Goal: Transaction & Acquisition: Book appointment/travel/reservation

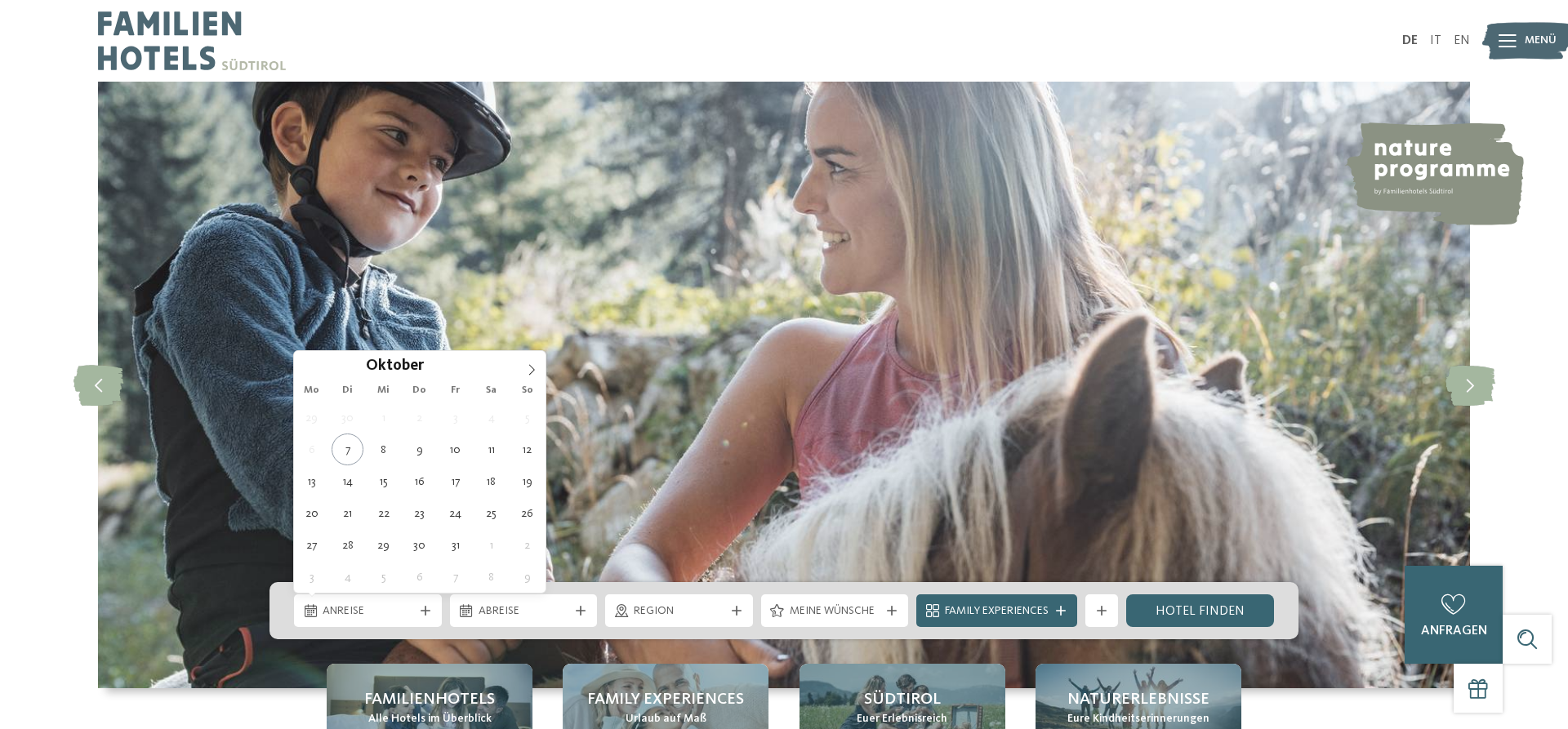
click at [422, 608] on icon at bounding box center [426, 611] width 10 height 10
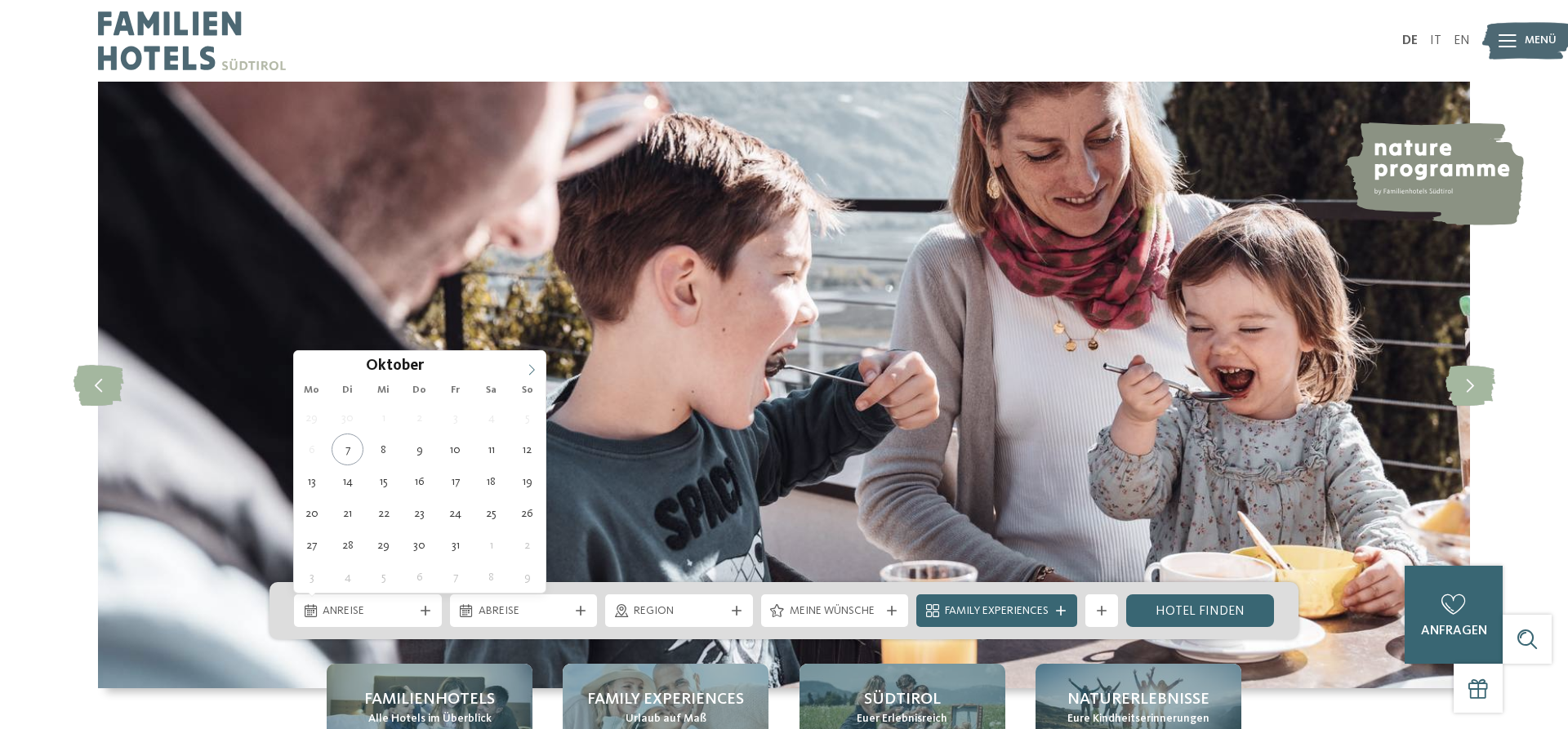
click at [535, 364] on icon at bounding box center [532, 370] width 12 height 12
type input "****"
click at [534, 364] on icon at bounding box center [532, 370] width 12 height 12
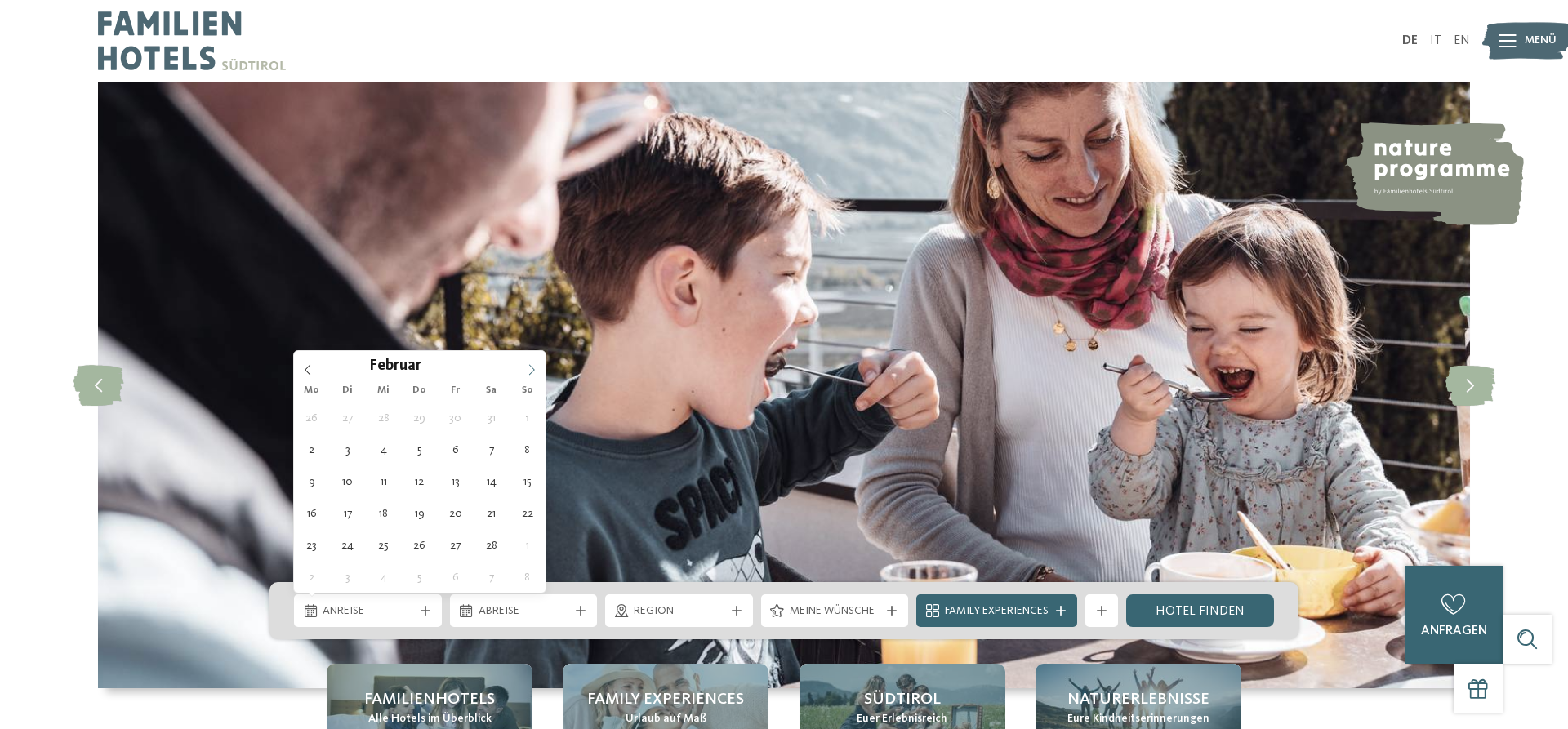
click at [534, 364] on icon at bounding box center [532, 370] width 12 height 12
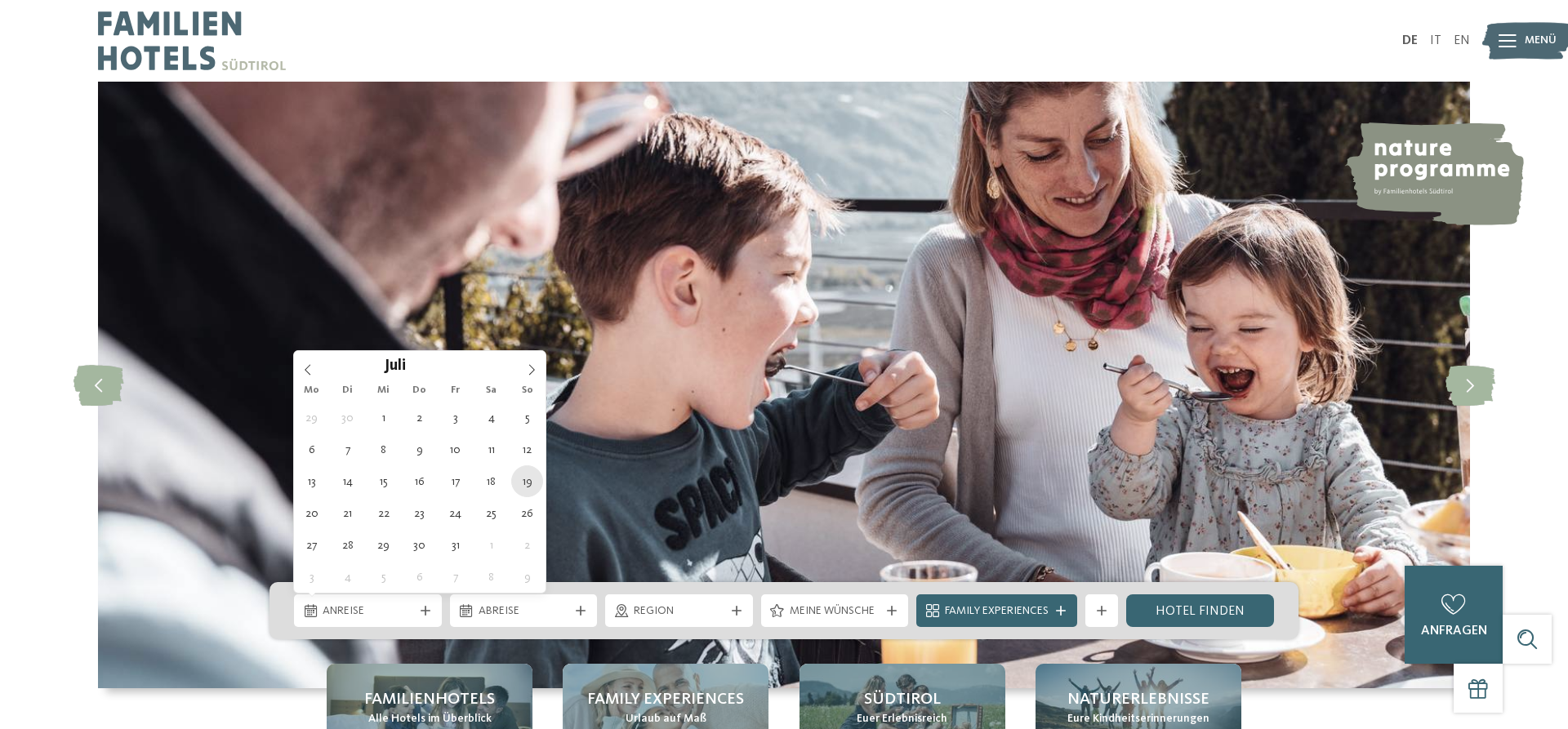
type div "19.07.2026"
type input "****"
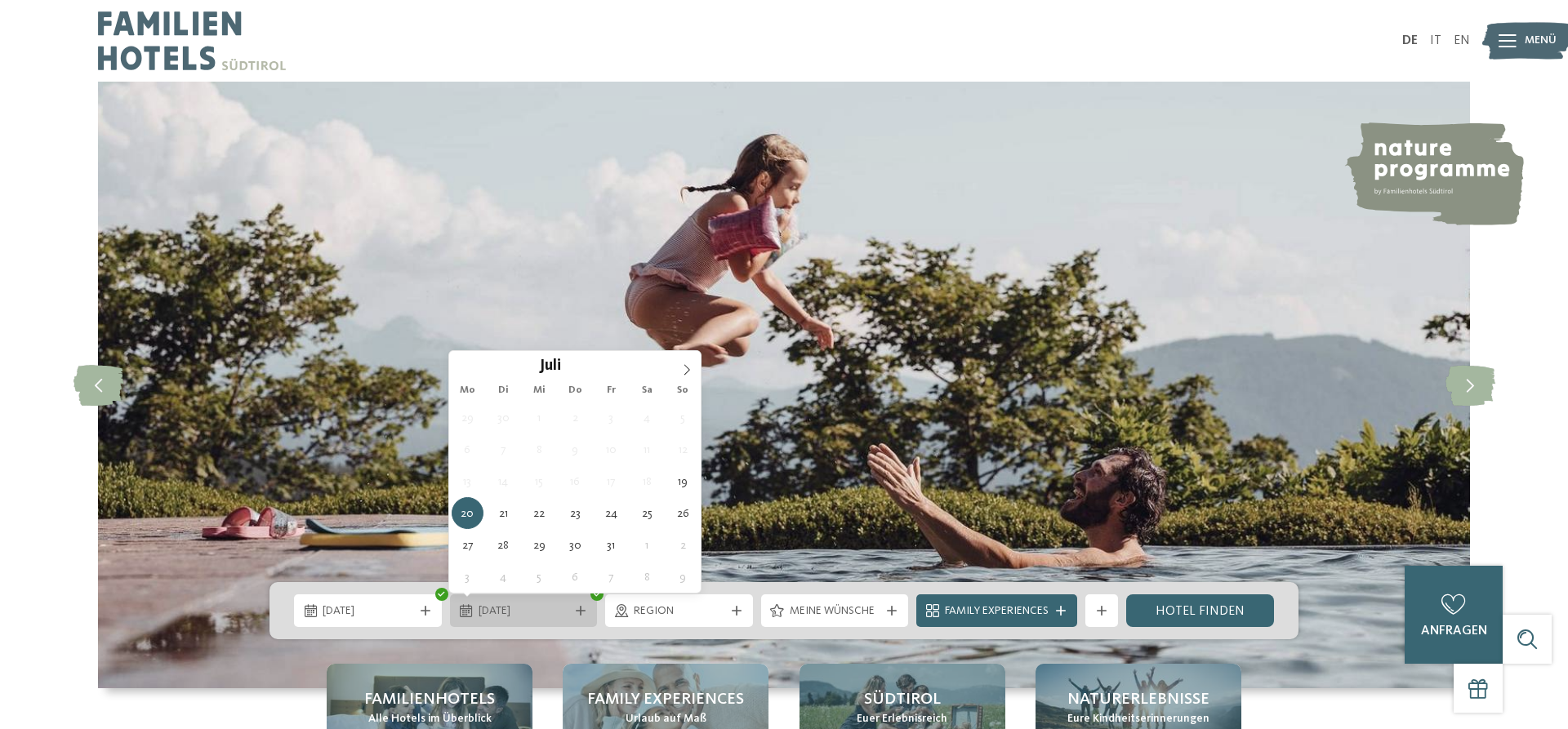
click at [579, 613] on icon at bounding box center [581, 611] width 10 height 10
type div "25.07.2026"
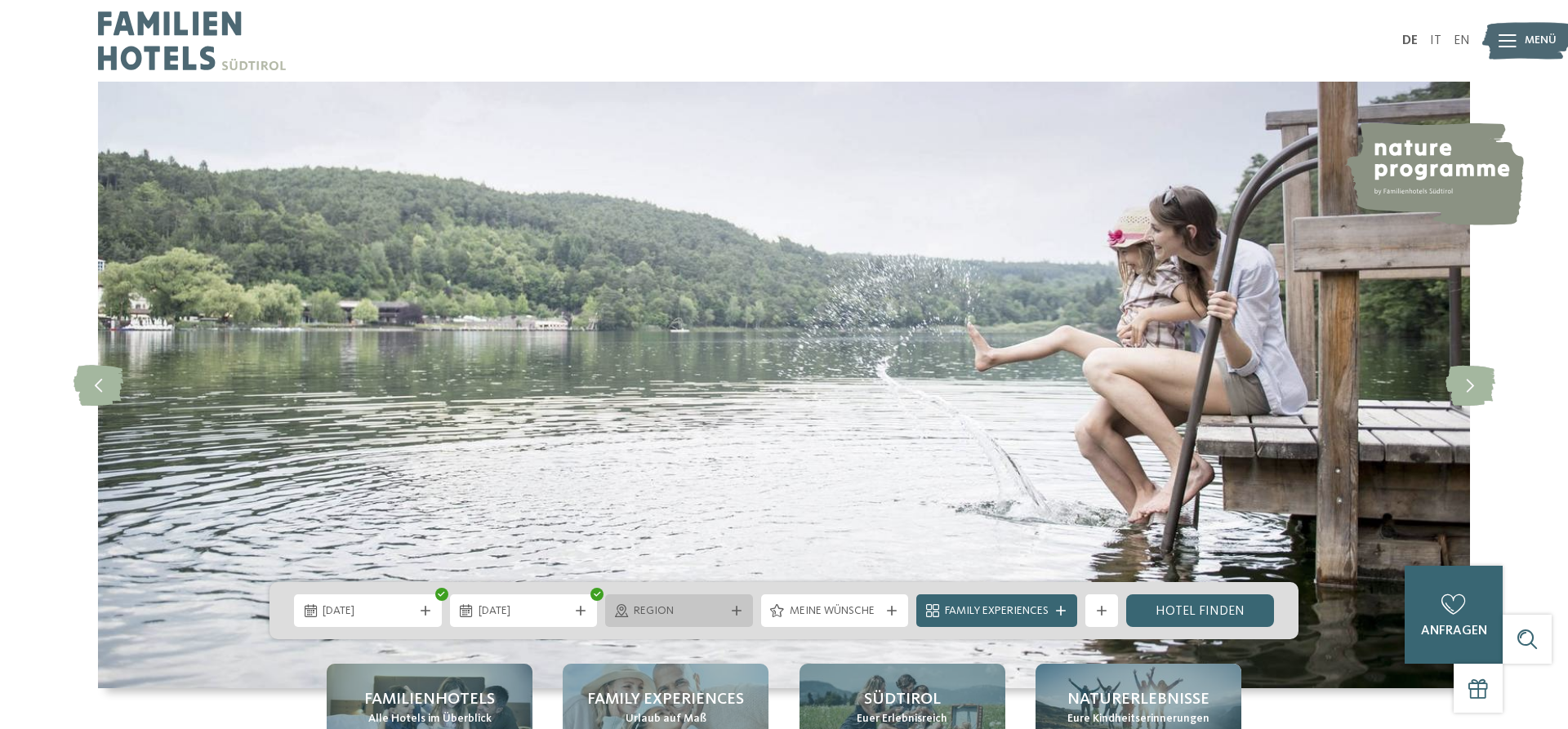
click at [735, 612] on icon at bounding box center [737, 611] width 10 height 10
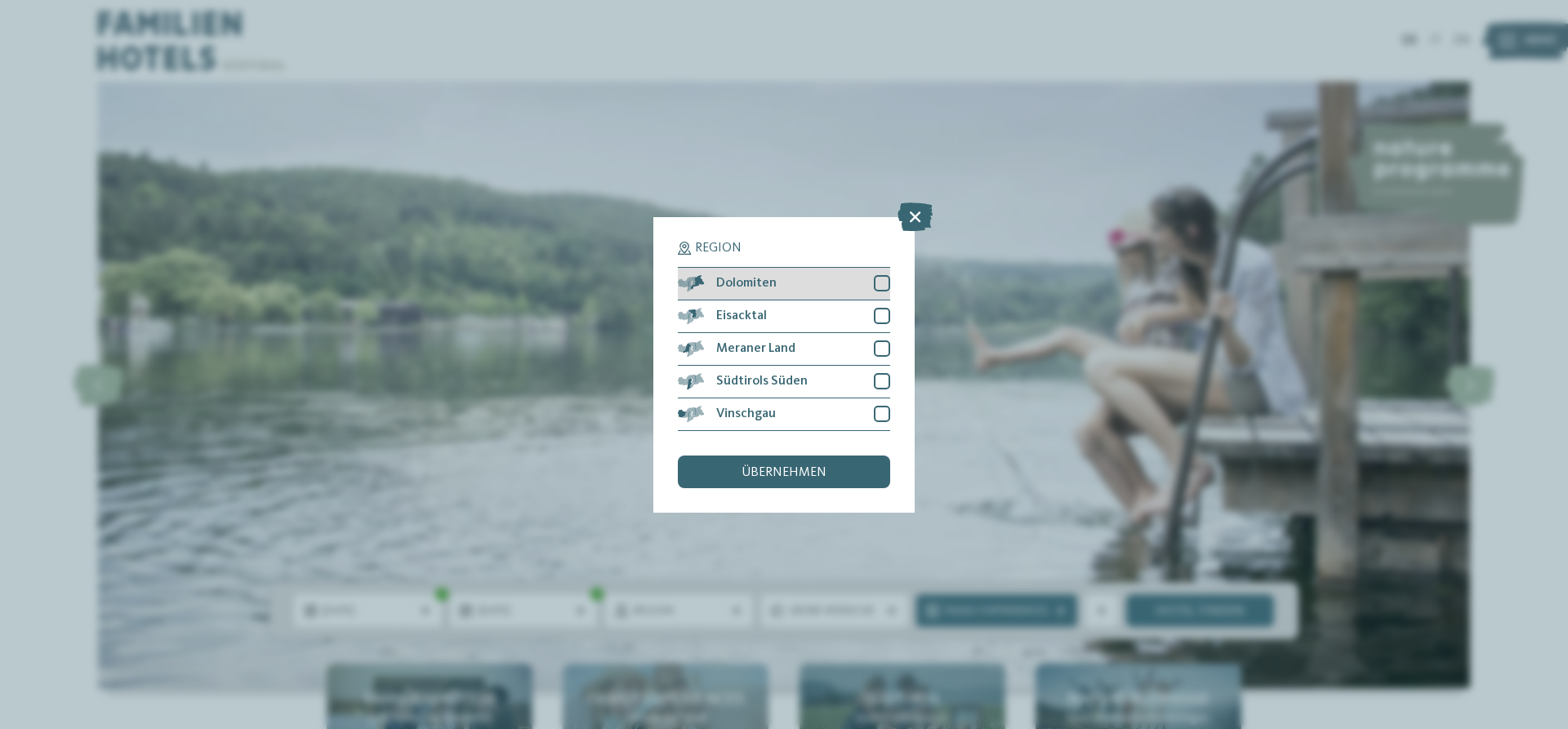
drag, startPoint x: 885, startPoint y: 278, endPoint x: 883, endPoint y: 297, distance: 19.1
click at [885, 282] on div at bounding box center [881, 282] width 16 height 16
click at [881, 313] on div at bounding box center [881, 315] width 16 height 16
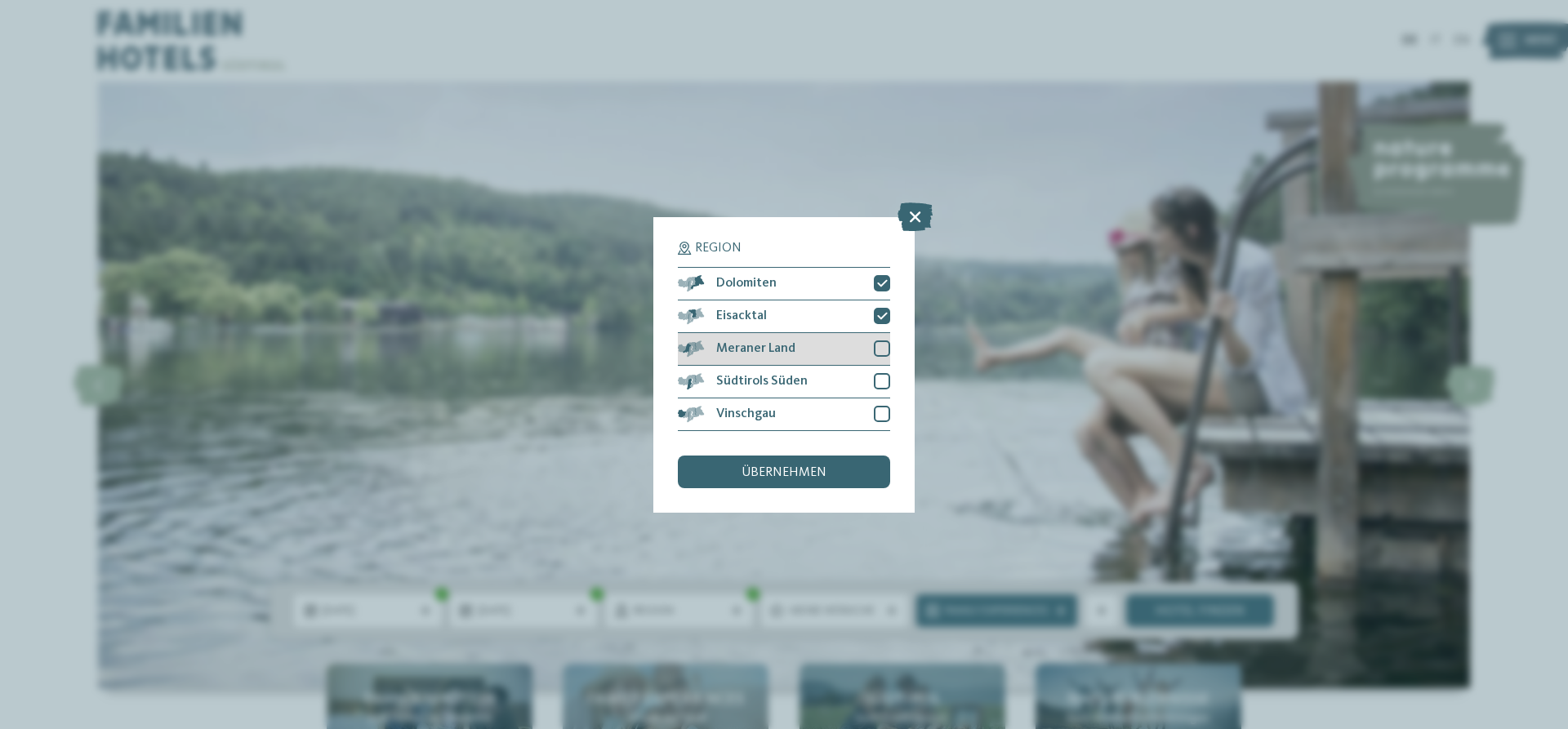
click at [881, 344] on div at bounding box center [881, 348] width 16 height 16
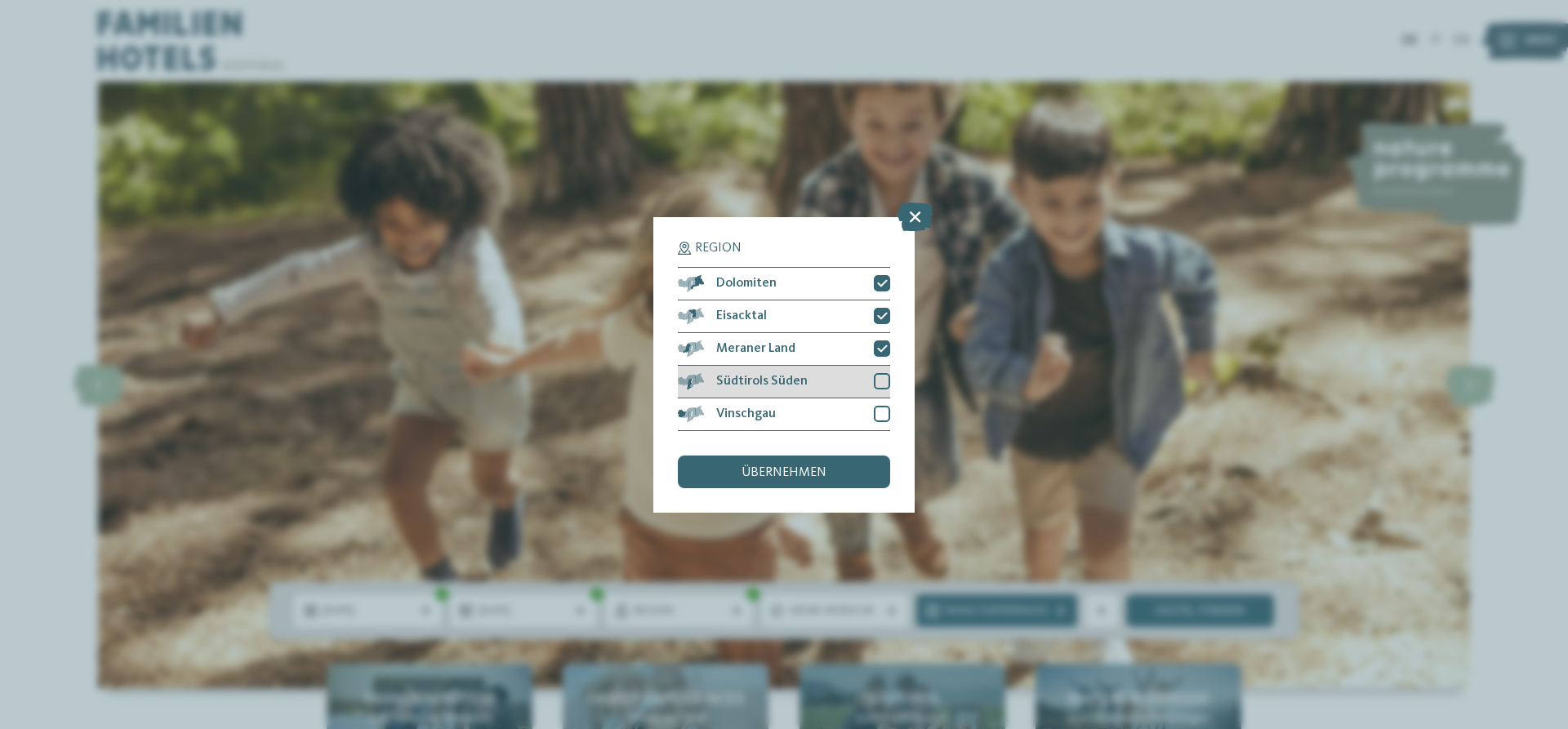
click at [881, 380] on div at bounding box center [881, 380] width 16 height 16
drag, startPoint x: 881, startPoint y: 410, endPoint x: 873, endPoint y: 497, distance: 87.4
click at [881, 411] on div at bounding box center [881, 413] width 16 height 16
click at [854, 477] on div "übernehmen" at bounding box center [783, 471] width 212 height 33
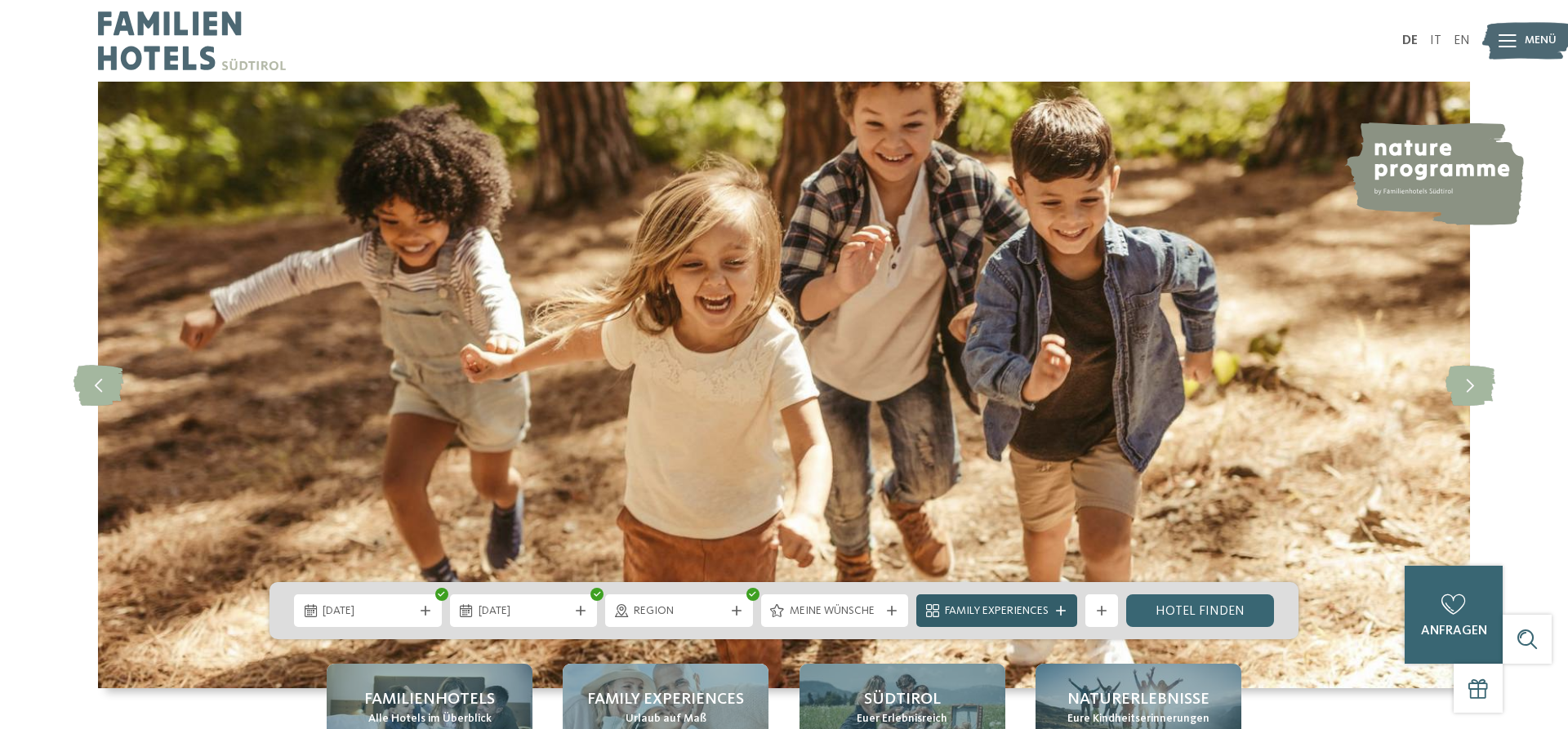
click at [983, 611] on span "Family Experiences" at bounding box center [997, 611] width 104 height 16
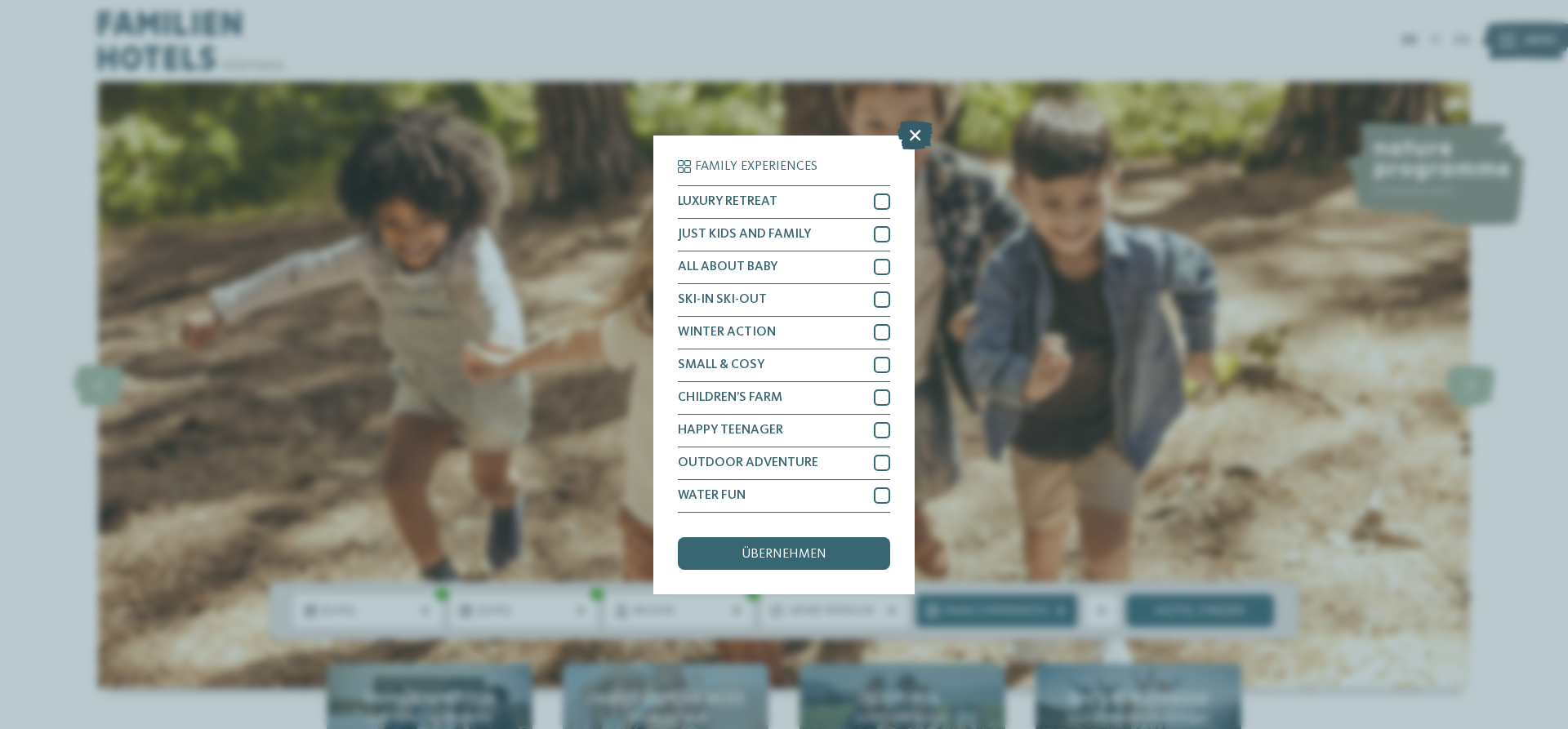
click at [916, 137] on icon at bounding box center [915, 134] width 35 height 28
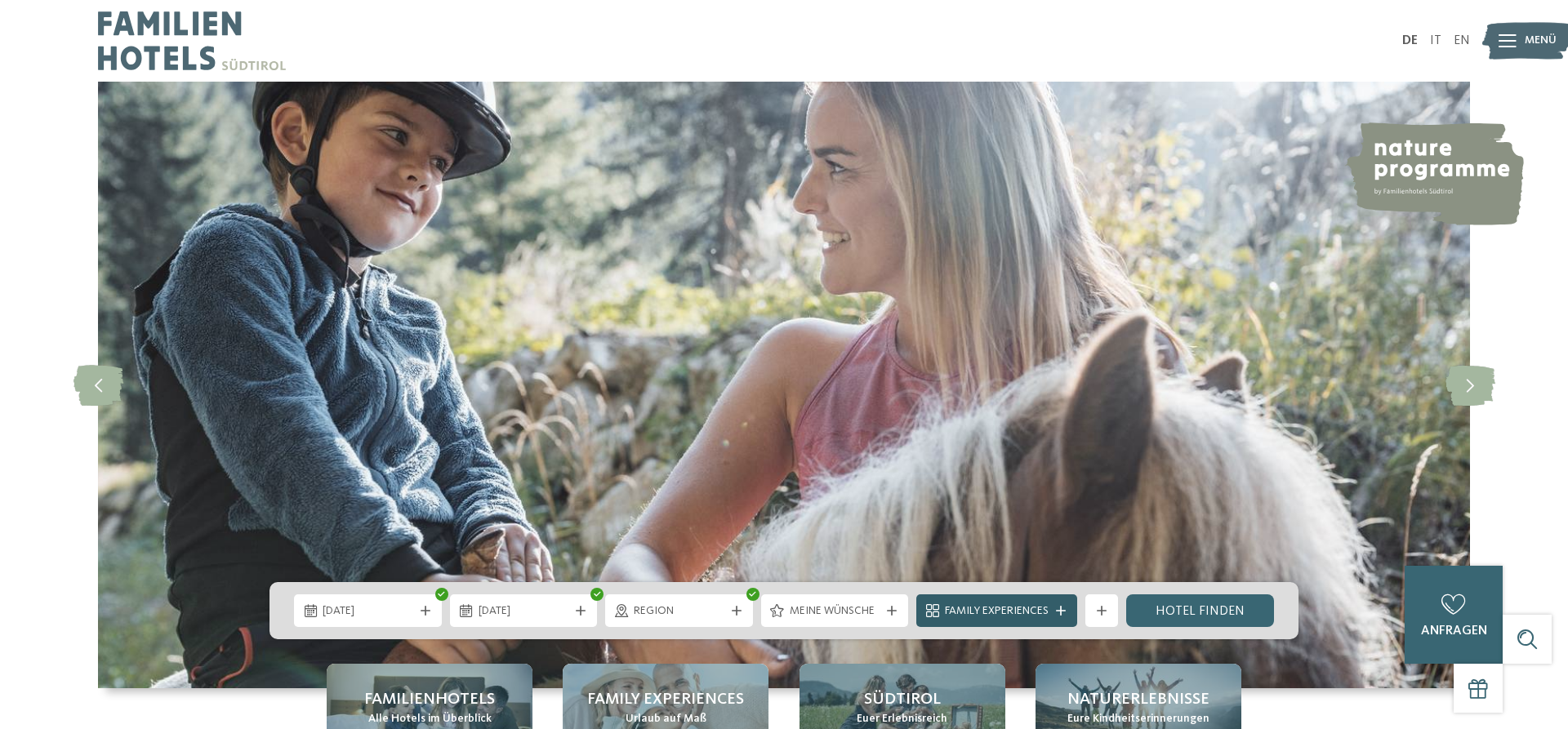
click at [988, 609] on span "Family Experiences" at bounding box center [997, 611] width 104 height 16
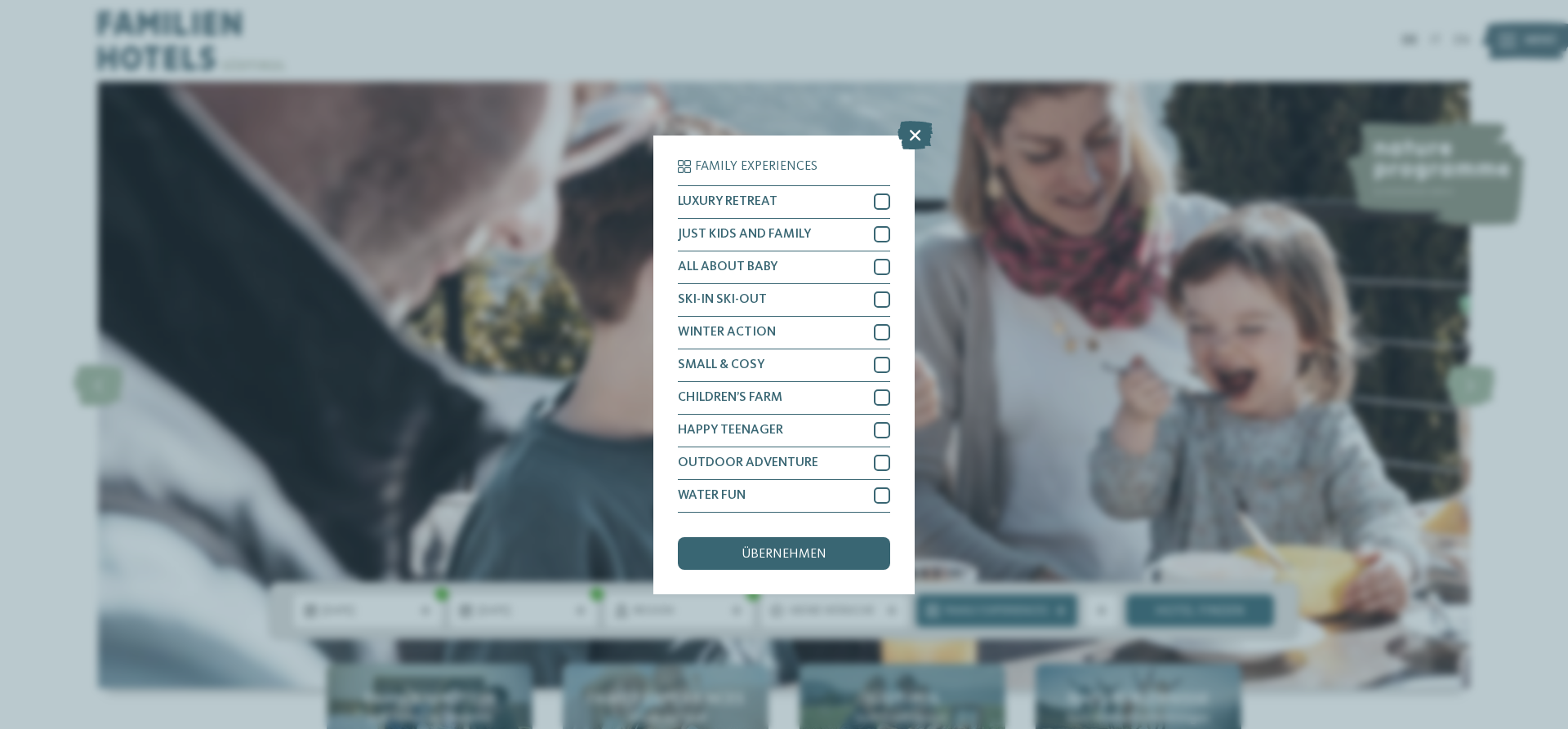
click at [1181, 604] on div "Family Experiences LUXURY RETREAT JUST KIDS AND FAMILY" at bounding box center [784, 364] width 1568 height 729
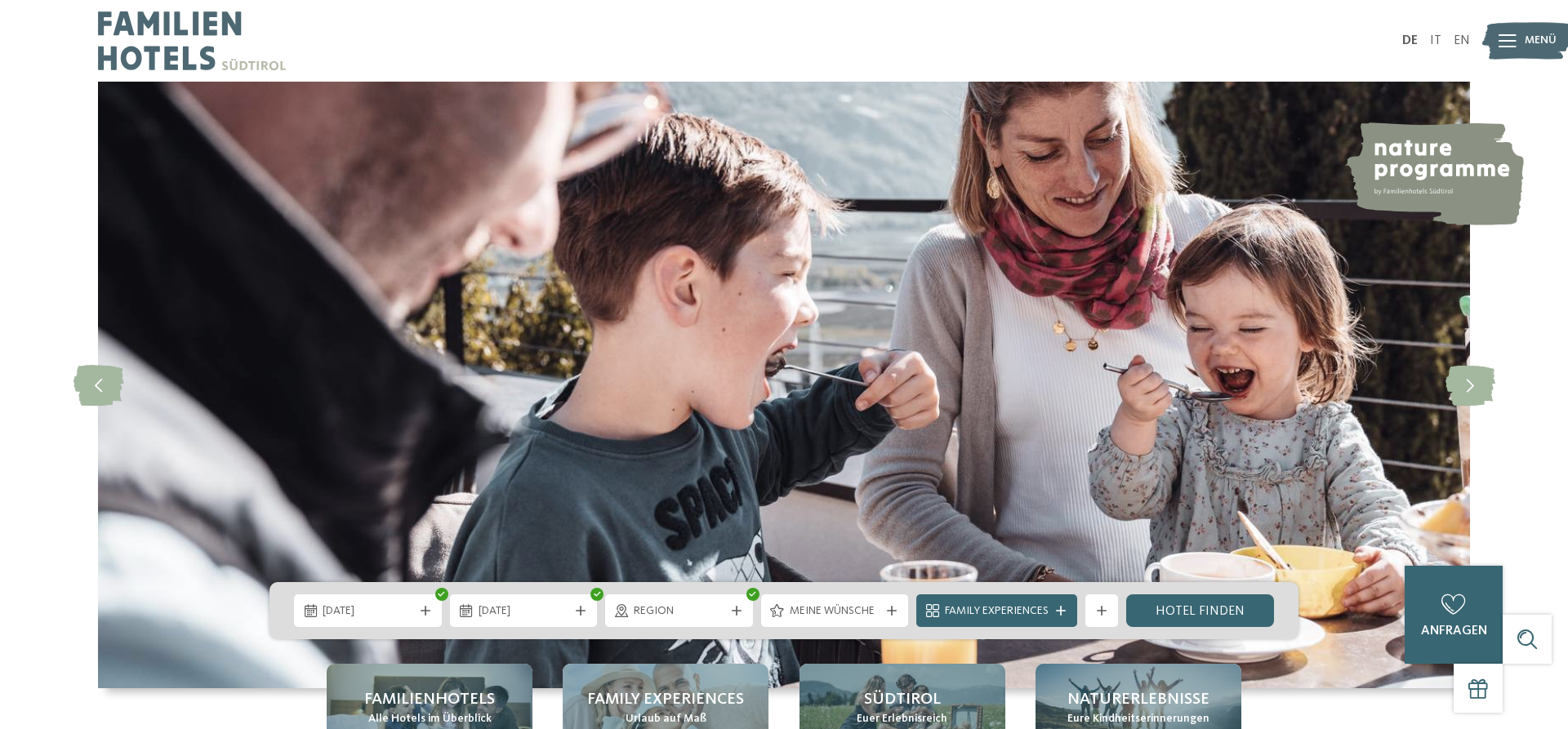
click at [1181, 604] on link "Hotel finden" at bounding box center [1200, 610] width 148 height 33
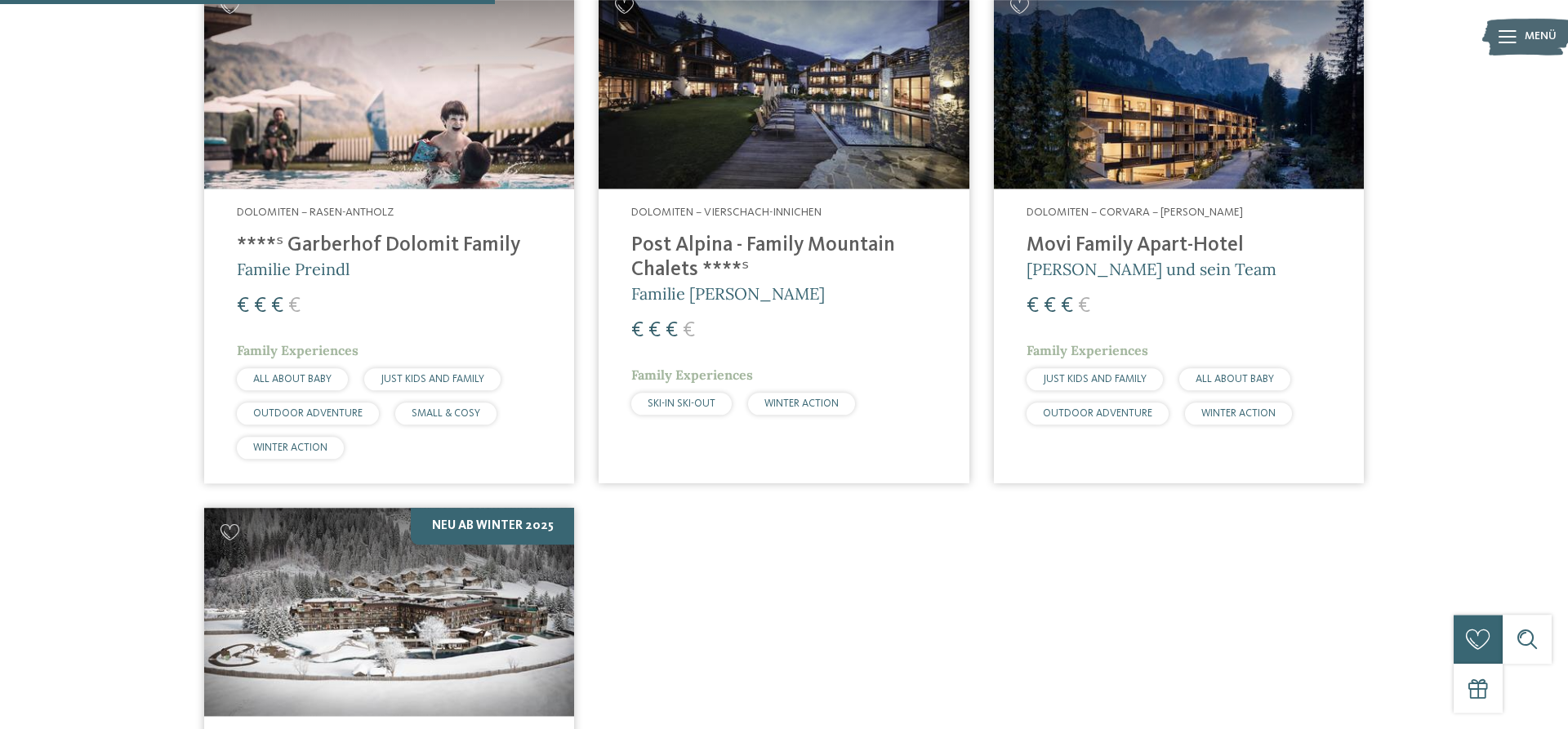
scroll to position [582, 0]
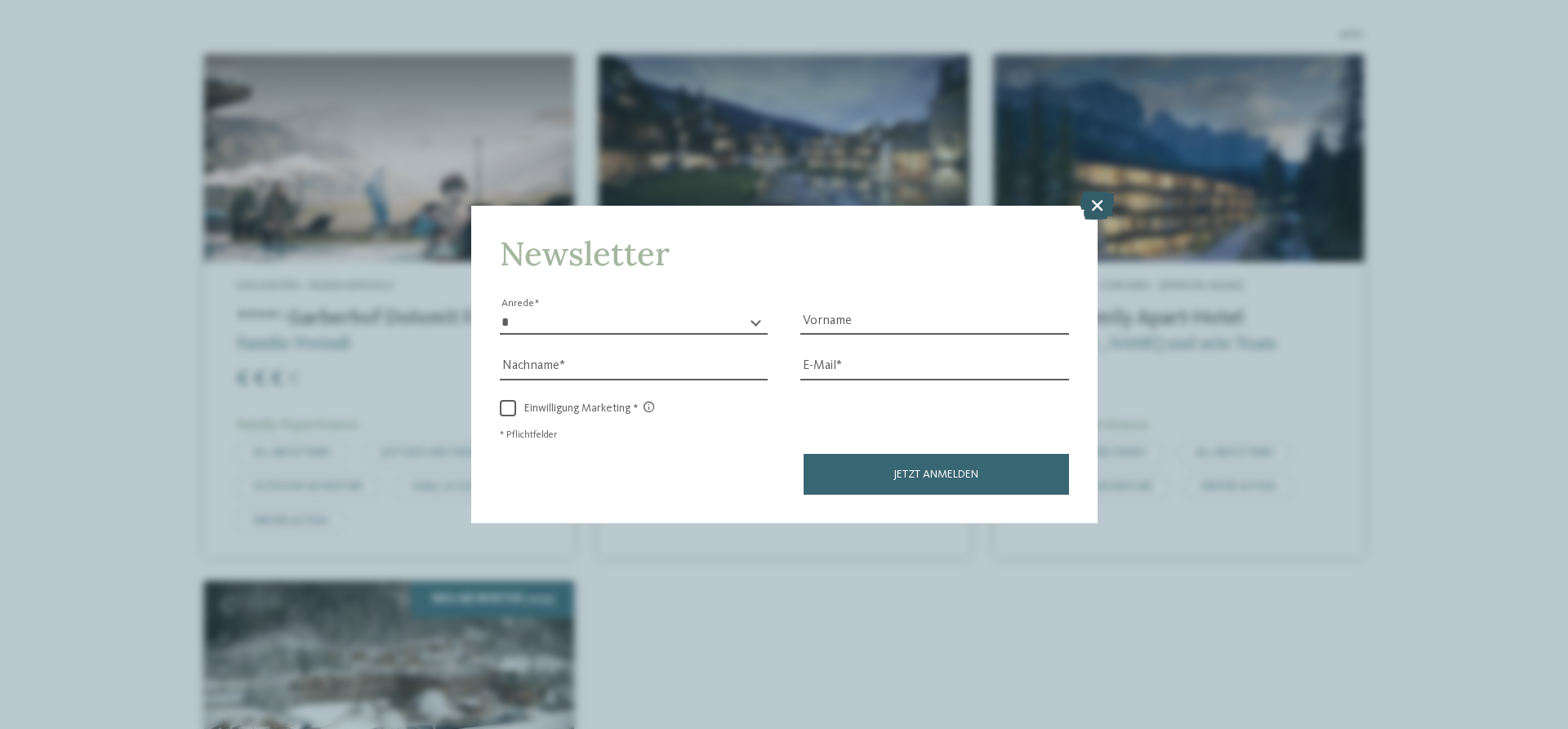
click at [1098, 198] on icon at bounding box center [1097, 205] width 35 height 28
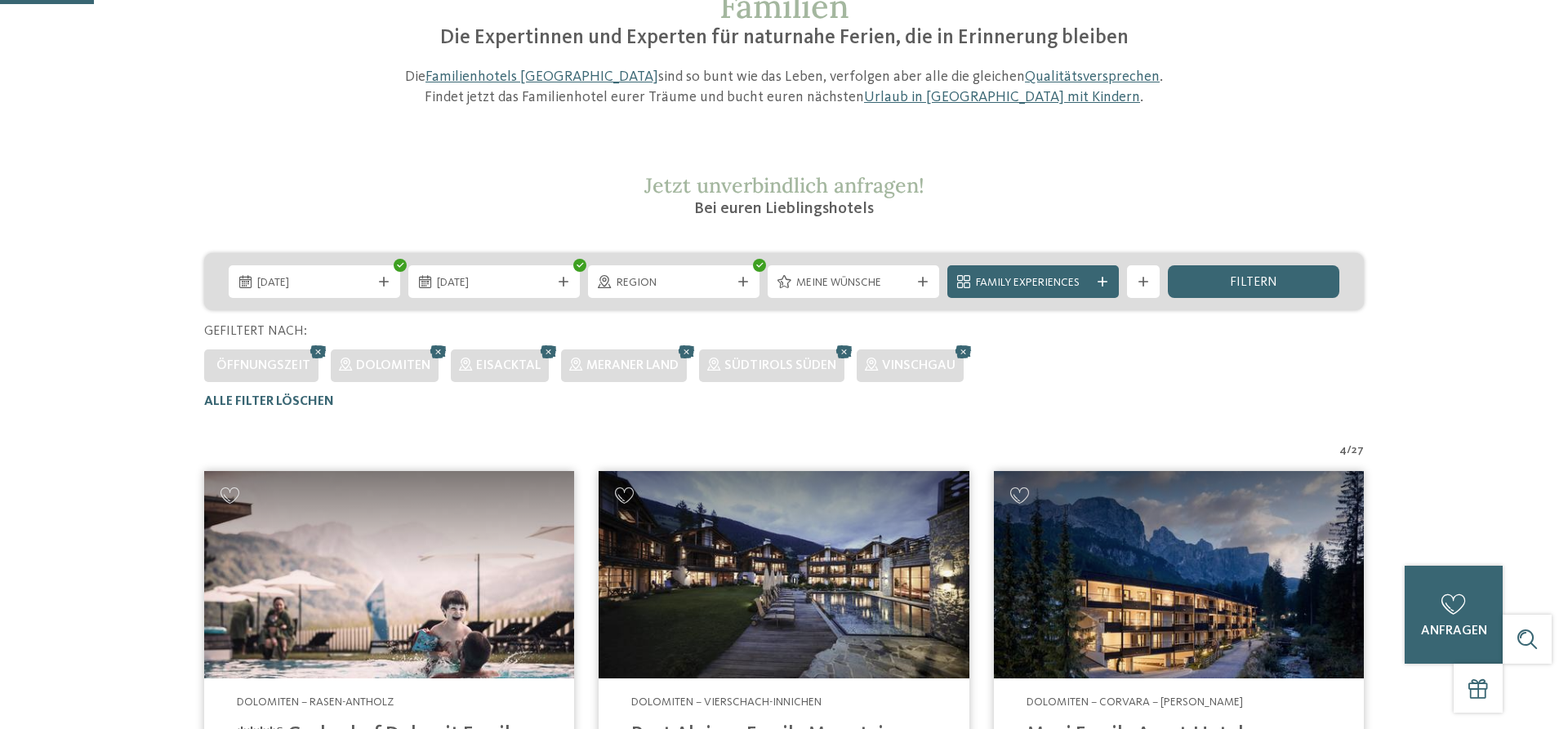
scroll to position [0, 0]
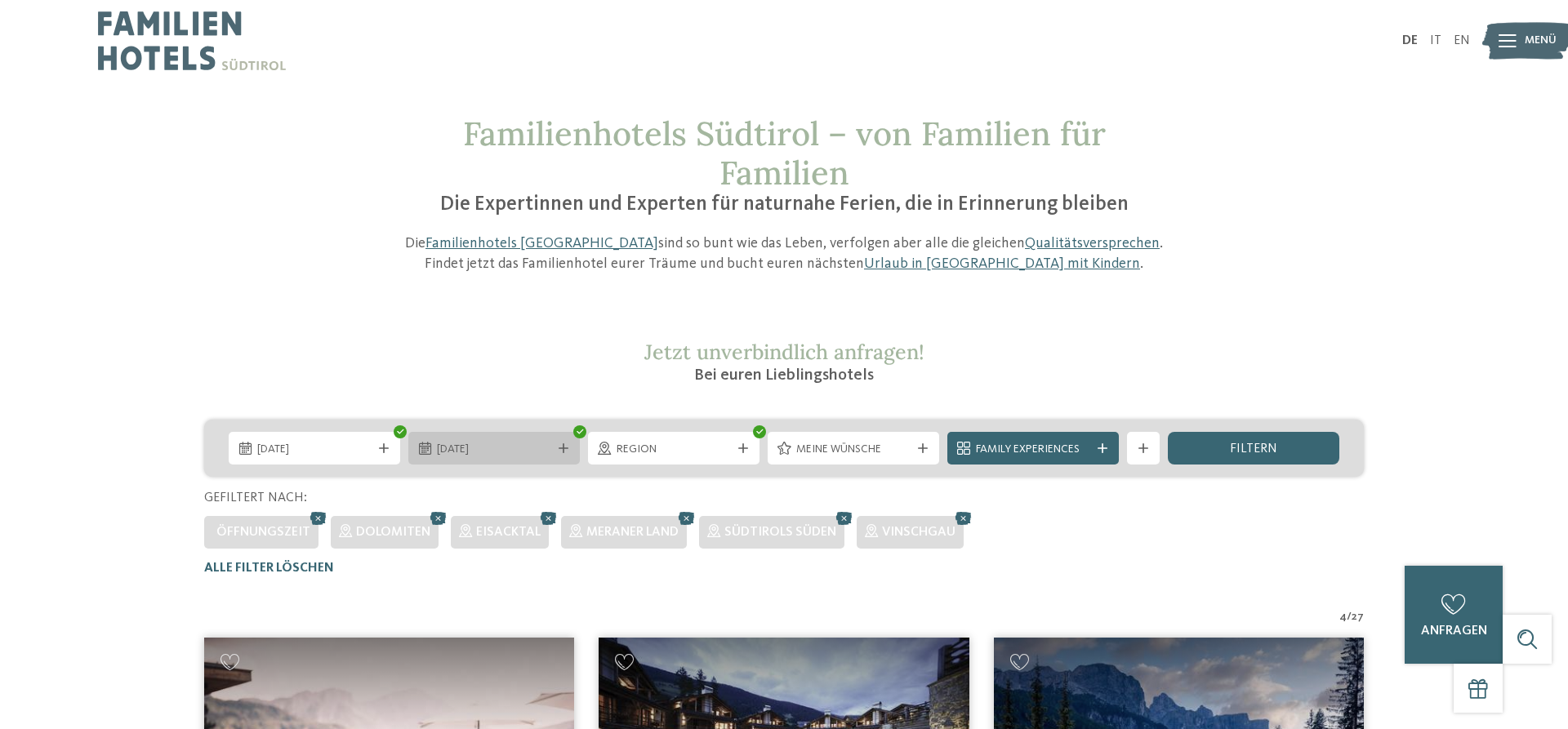
click at [558, 447] on icon at bounding box center [563, 448] width 10 height 10
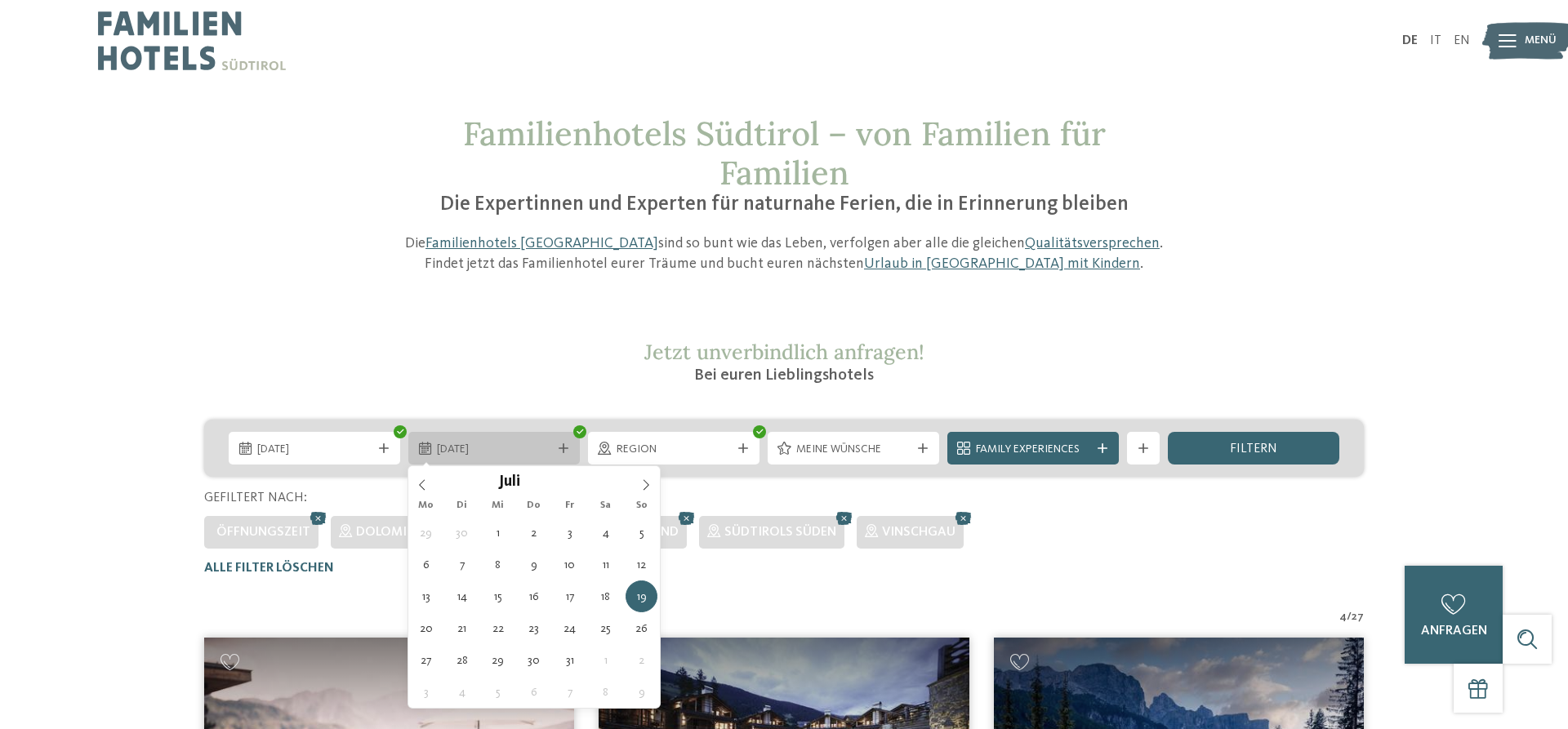
click at [561, 447] on icon at bounding box center [563, 448] width 10 height 10
type div "26.07.2026"
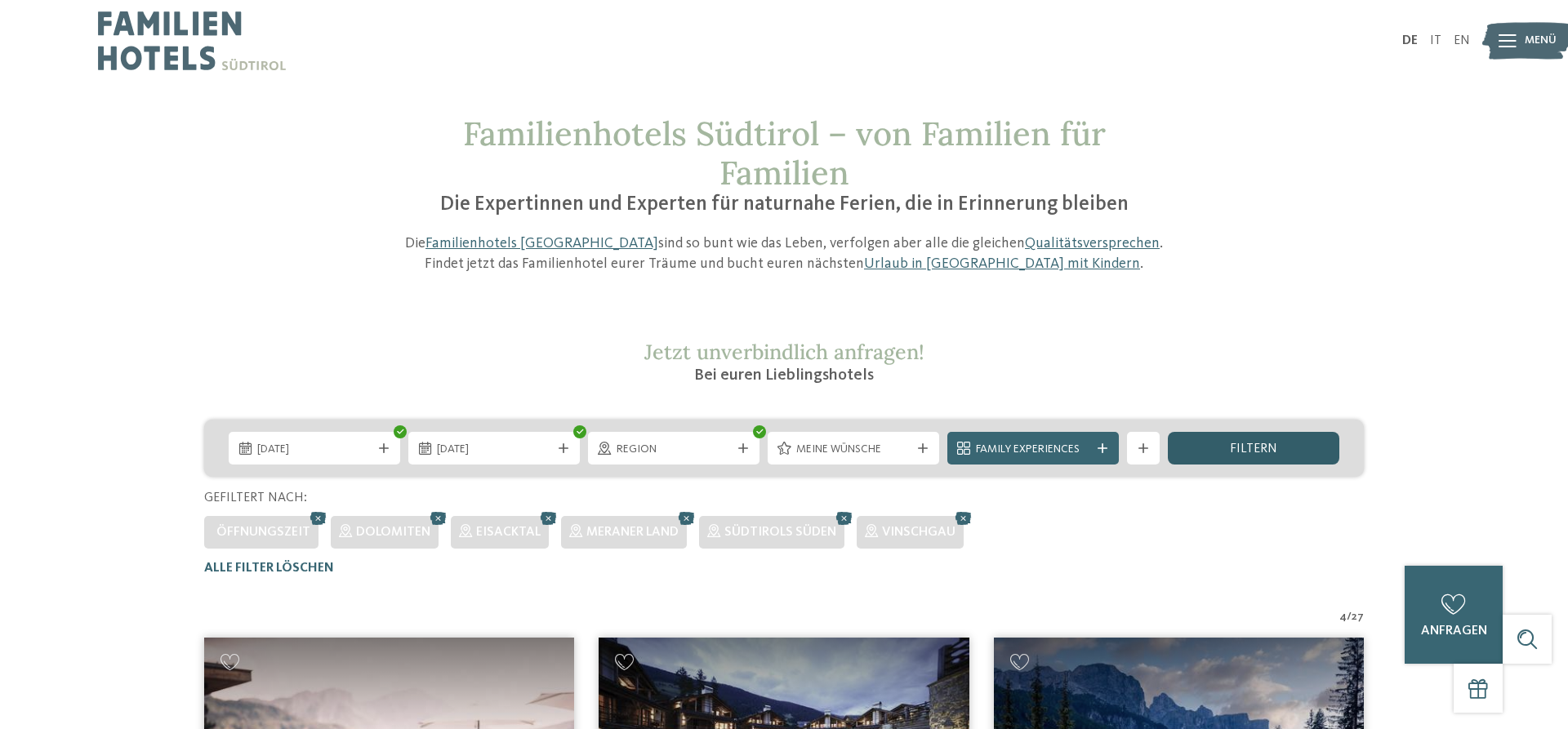
click at [1212, 446] on div "filtern" at bounding box center [1254, 447] width 172 height 33
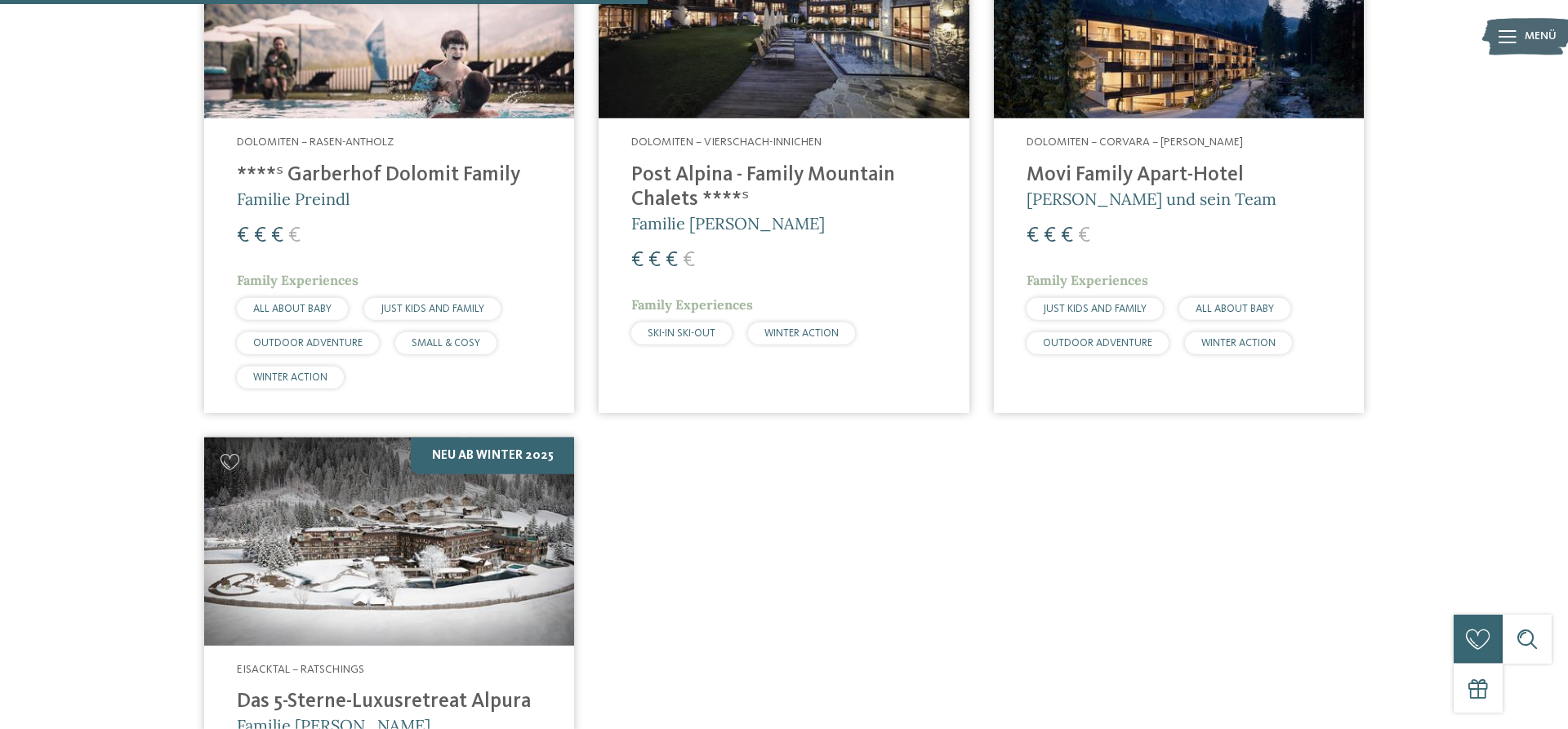
scroll to position [785, 0]
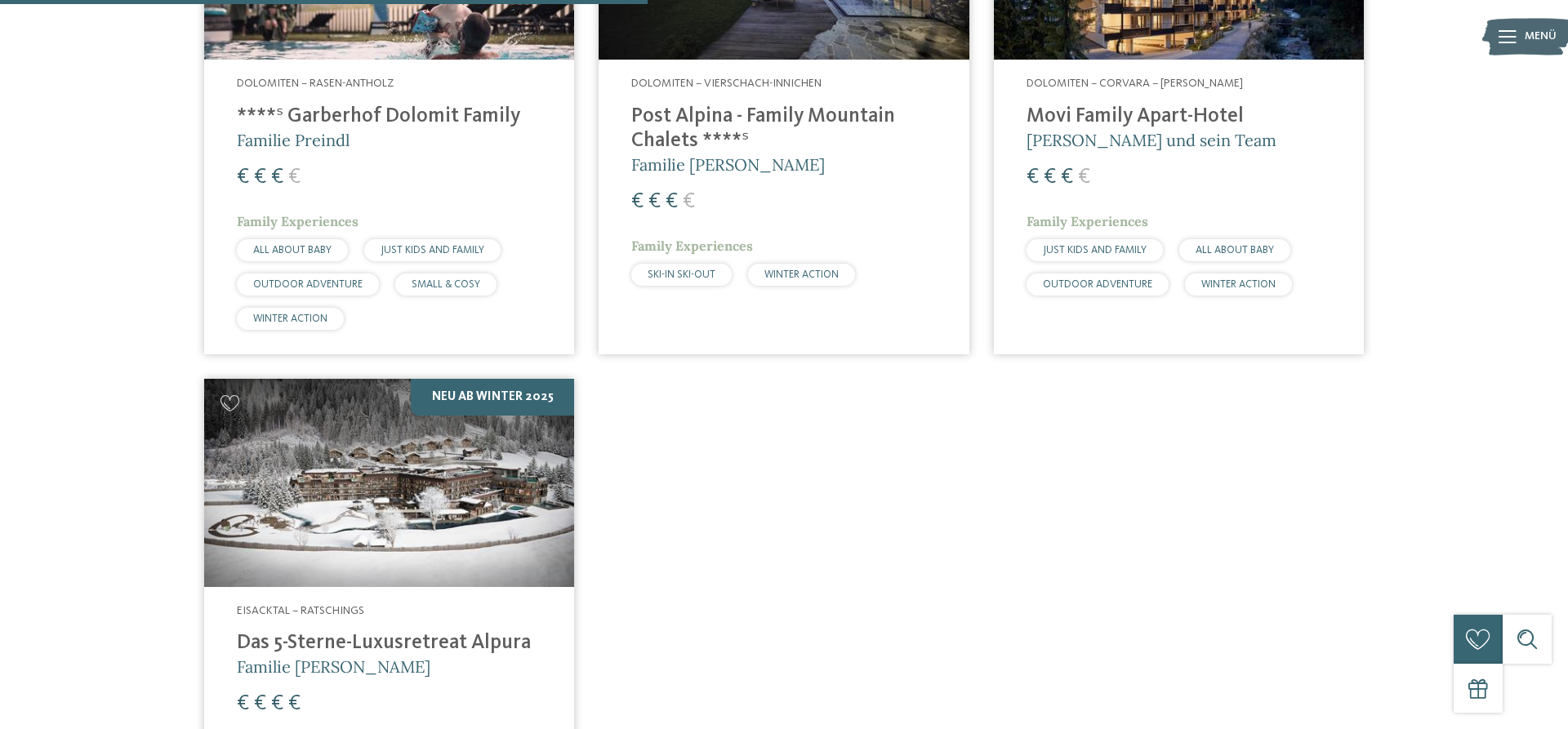
click at [423, 454] on img at bounding box center [388, 483] width 370 height 208
click at [397, 120] on h4 "****ˢ Garberhof Dolomit Family" at bounding box center [388, 116] width 304 height 24
click at [717, 126] on h4 "Post Alpina - Family Mountain Chalets ****ˢ" at bounding box center [783, 129] width 304 height 49
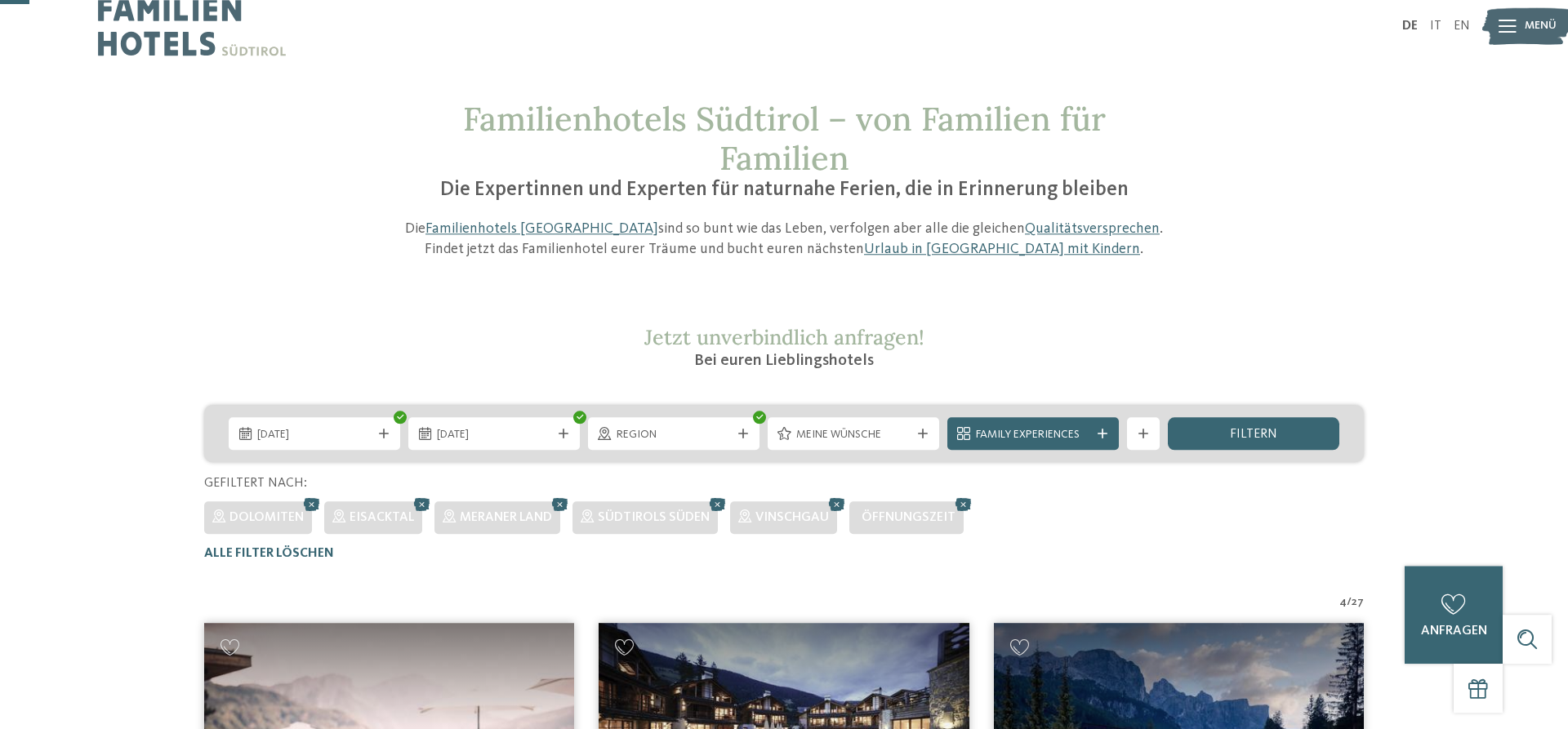
scroll to position [0, 0]
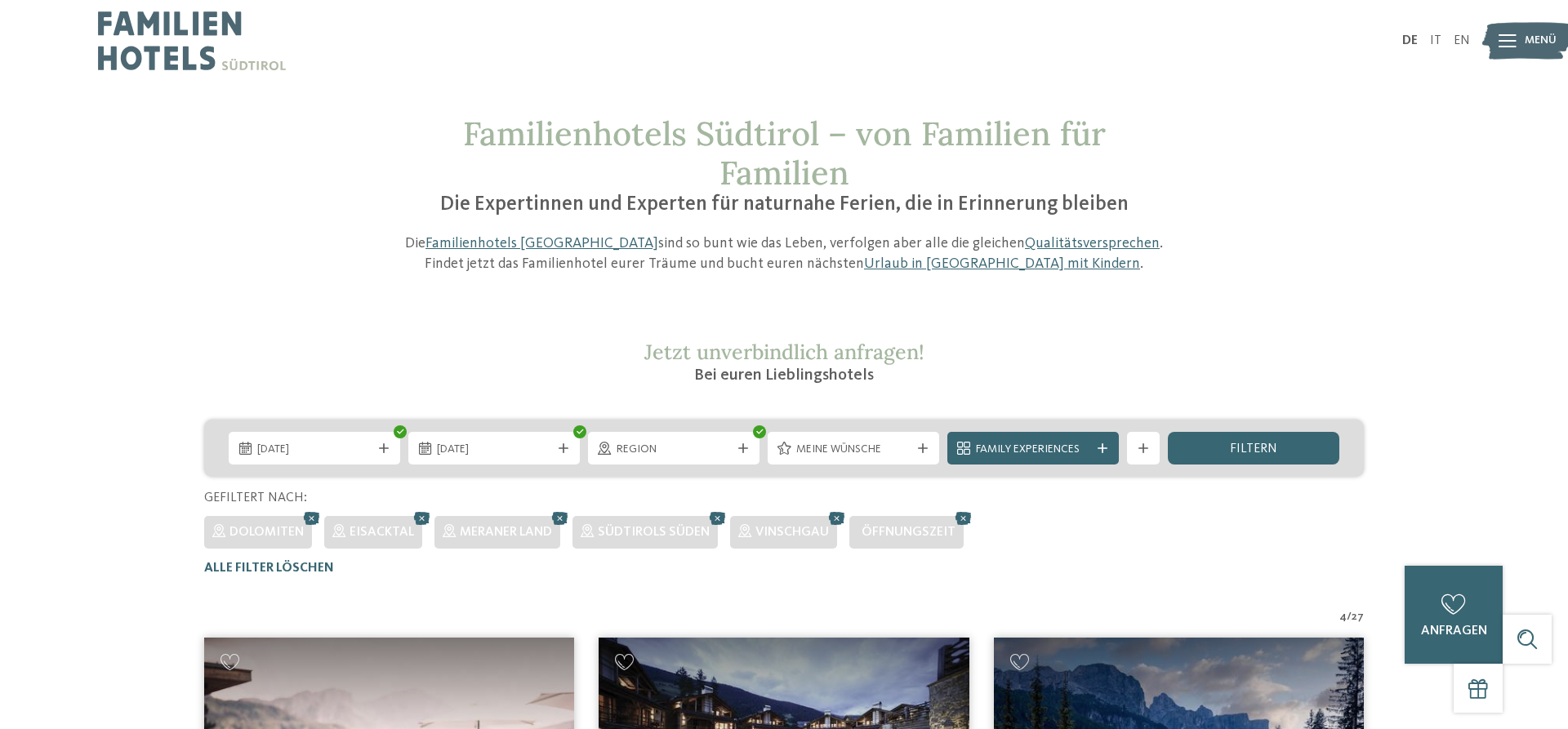
click at [1516, 38] on icon at bounding box center [1507, 41] width 18 height 13
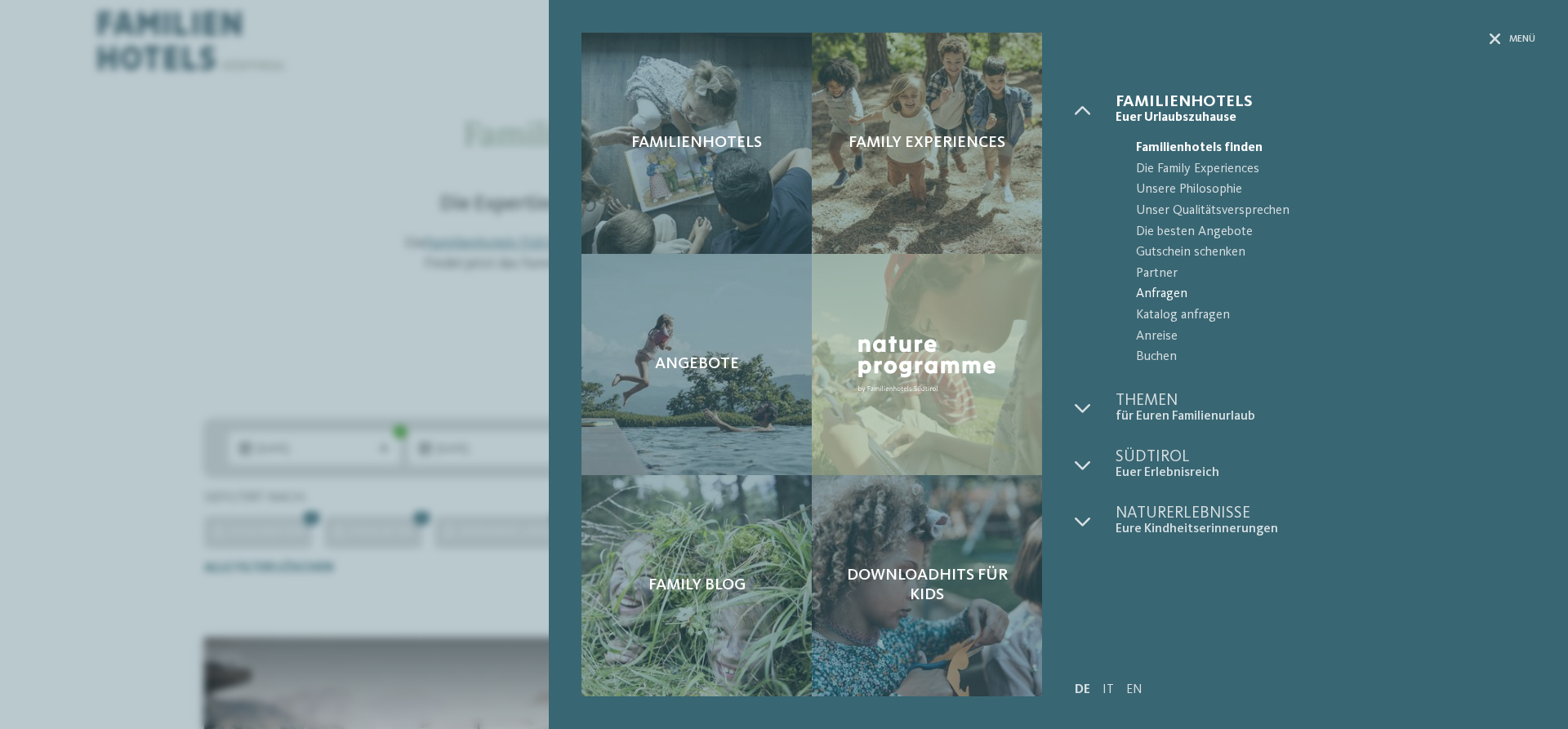
click at [1155, 292] on span "Anfragen" at bounding box center [1336, 294] width 399 height 21
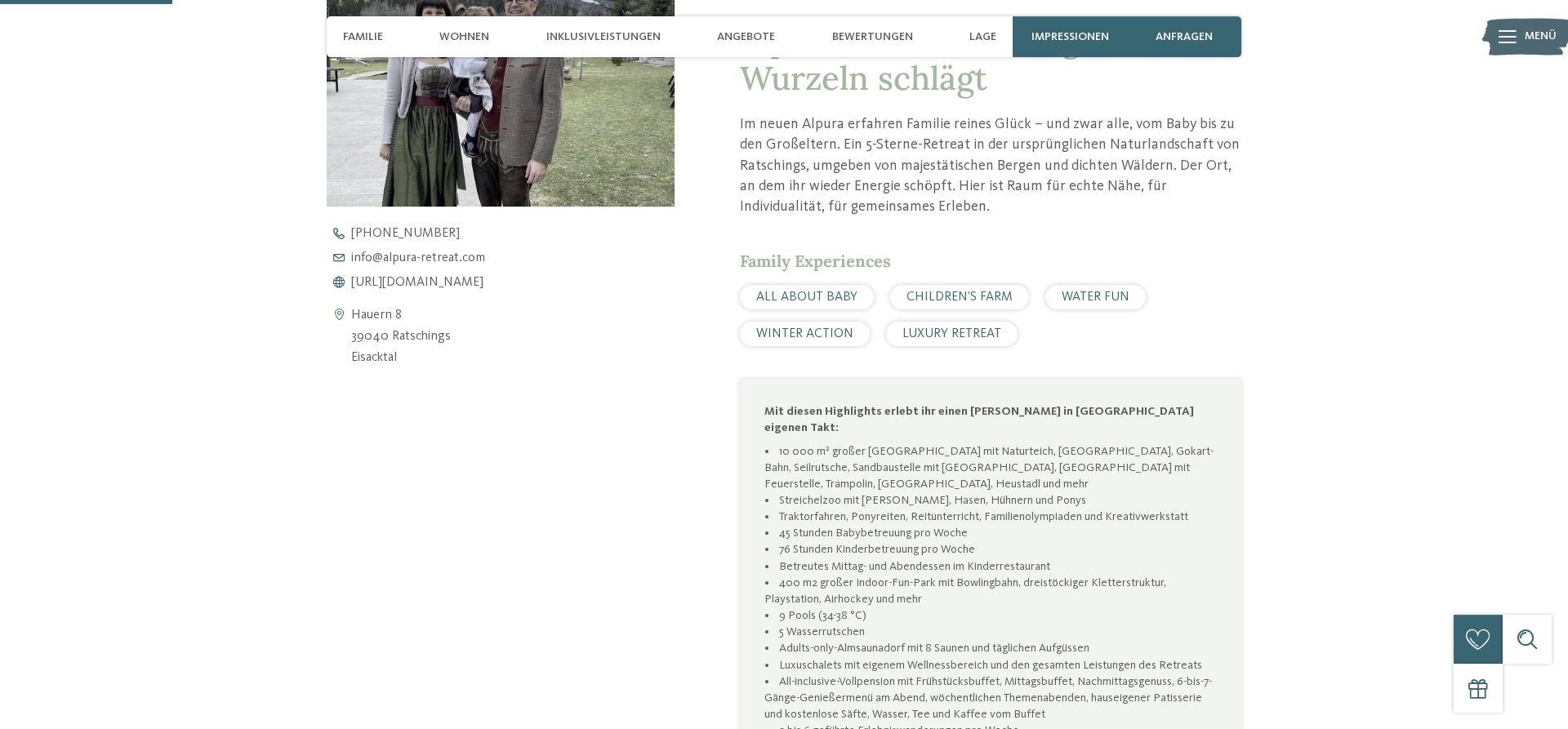
scroll to position [666, 0]
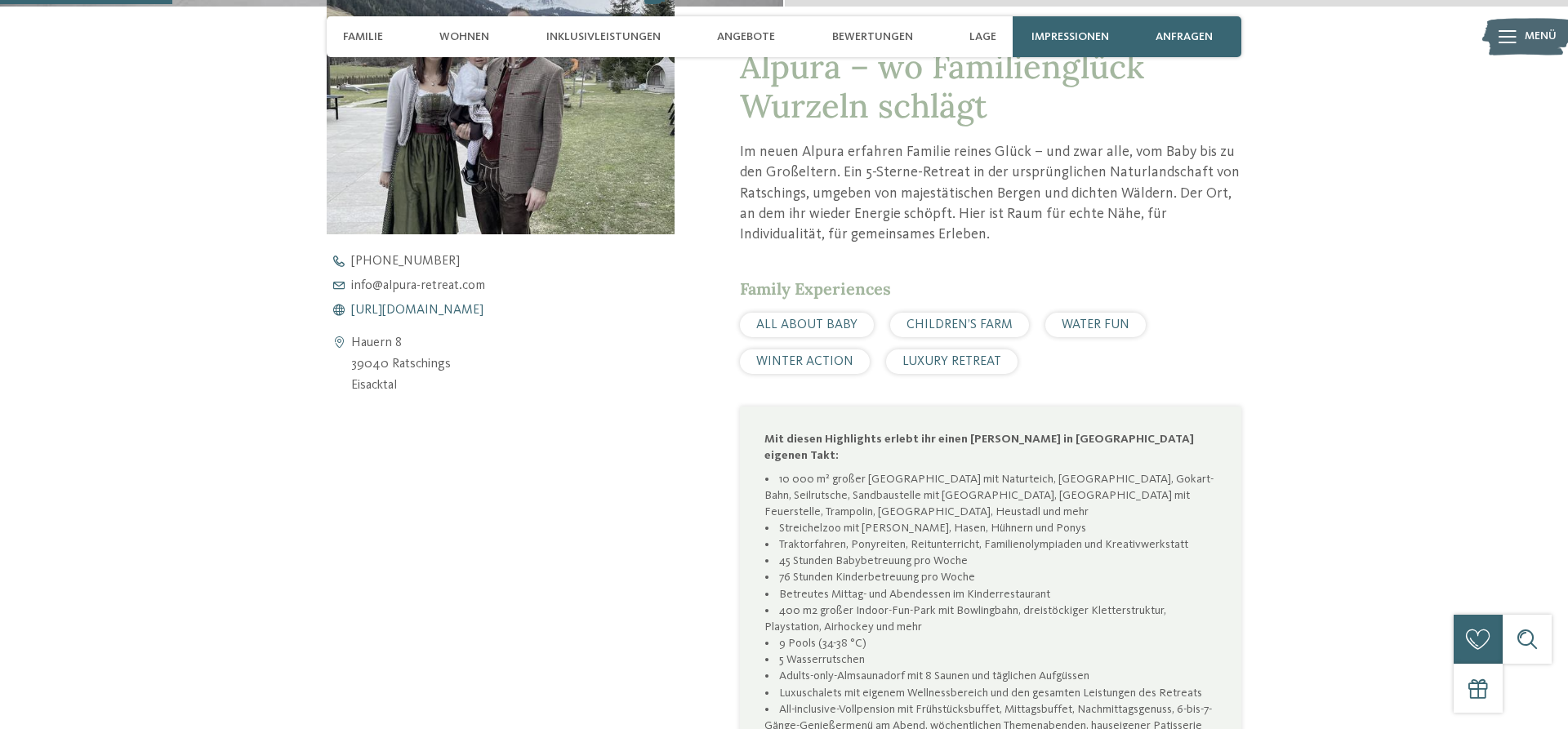
click at [484, 312] on span "https://www.alpura-retreat.com/" at bounding box center [418, 310] width 132 height 13
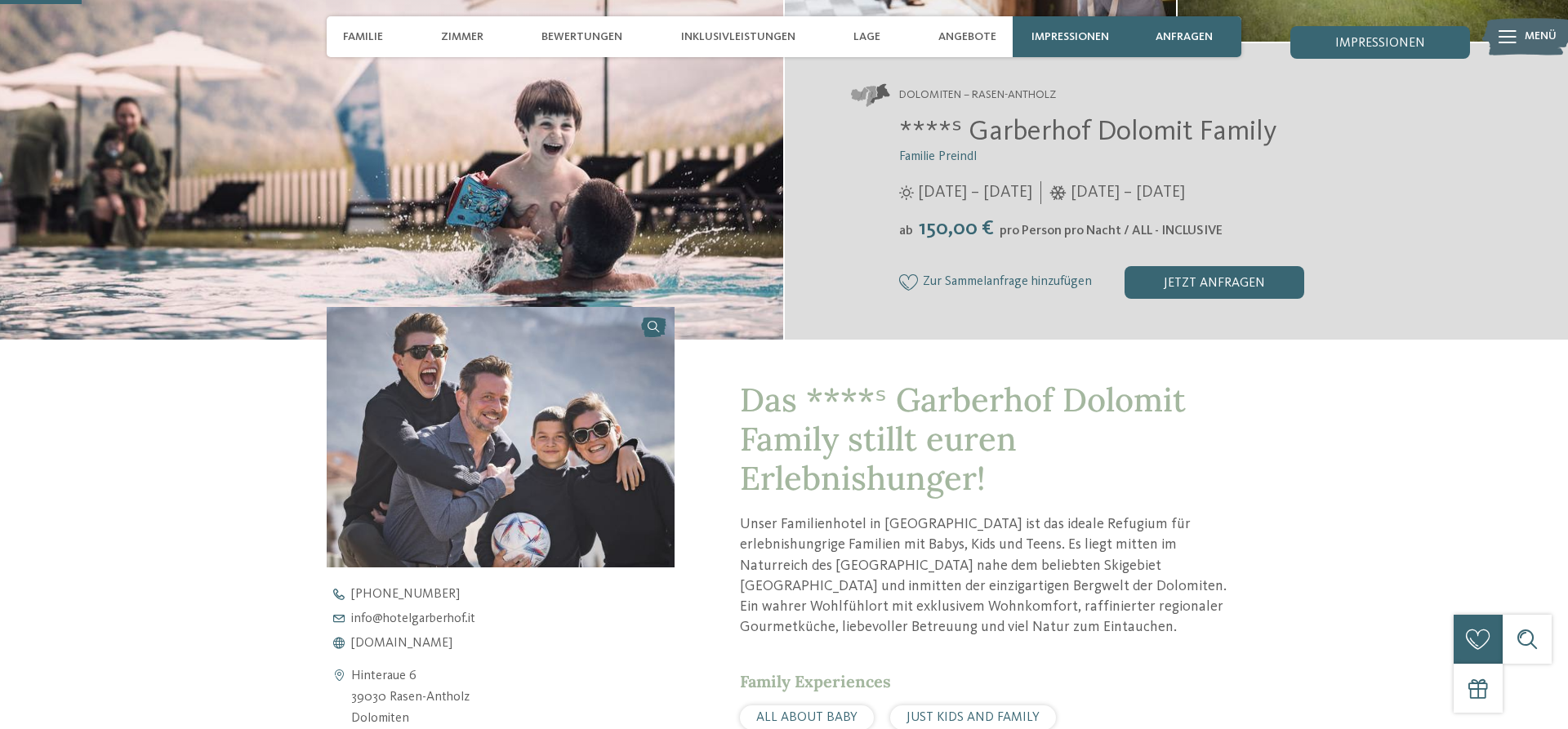
scroll to position [666, 0]
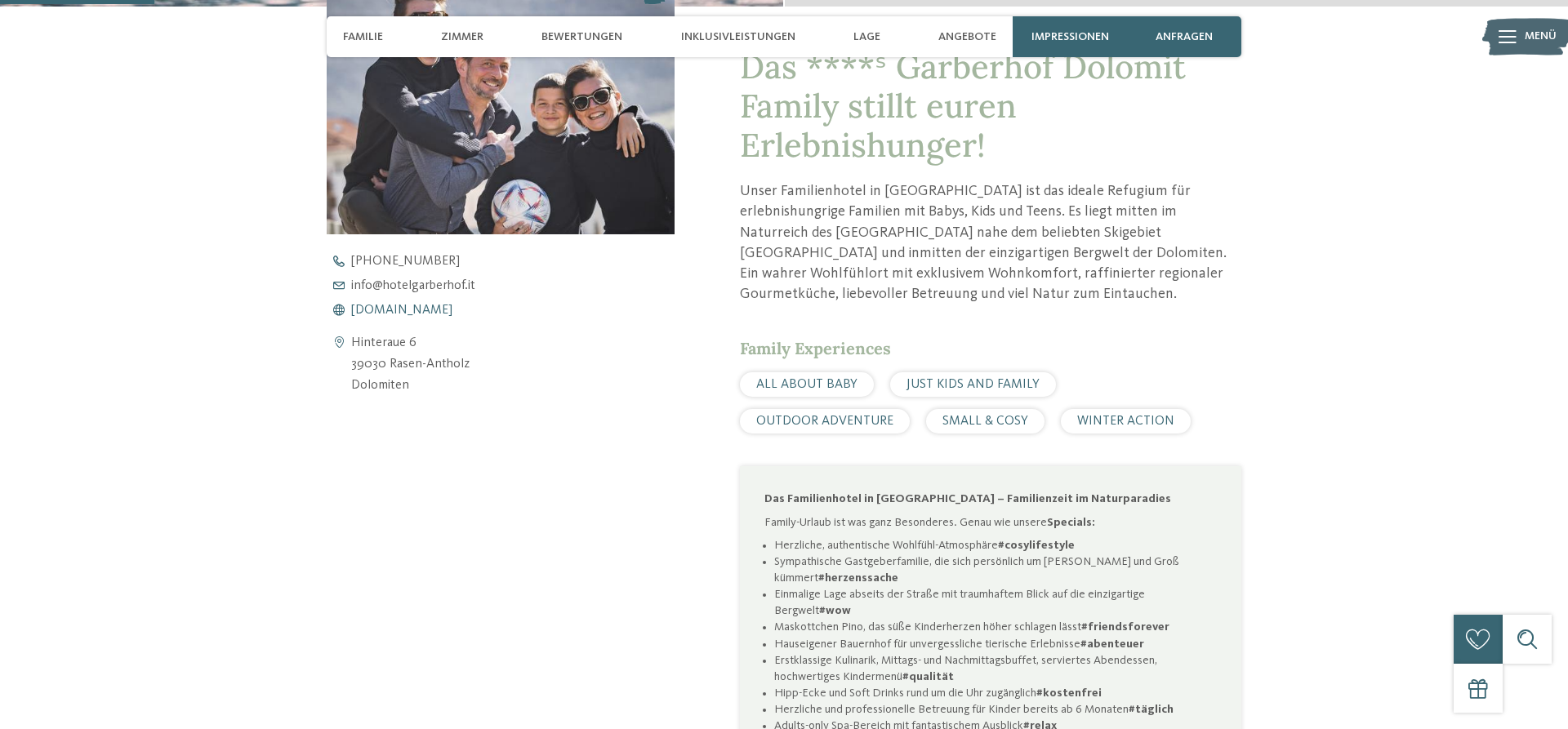
click at [406, 311] on span "www.hotelgarberhof.it" at bounding box center [402, 310] width 101 height 13
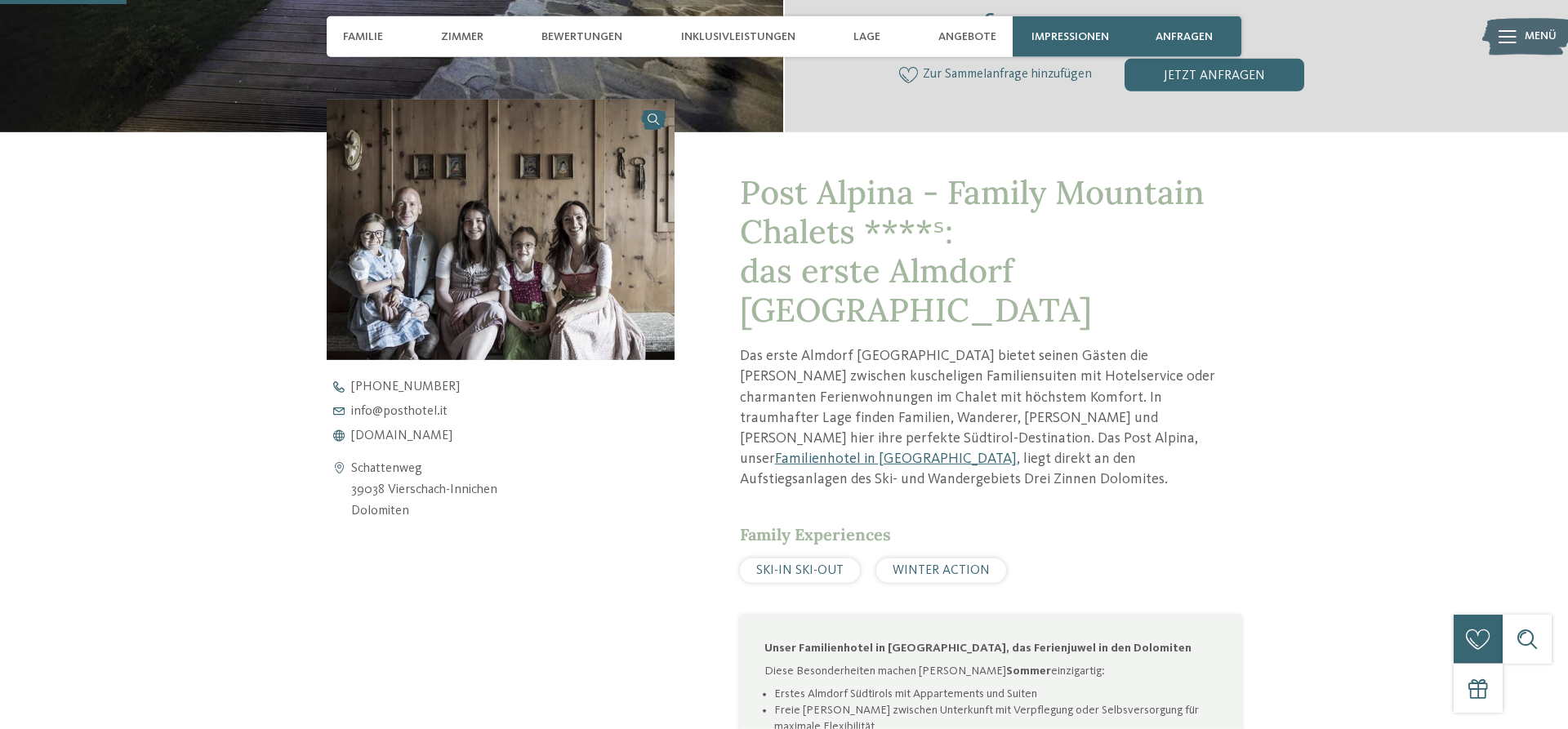
scroll to position [582, 0]
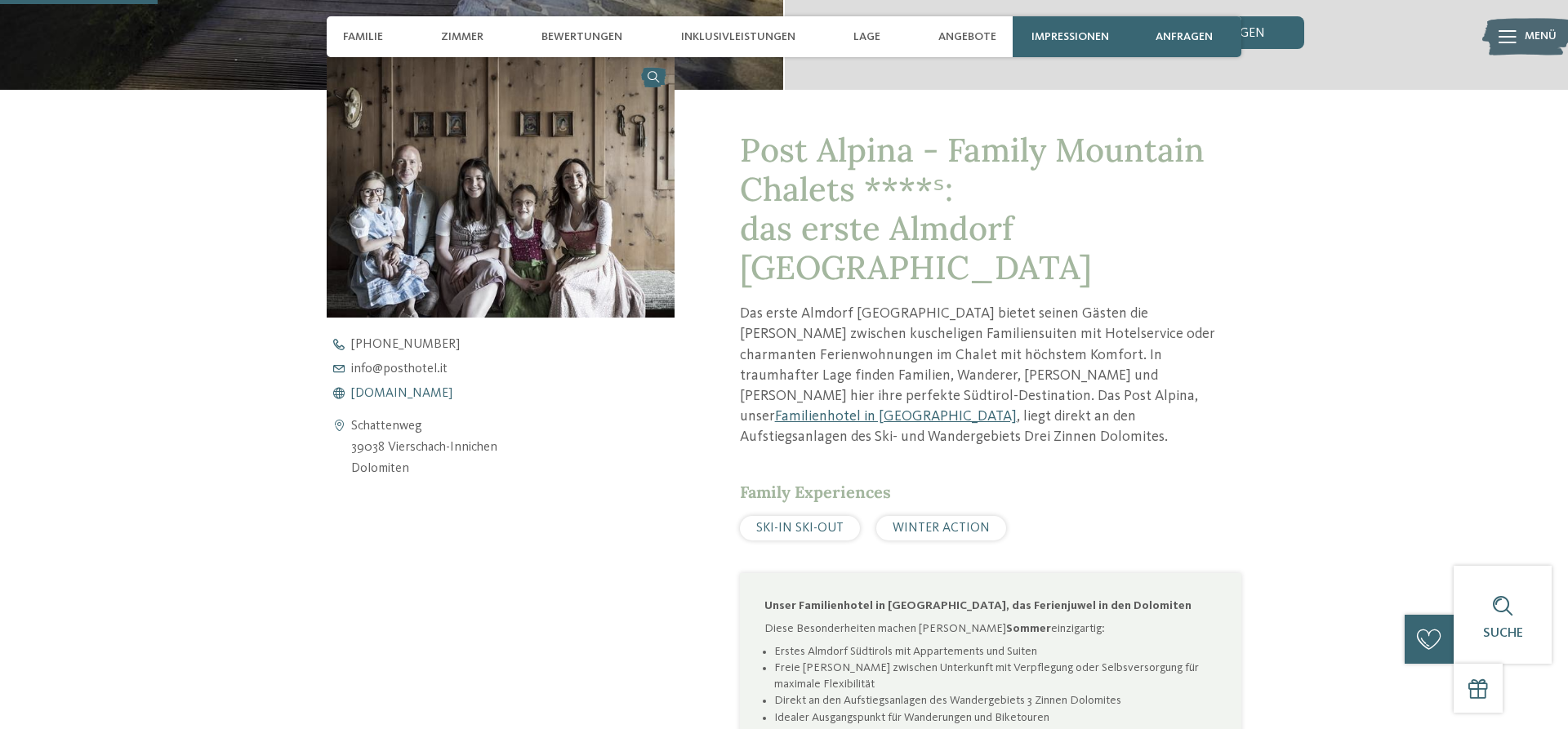
click at [391, 392] on span "www.postalpina.it" at bounding box center [402, 394] width 101 height 13
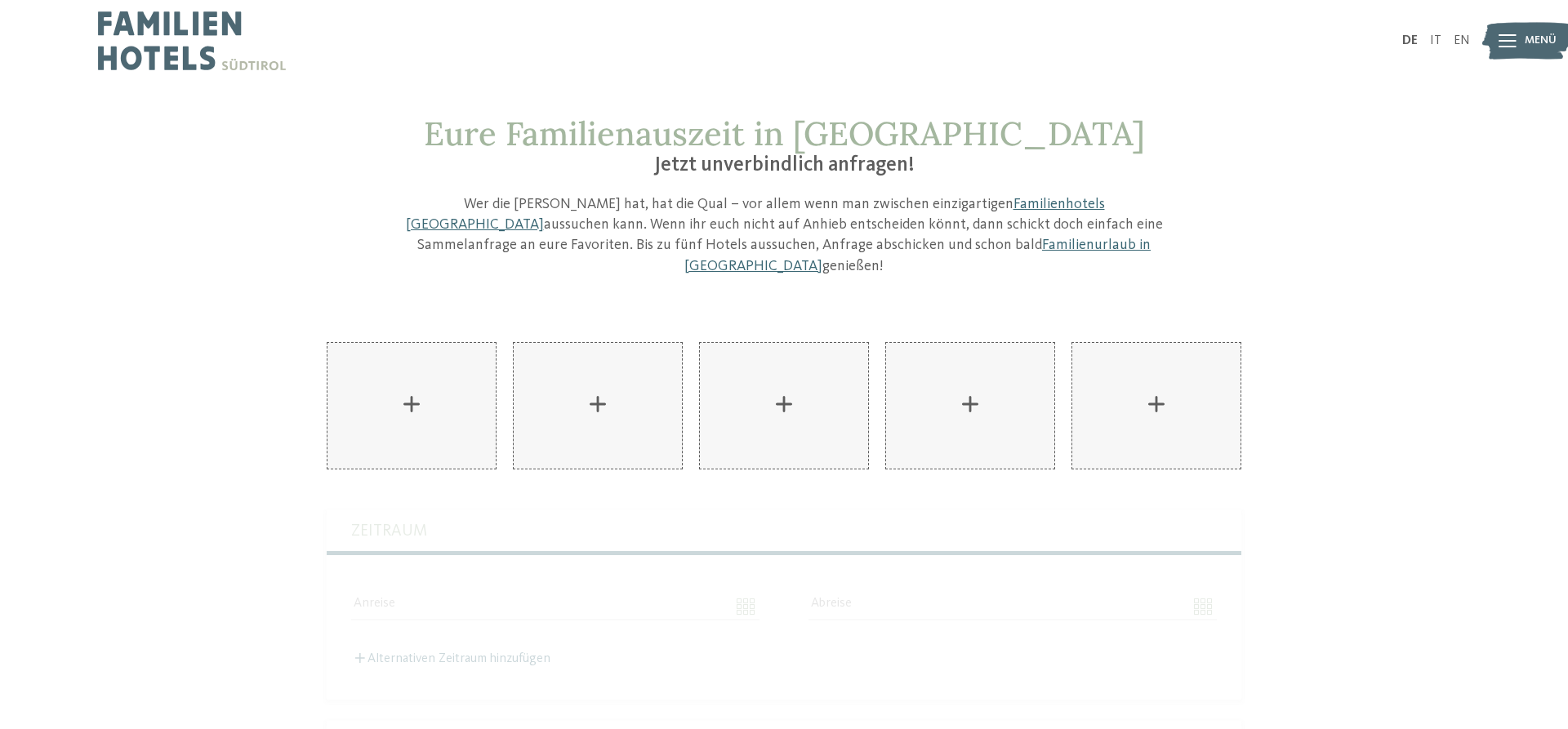
click at [1519, 46] on img at bounding box center [1527, 41] width 90 height 45
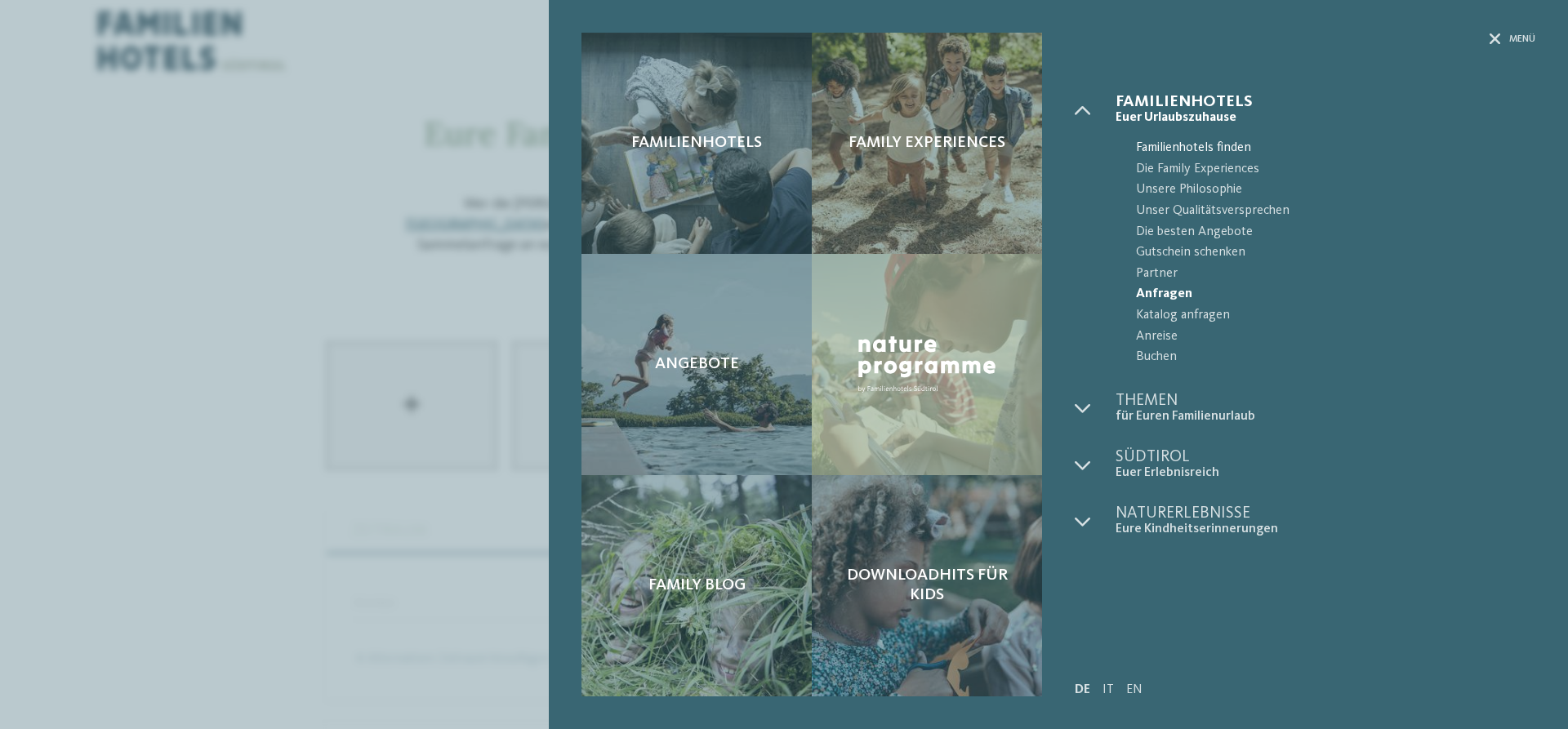
click at [1249, 146] on span "Familienhotels finden" at bounding box center [1336, 148] width 399 height 21
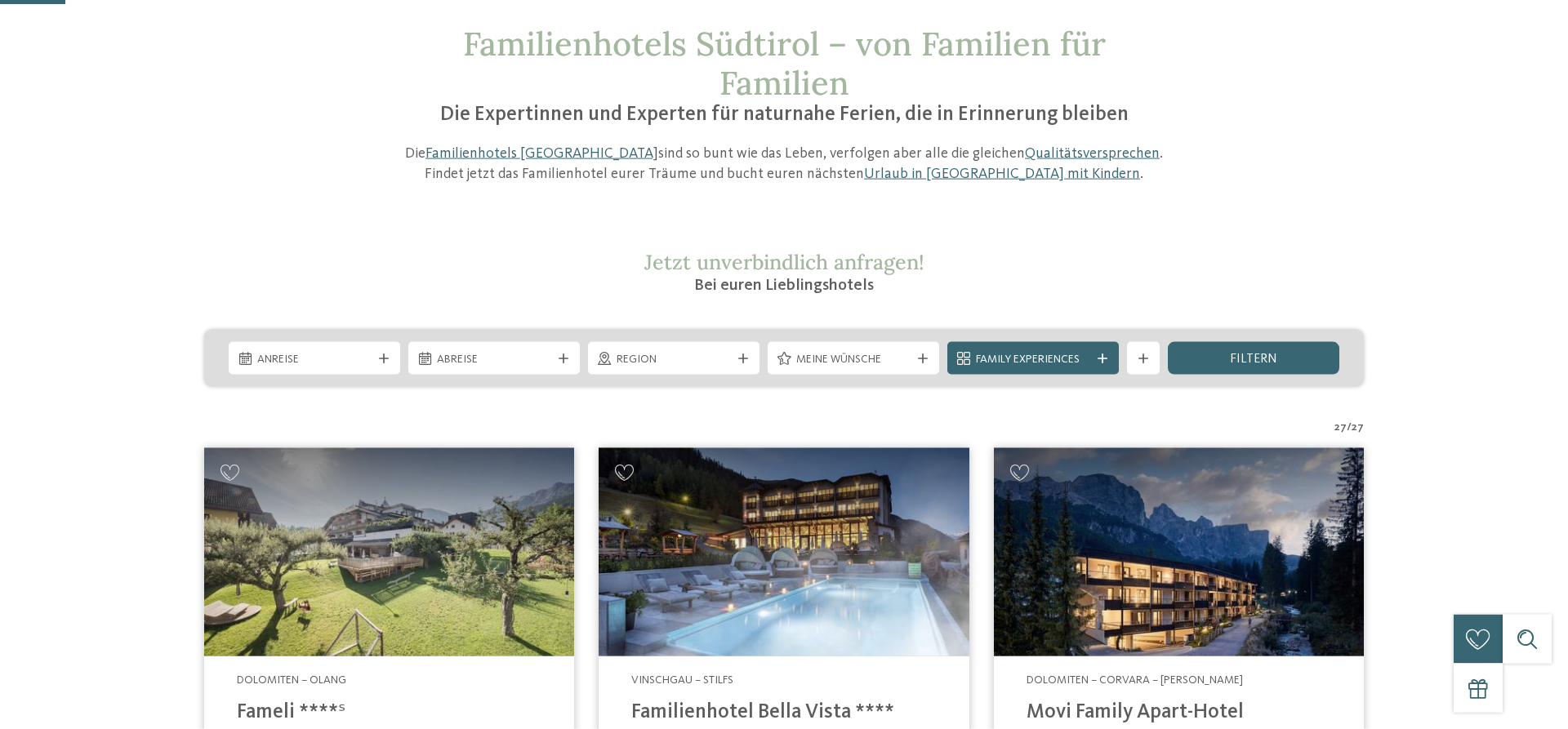
scroll to position [250, 0]
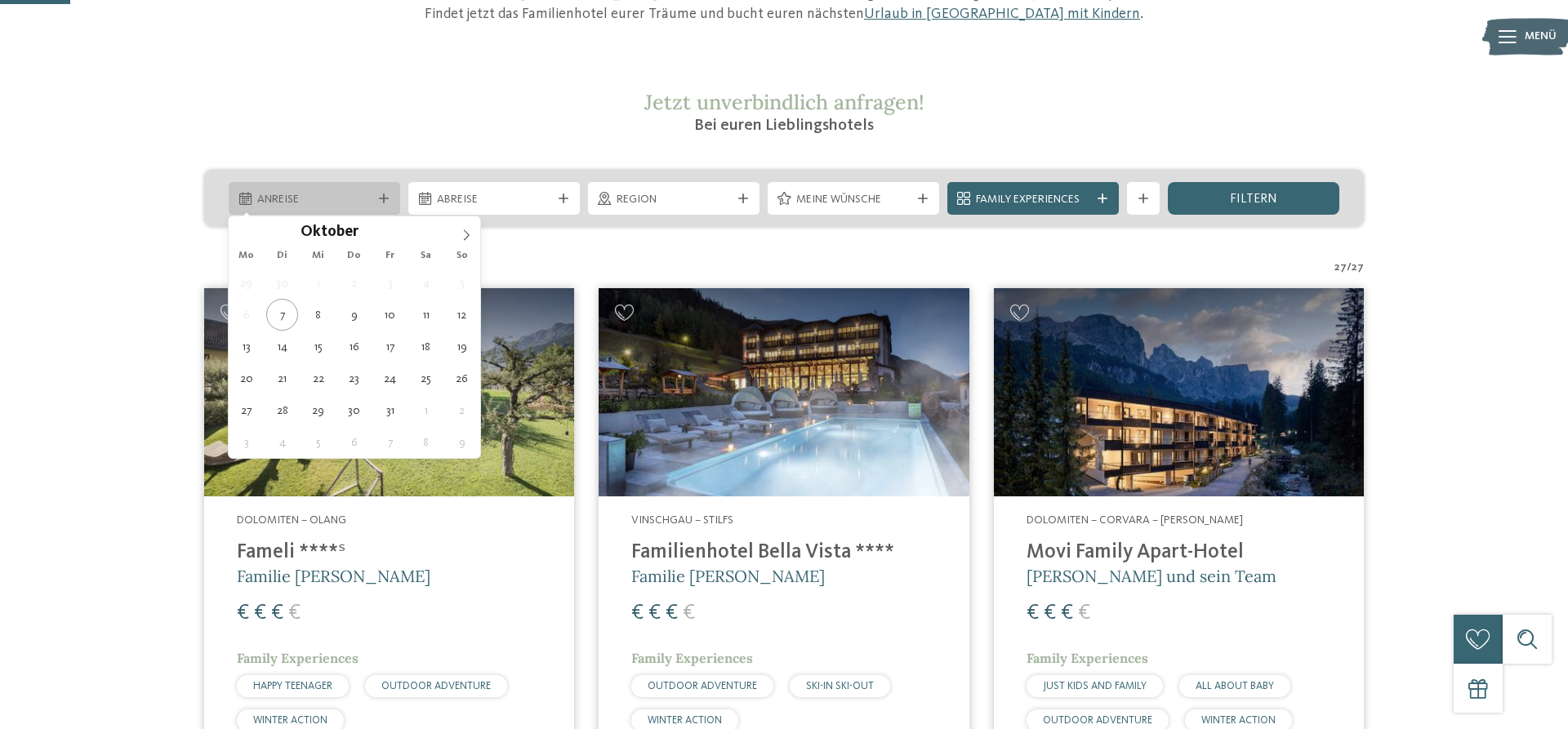
click at [388, 203] on icon at bounding box center [384, 199] width 10 height 10
type input "****"
click at [401, 228] on span at bounding box center [407, 227] width 12 height 9
click at [348, 232] on span "Oktober" at bounding box center [329, 233] width 58 height 16
click at [230, 234] on span at bounding box center [242, 230] width 28 height 28
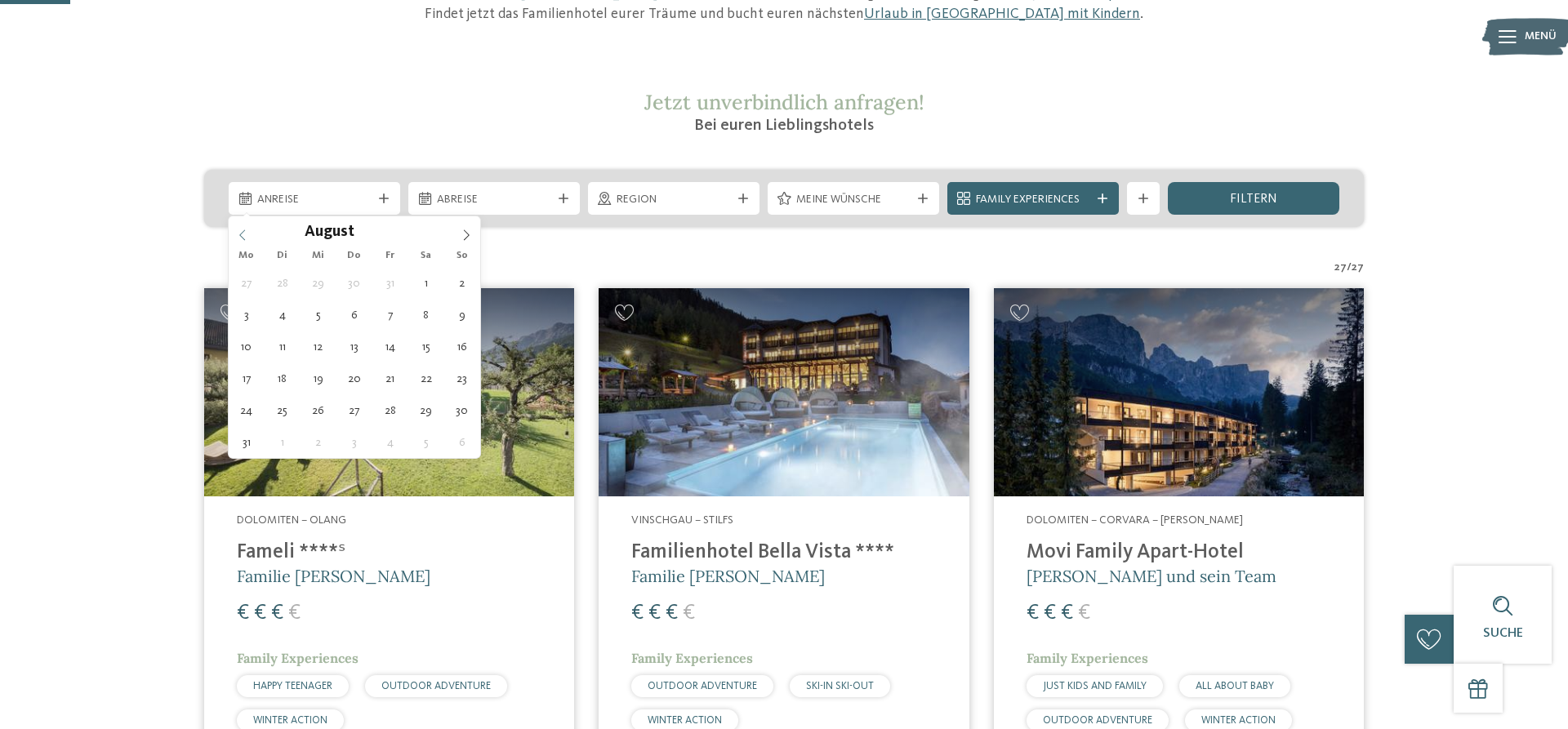
click at [232, 234] on span at bounding box center [242, 230] width 28 height 28
type div "19.07.2026"
type input "****"
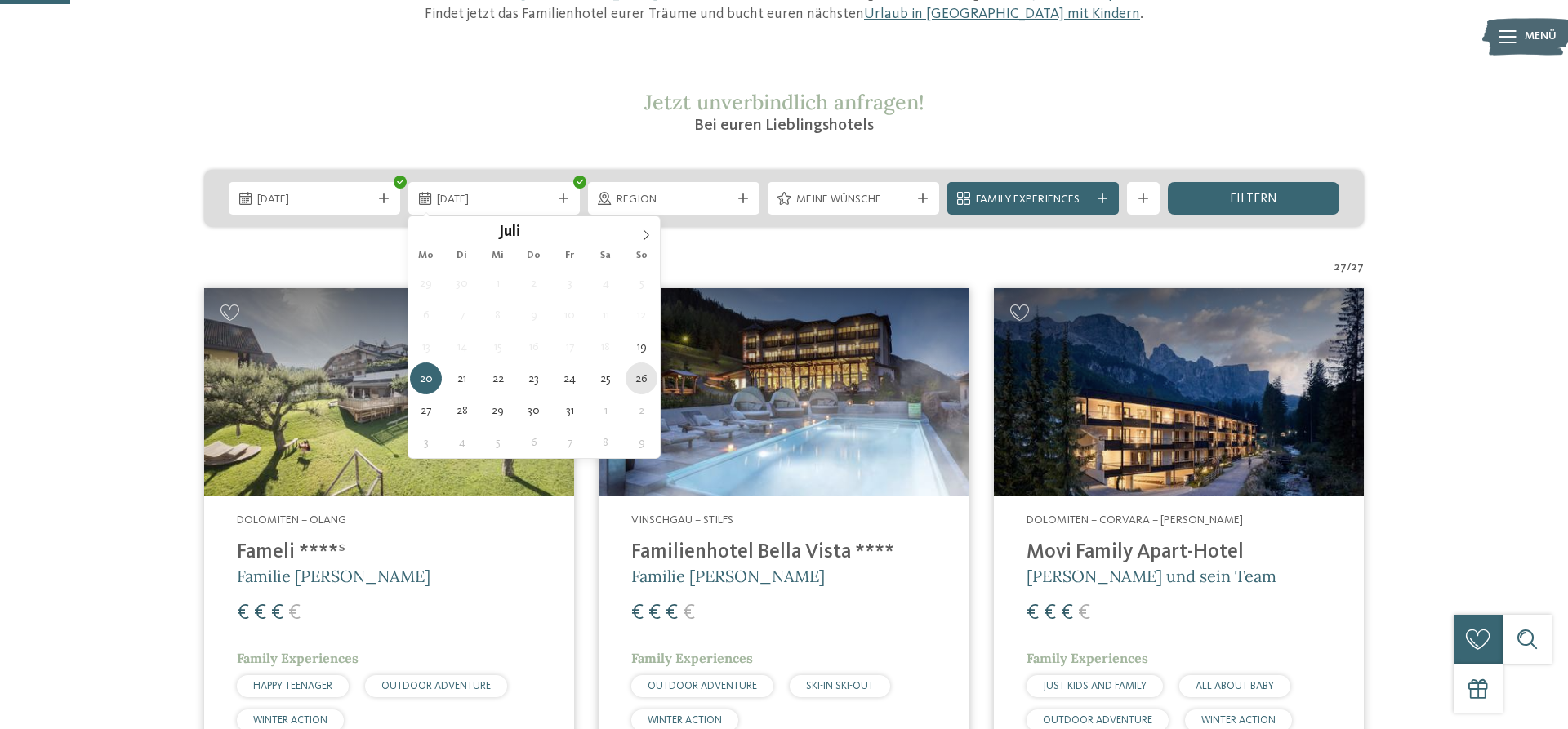
type div "26.07.2026"
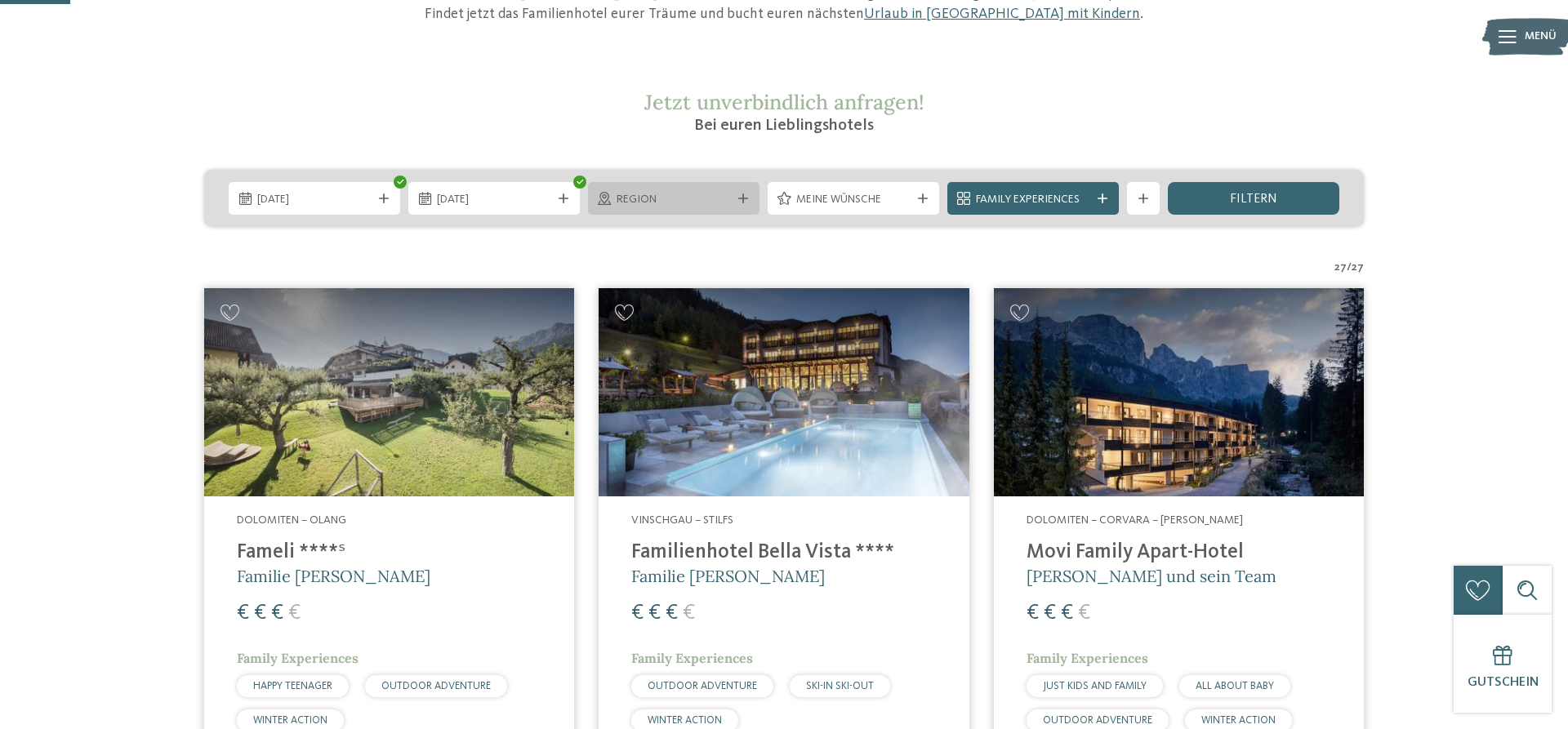
click at [740, 194] on div "Region" at bounding box center [673, 198] width 172 height 33
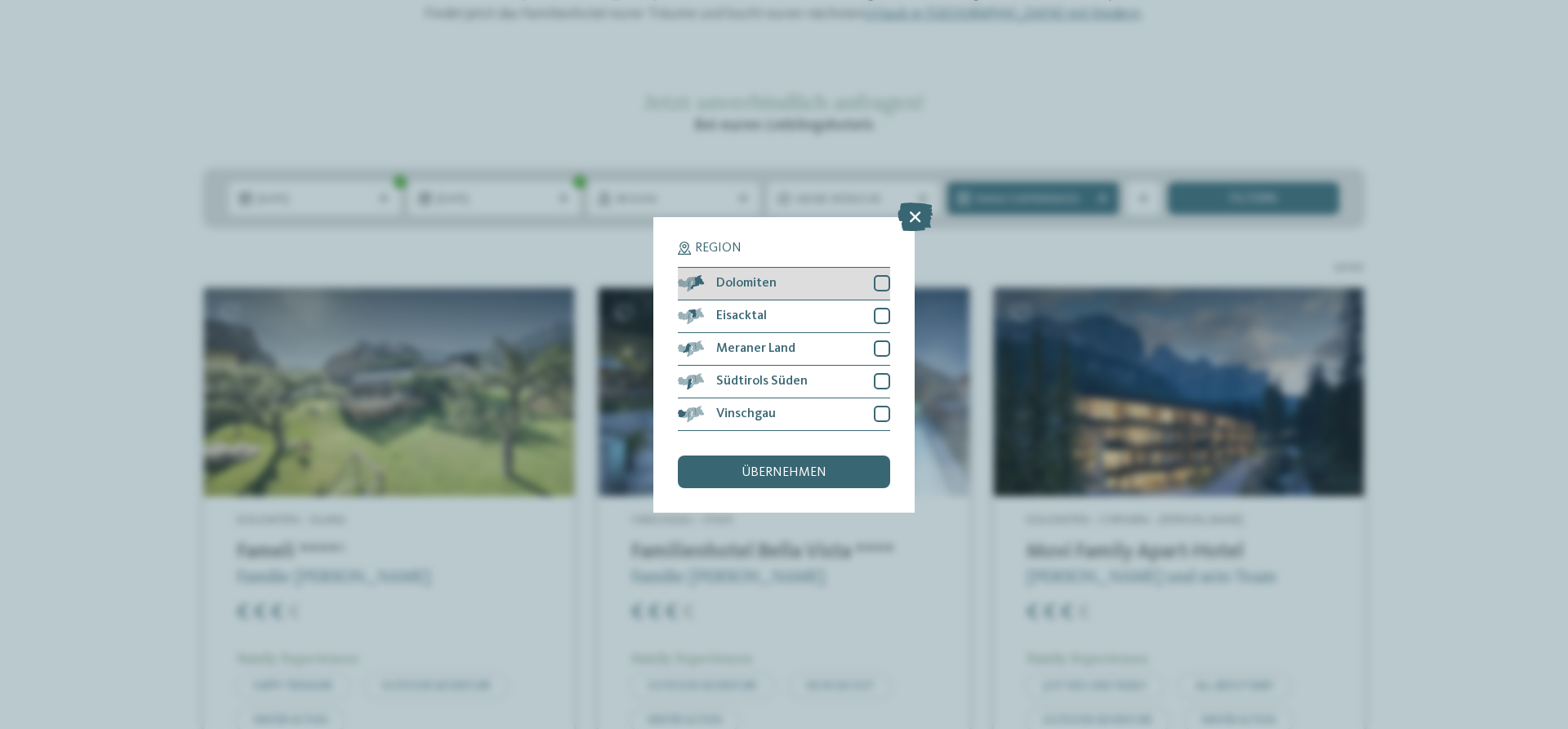
click at [880, 287] on div at bounding box center [881, 282] width 16 height 16
click at [881, 316] on div at bounding box center [881, 315] width 16 height 16
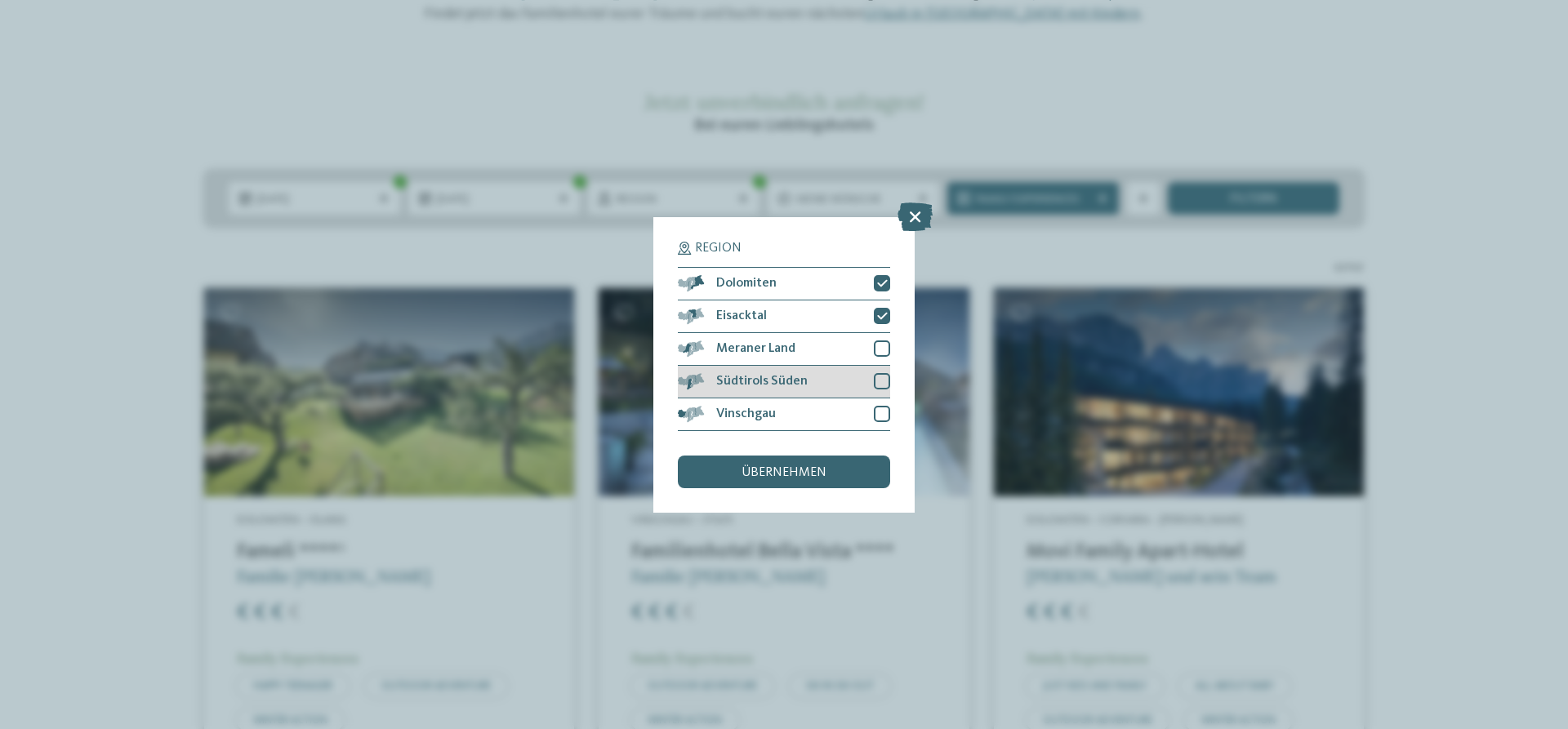
drag, startPoint x: 881, startPoint y: 349, endPoint x: 878, endPoint y: 380, distance: 31.1
click at [880, 350] on div at bounding box center [881, 348] width 16 height 16
drag, startPoint x: 880, startPoint y: 377, endPoint x: 883, endPoint y: 390, distance: 13.3
click at [880, 382] on div at bounding box center [881, 380] width 16 height 16
click at [881, 411] on div at bounding box center [881, 413] width 16 height 16
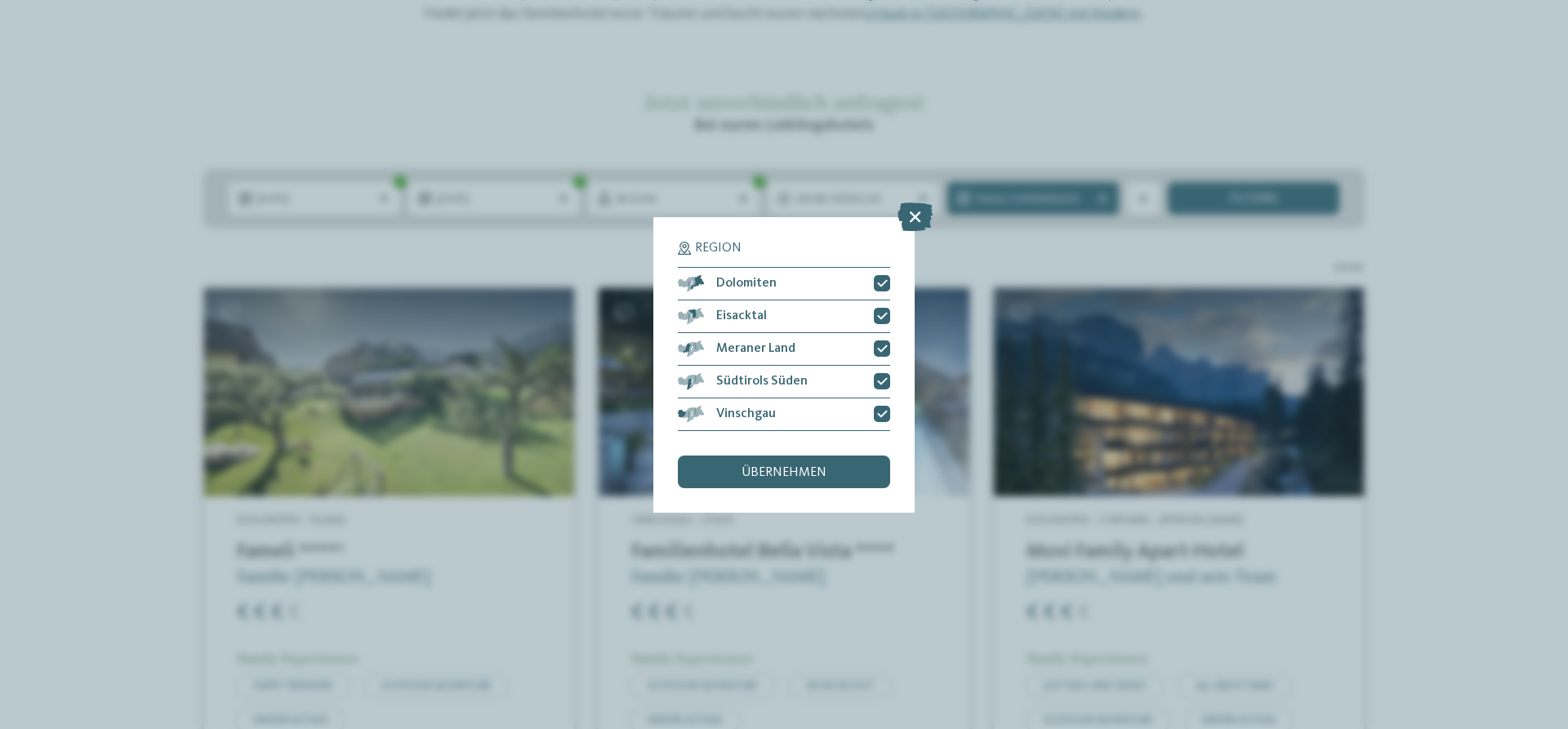
click at [861, 477] on div "übernehmen" at bounding box center [783, 471] width 212 height 33
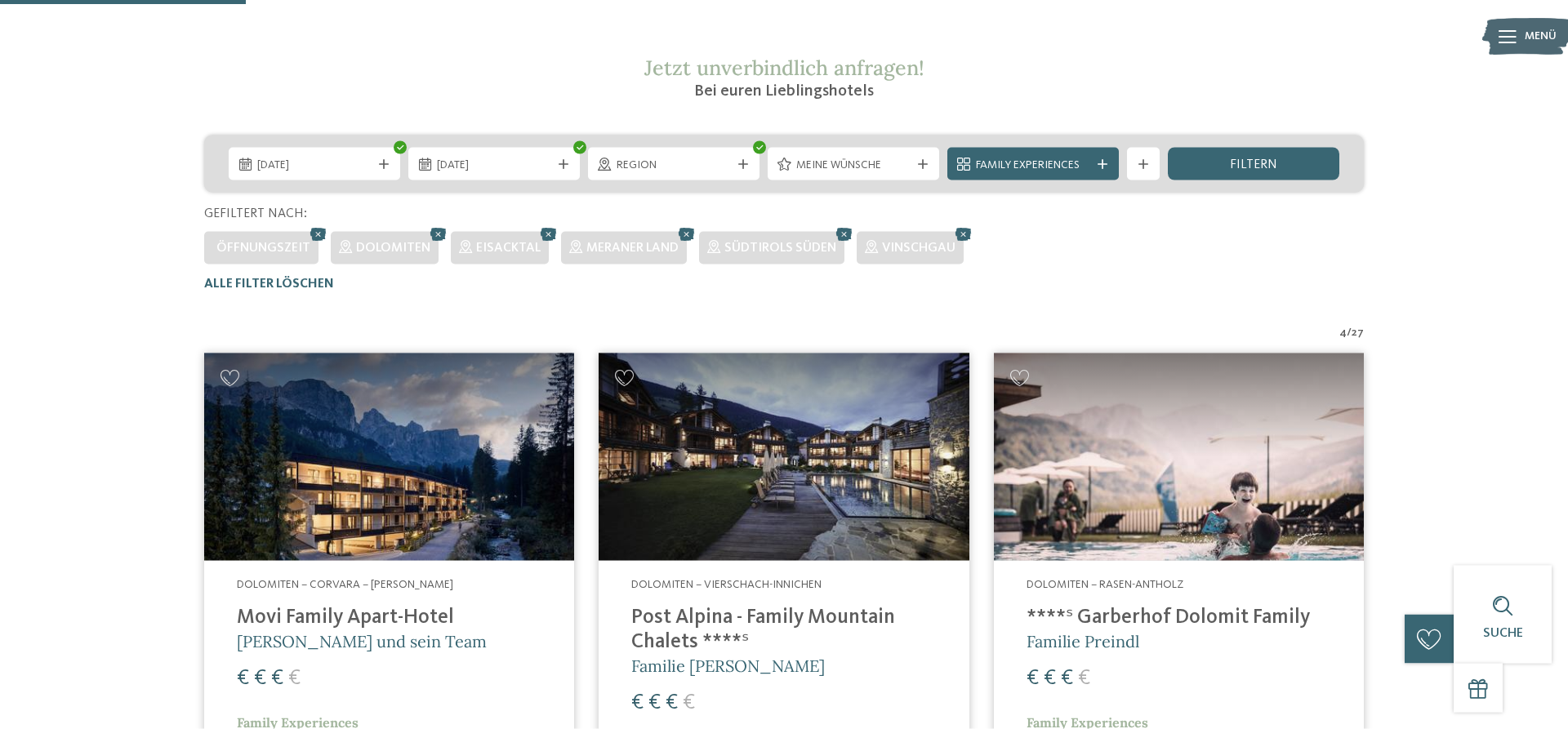
scroll to position [203, 0]
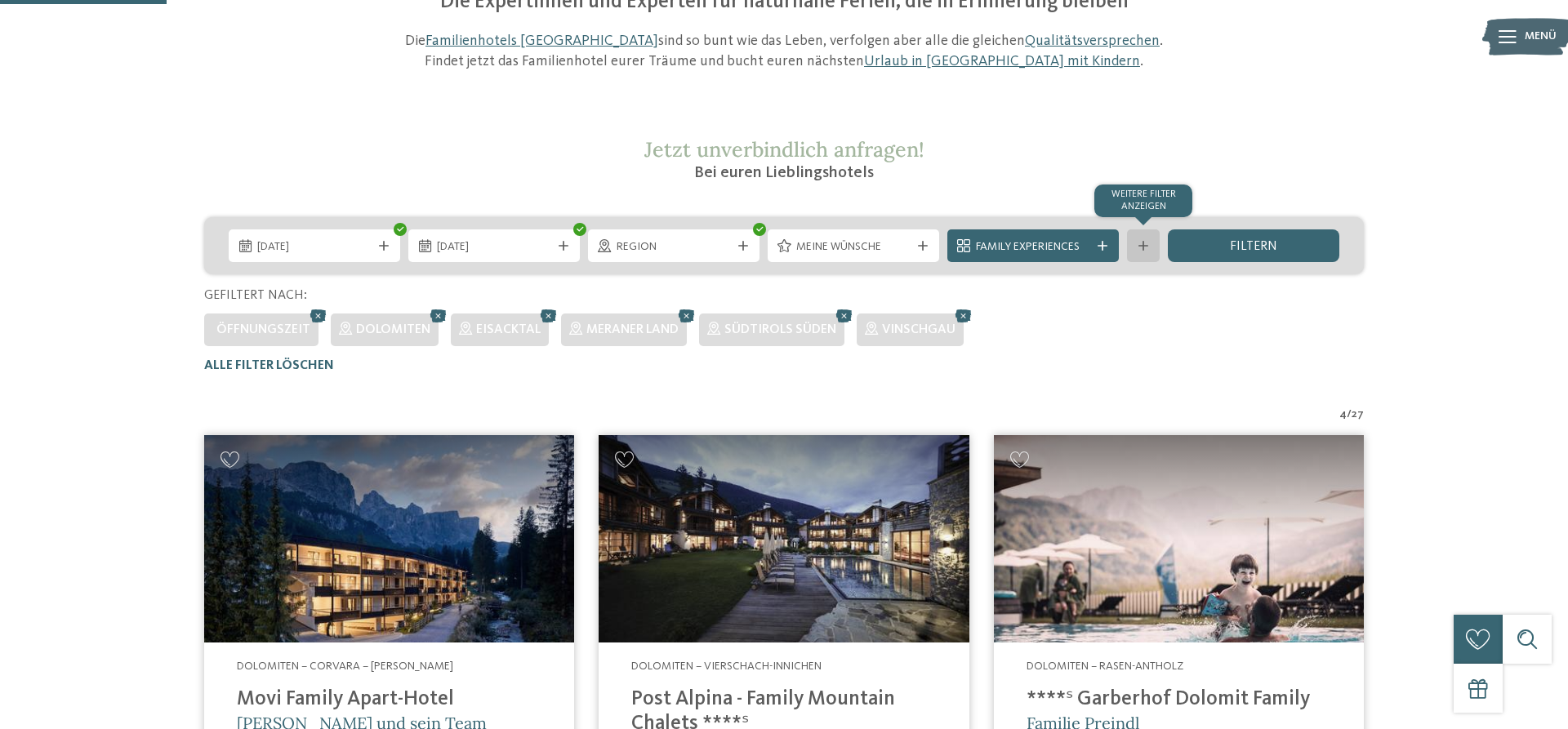
click at [1134, 253] on div "Weitere Filter anzeigen" at bounding box center [1143, 246] width 33 height 33
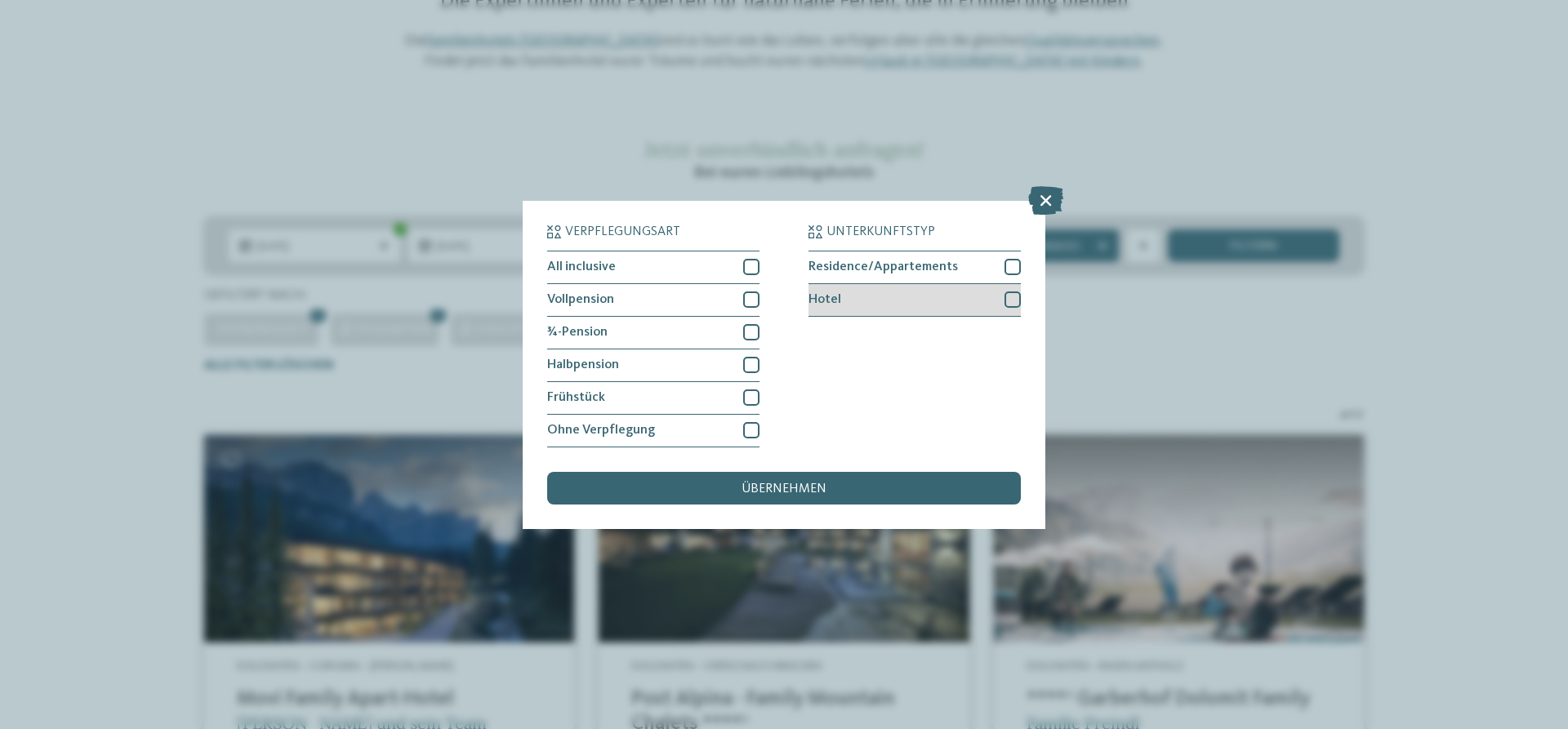
drag, startPoint x: 1007, startPoint y: 272, endPoint x: 1010, endPoint y: 288, distance: 16.3
click at [1007, 273] on div at bounding box center [1012, 266] width 16 height 16
click at [1012, 297] on div at bounding box center [1012, 299] width 16 height 16
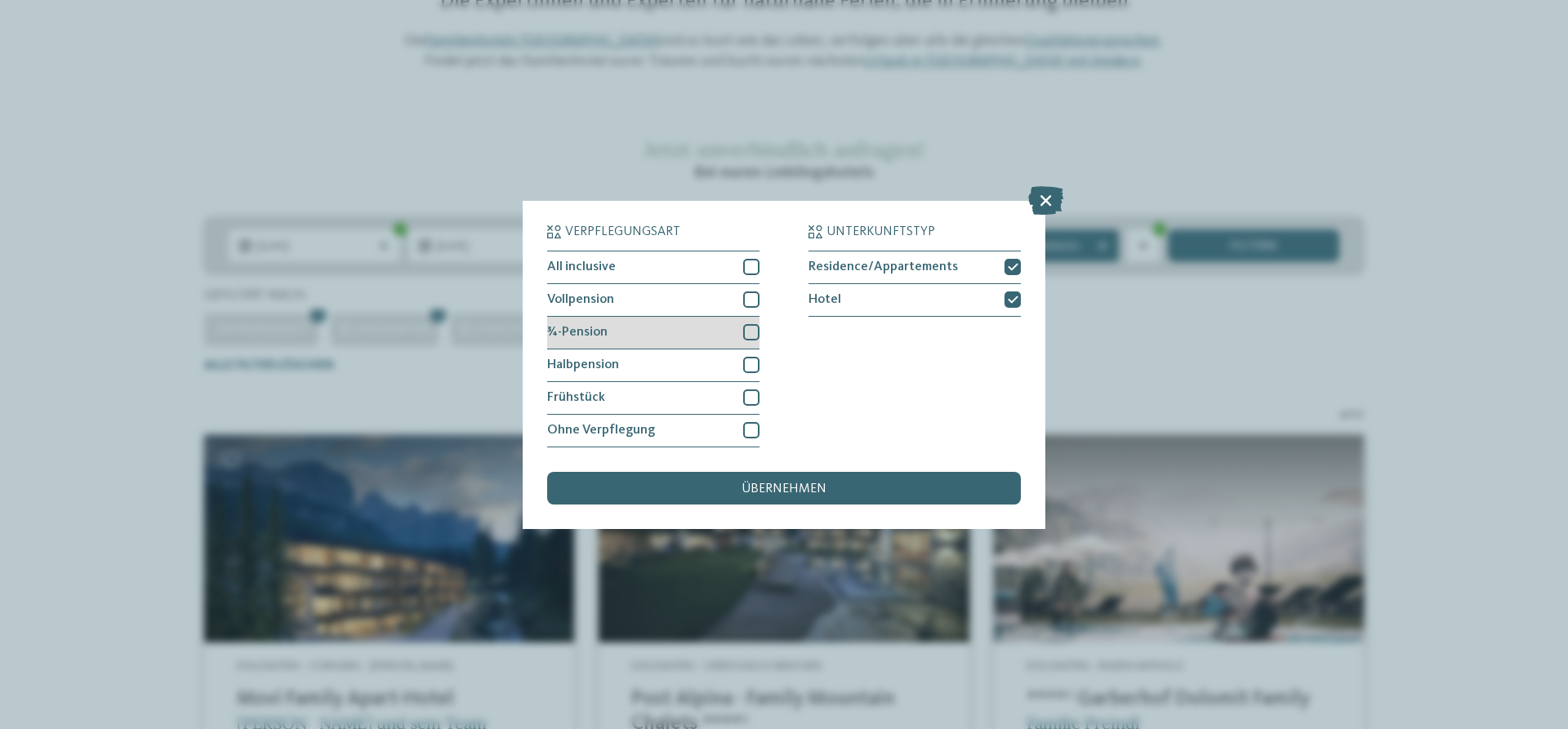
click at [750, 334] on div at bounding box center [750, 332] width 16 height 16
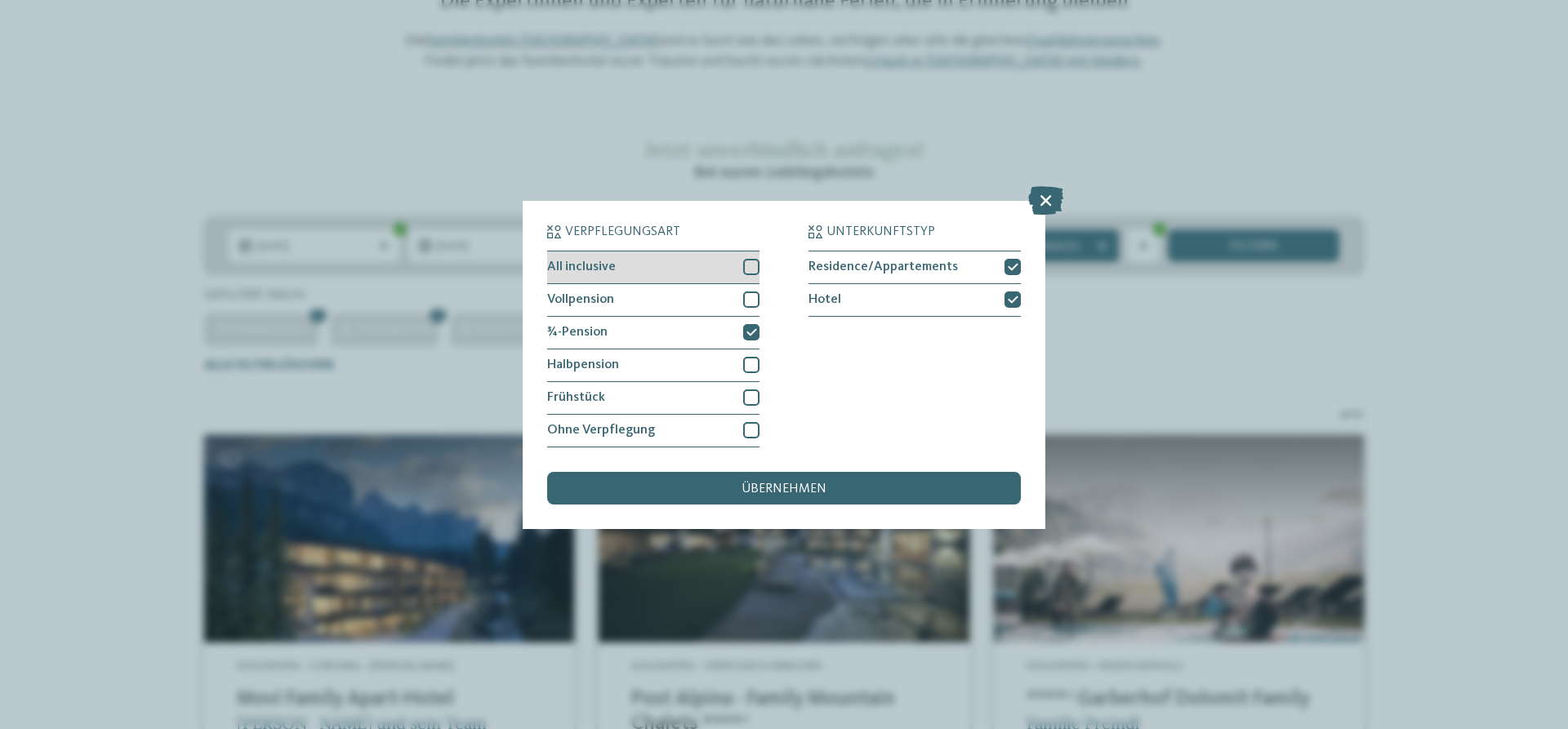
click at [754, 270] on div at bounding box center [750, 266] width 16 height 16
click at [783, 485] on span "übernehmen" at bounding box center [783, 489] width 85 height 13
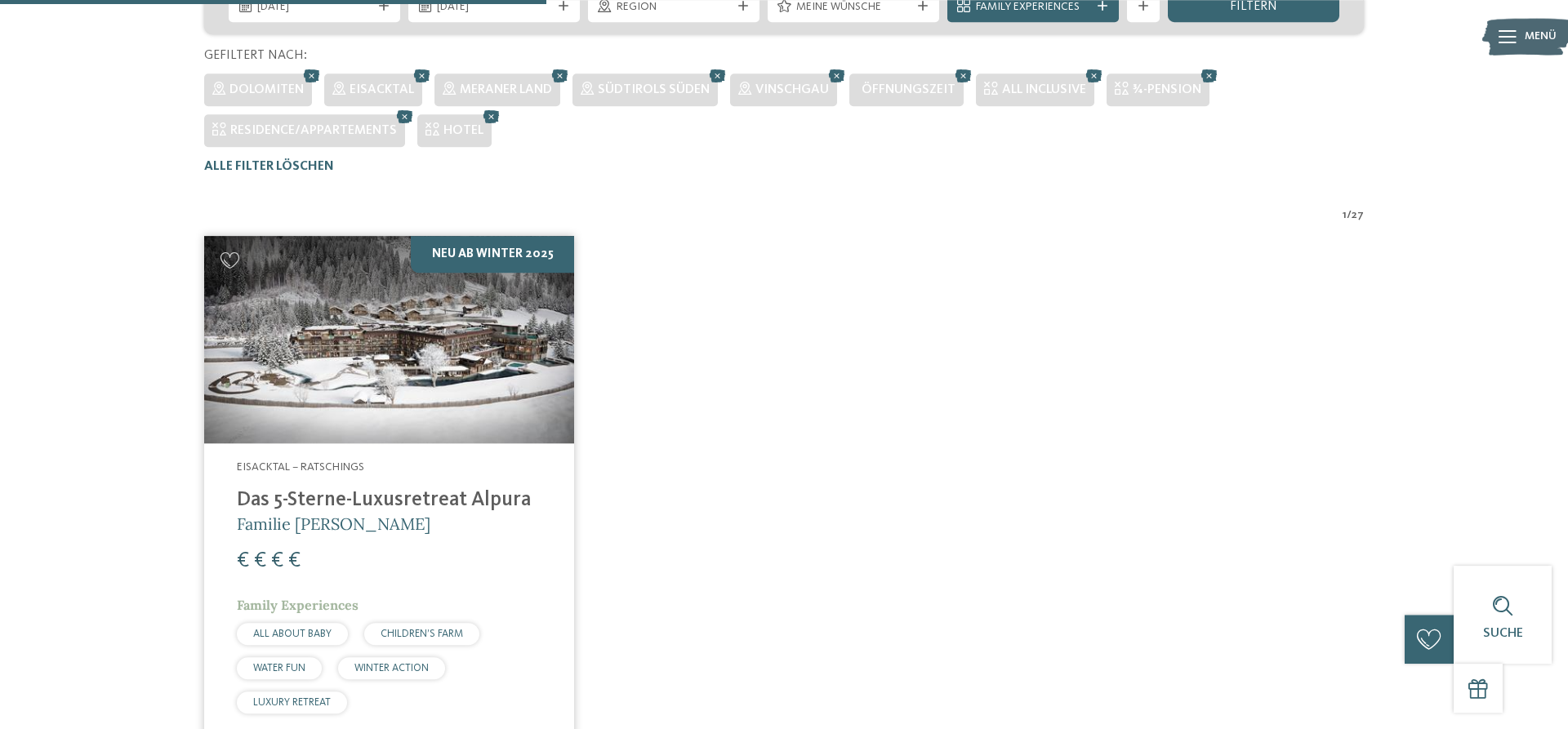
scroll to position [410, 0]
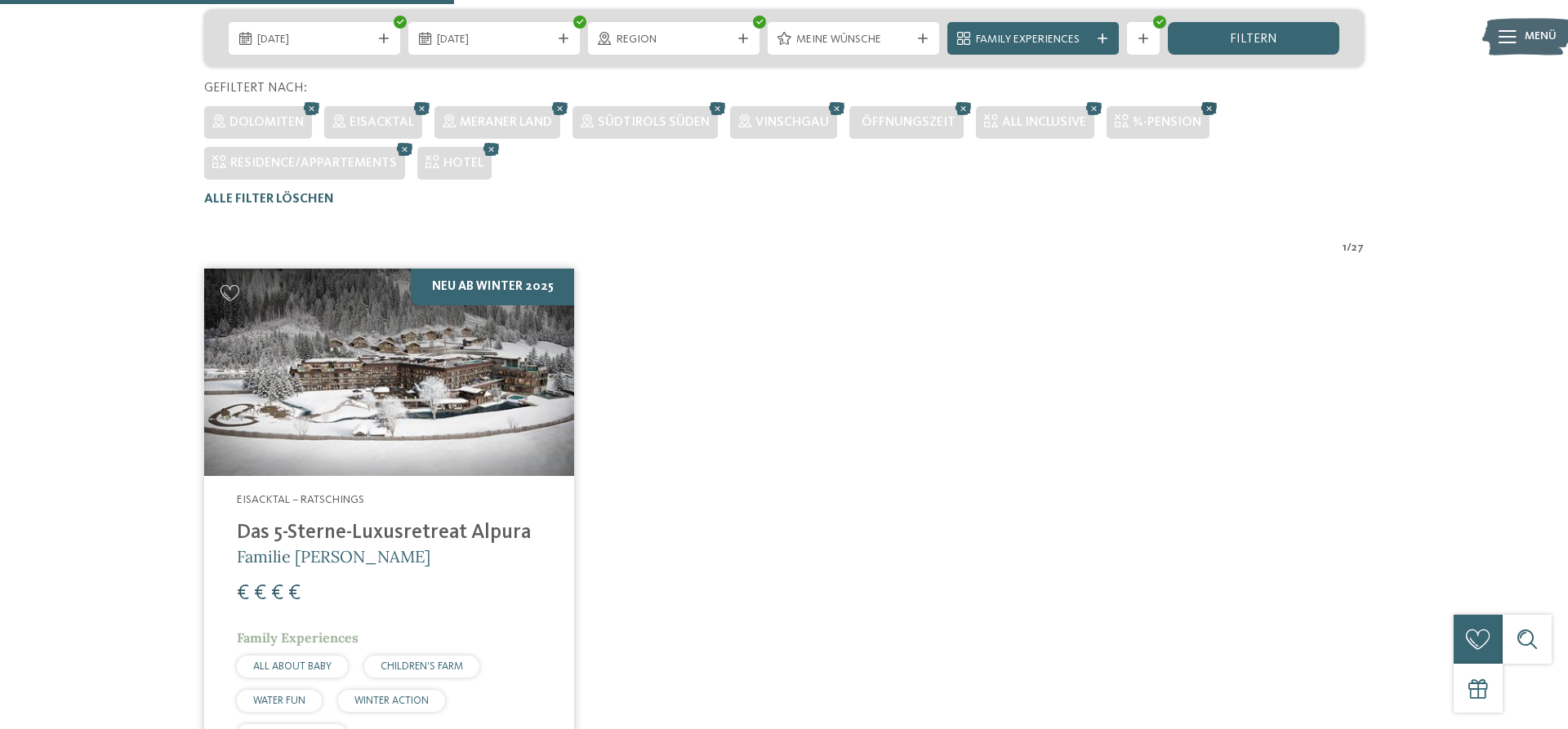
click at [1203, 112] on icon at bounding box center [1209, 108] width 24 height 21
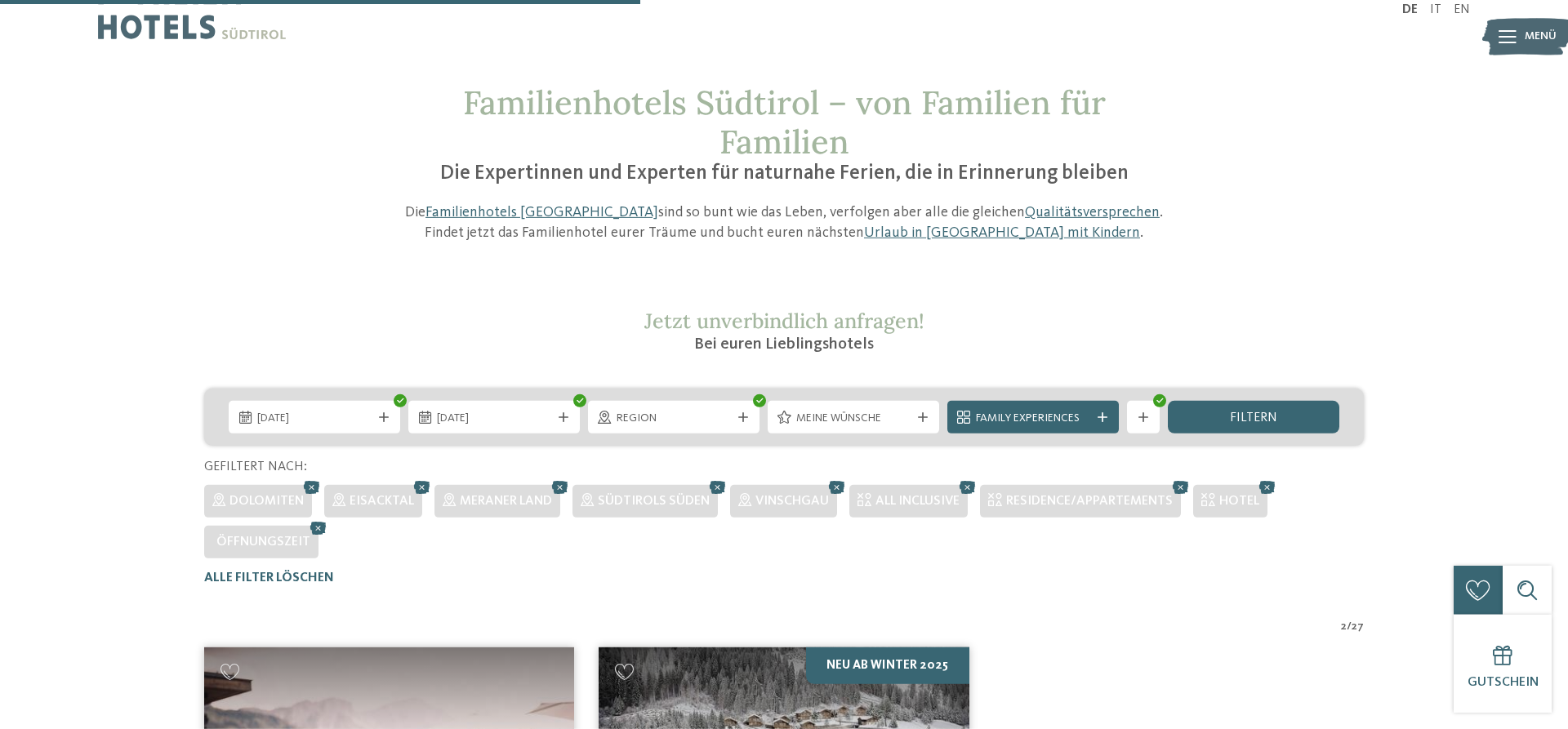
scroll to position [0, 0]
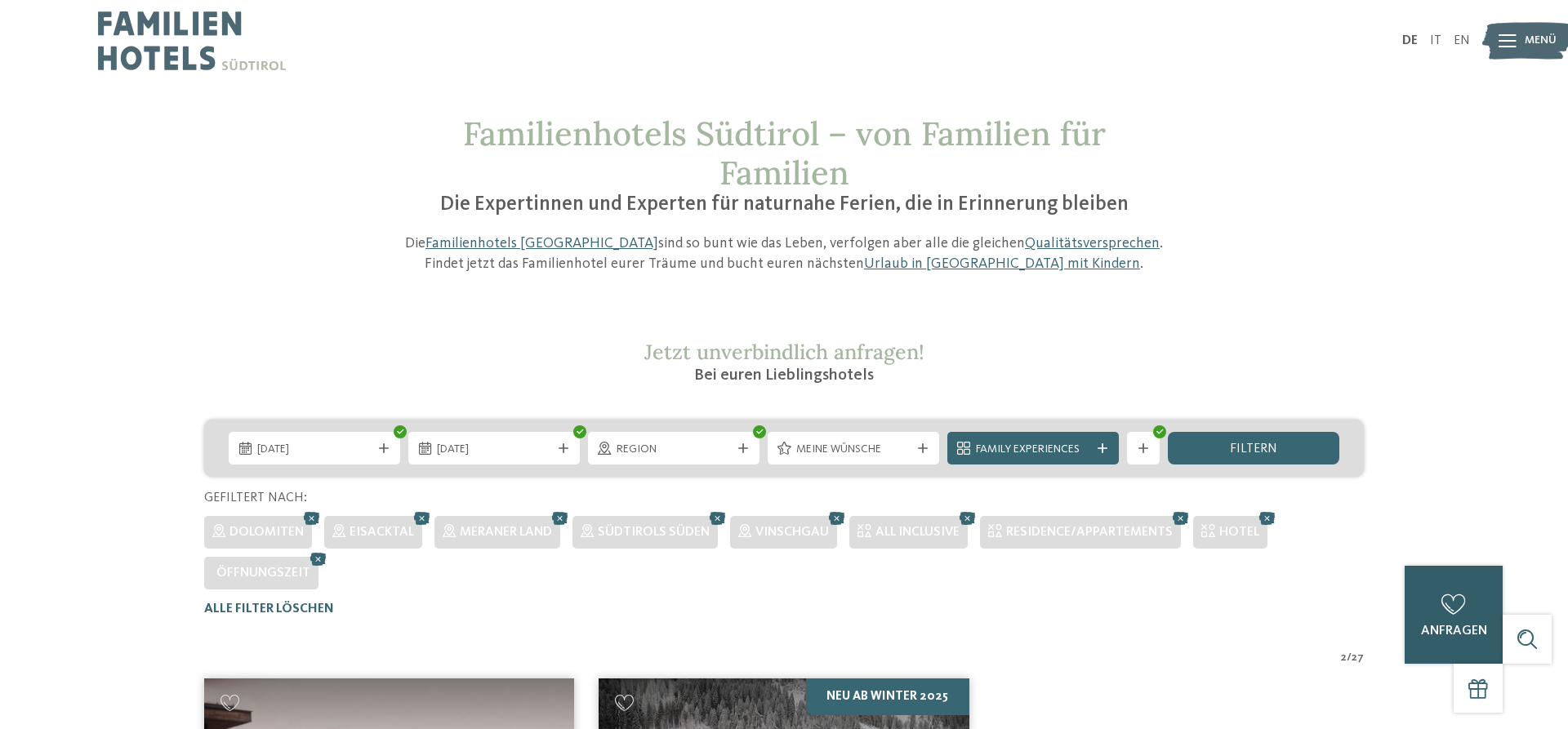
click at [1449, 602] on icon at bounding box center [1453, 604] width 24 height 20
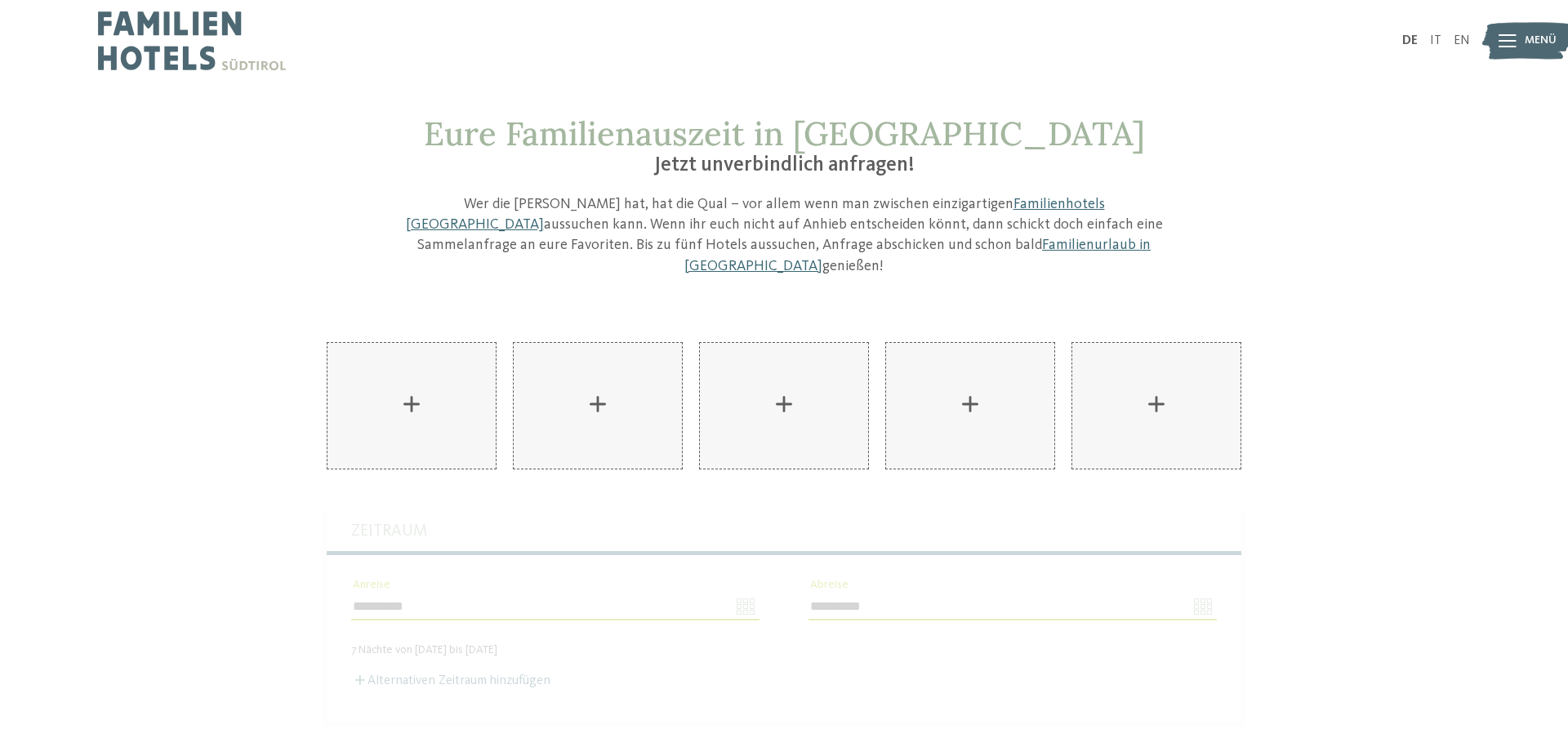
click at [890, 217] on p "Wer die [PERSON_NAME] hat, hat die Qual – vor allem wenn man zwischen einzigart…" at bounding box center [783, 235] width 776 height 82
click at [891, 209] on link "Familienhotels [GEOGRAPHIC_DATA]" at bounding box center [755, 215] width 699 height 35
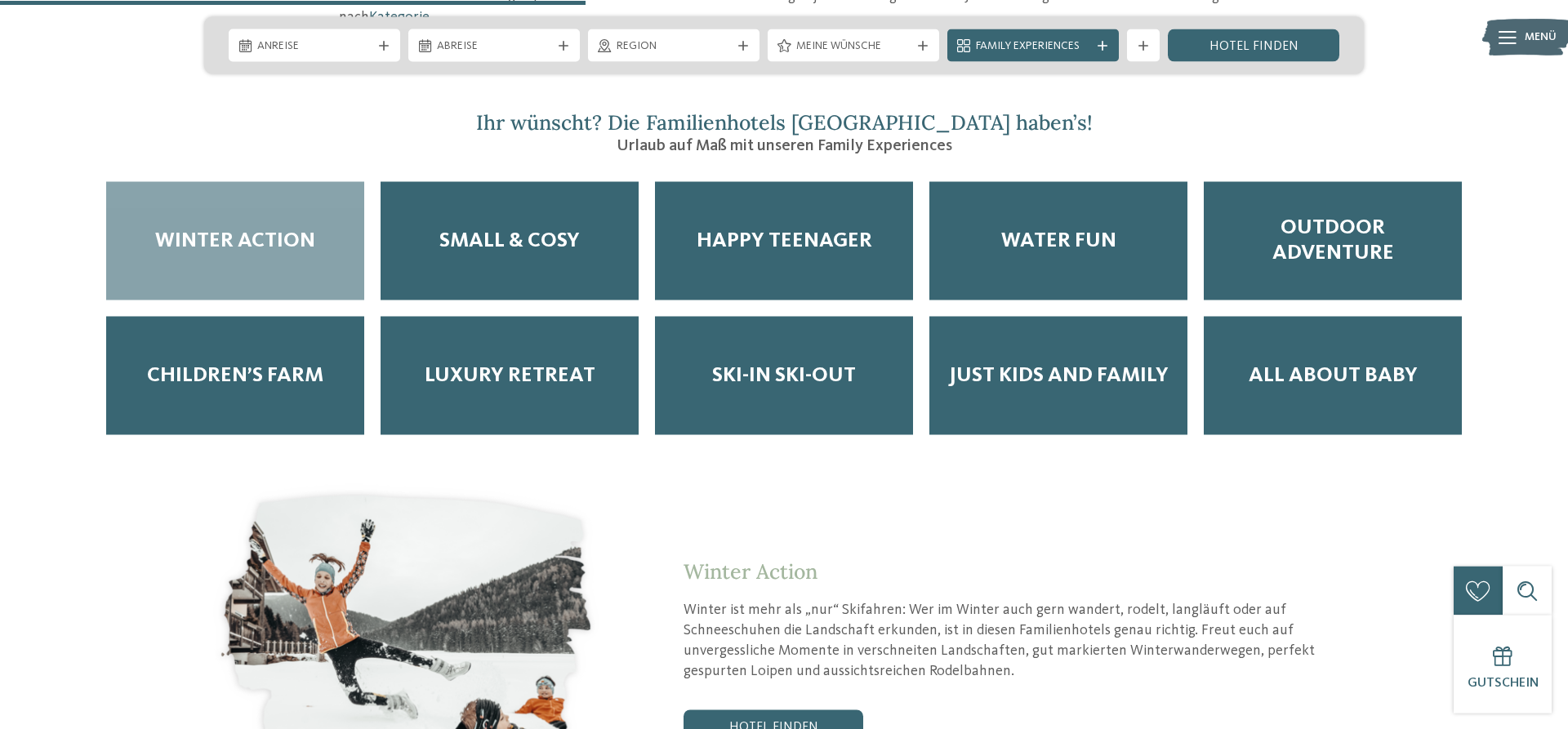
scroll to position [2830, 0]
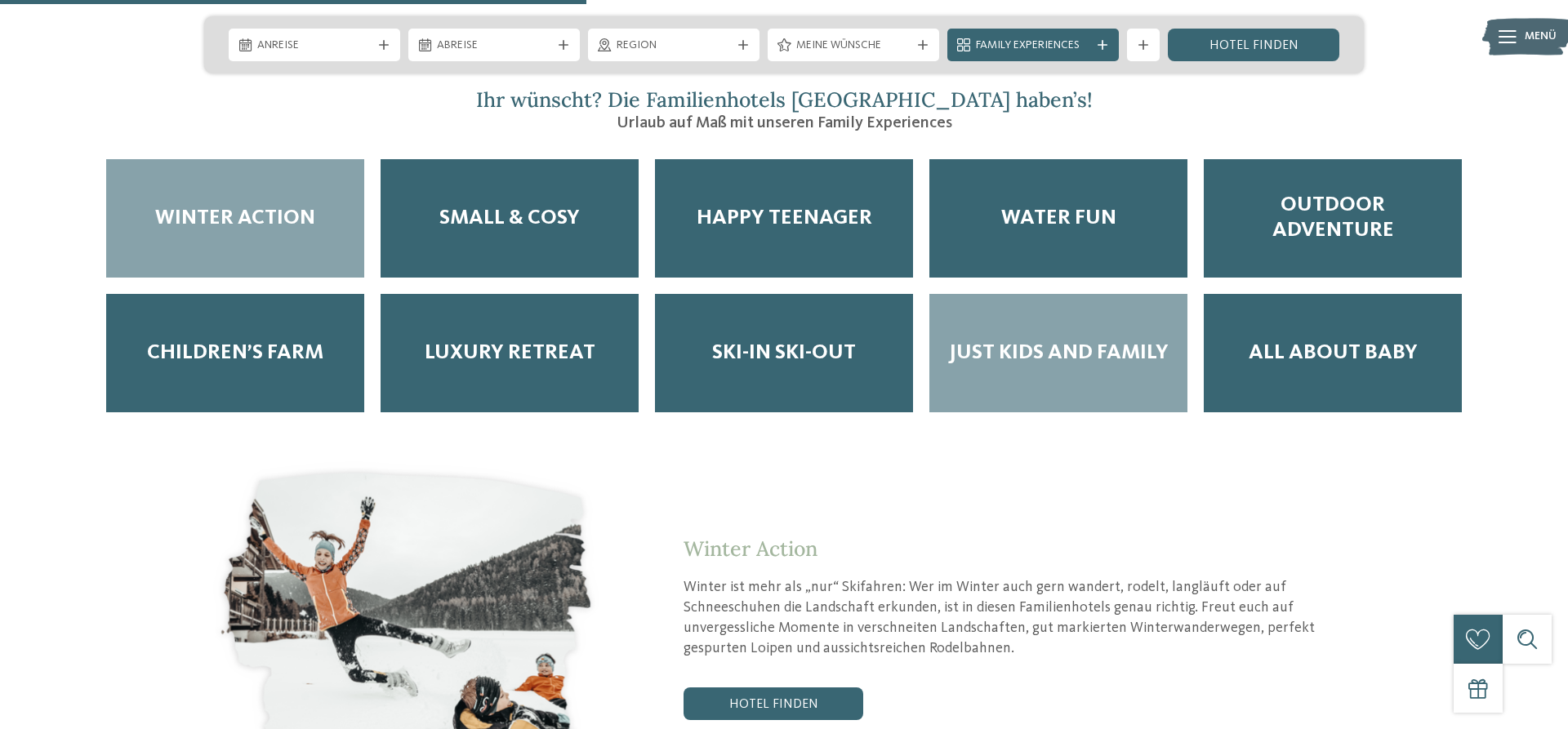
click at [1057, 326] on div "Just Kids and Family" at bounding box center [1058, 353] width 258 height 118
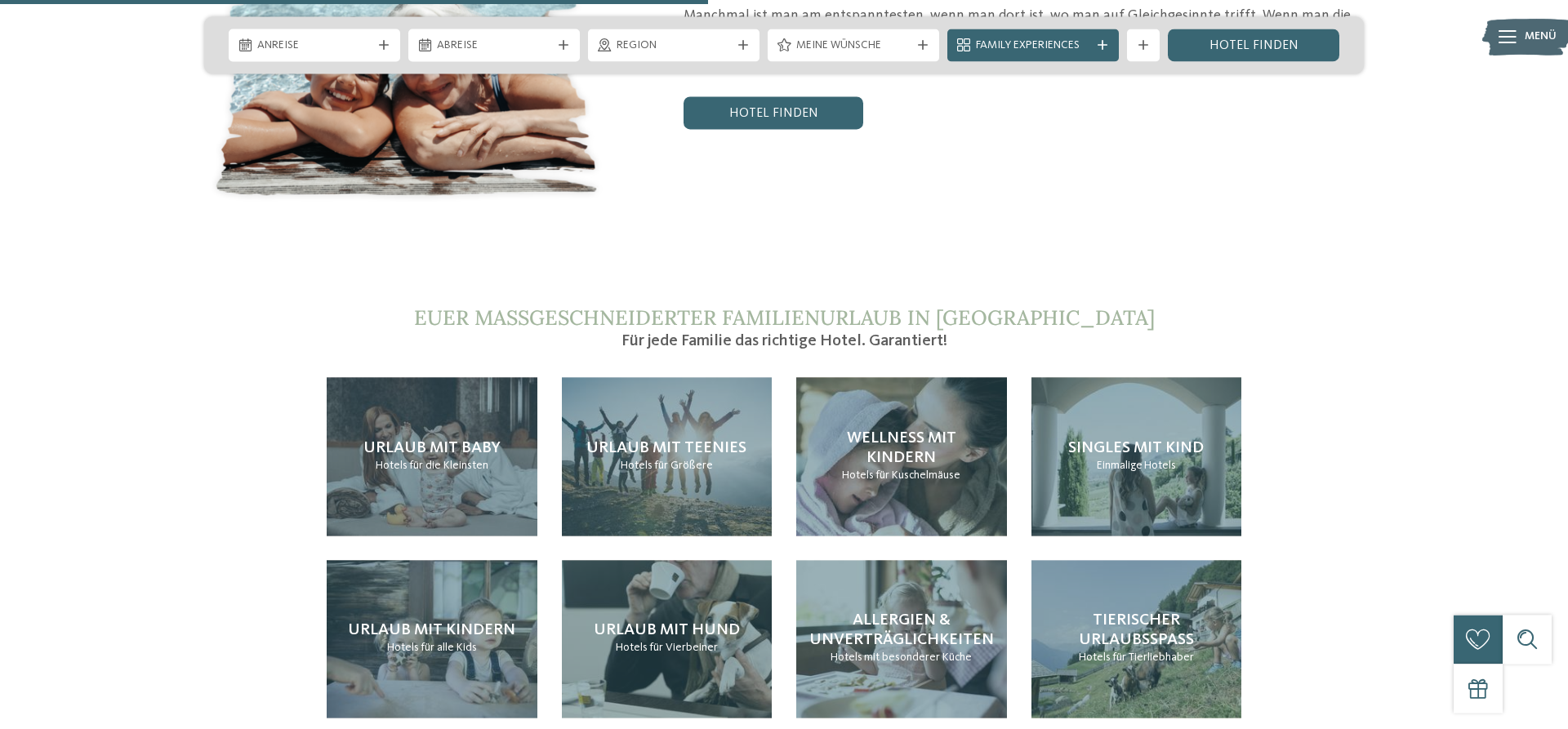
scroll to position [3413, 0]
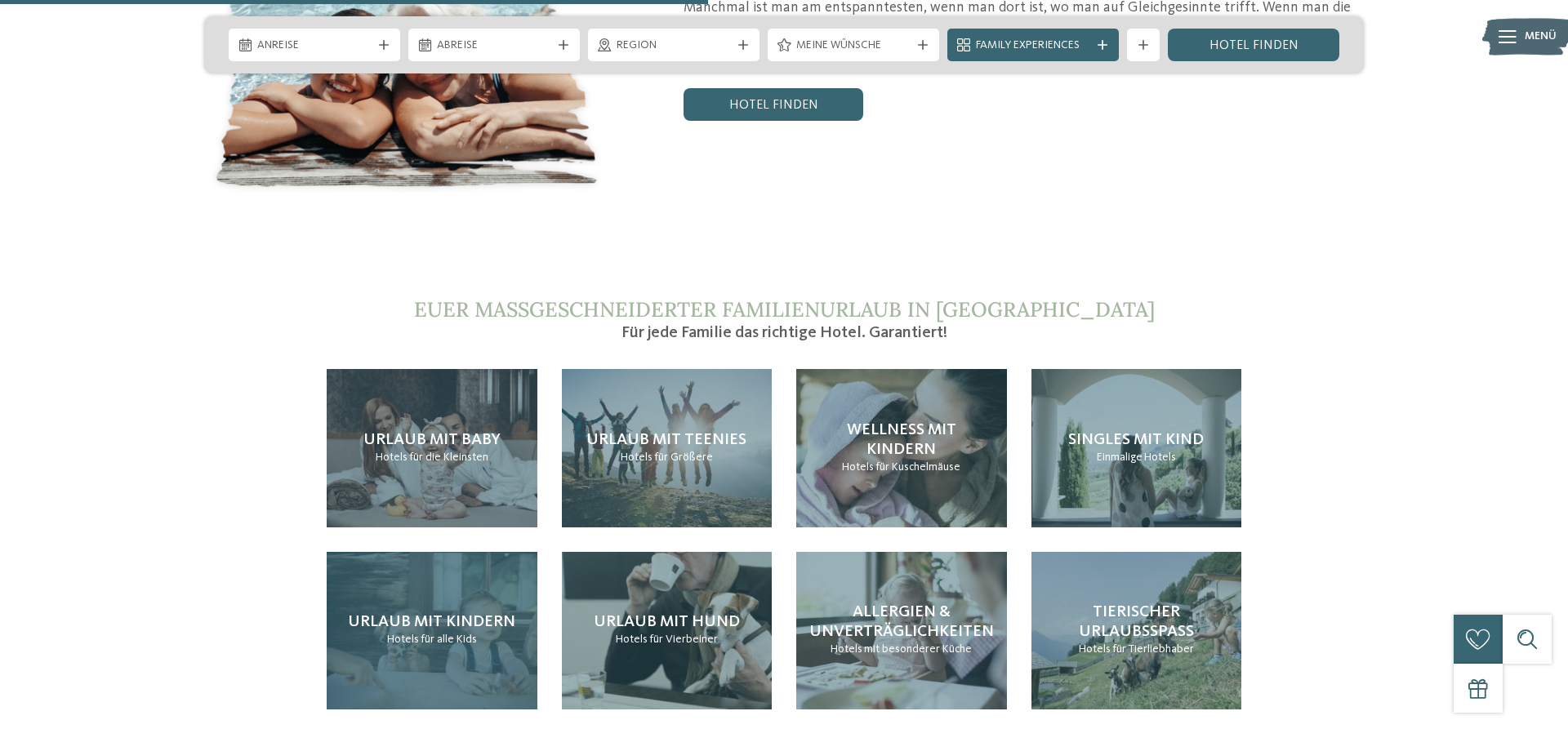
click at [386, 551] on div "Urlaub mit Kindern Hotels für alle Kids" at bounding box center [432, 630] width 210 height 158
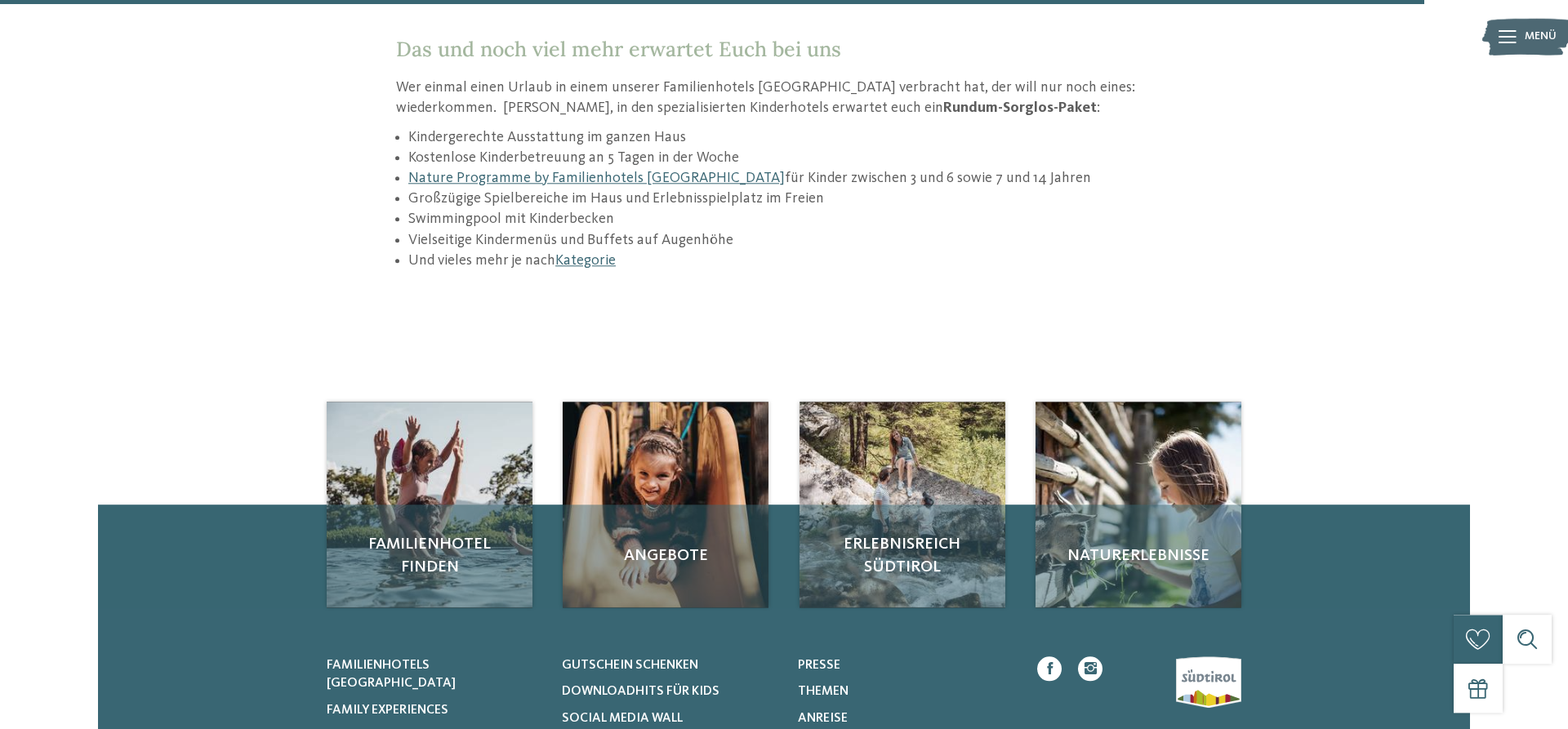
scroll to position [2497, 0]
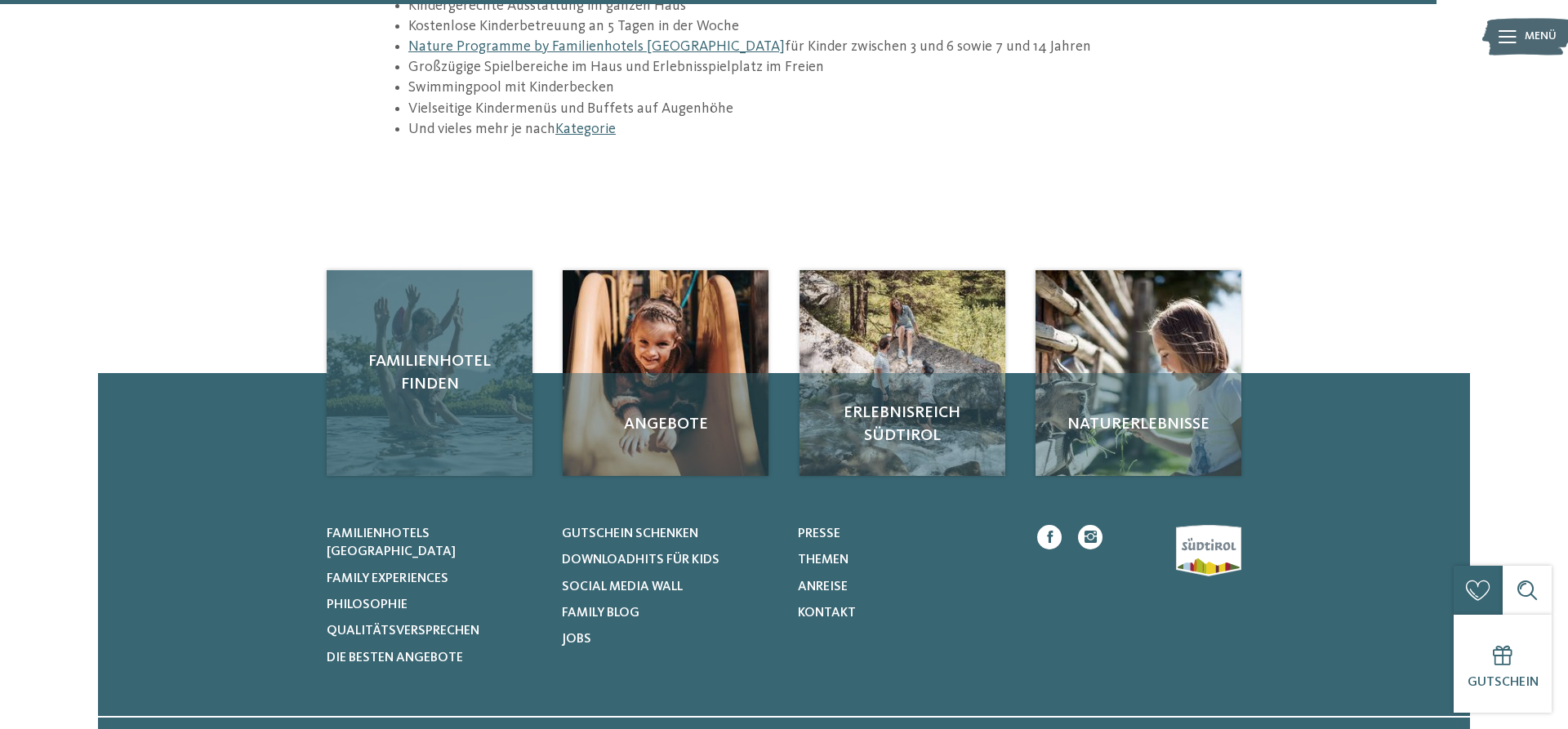
click at [424, 398] on div "Familienhotel finden" at bounding box center [429, 372] width 205 height 205
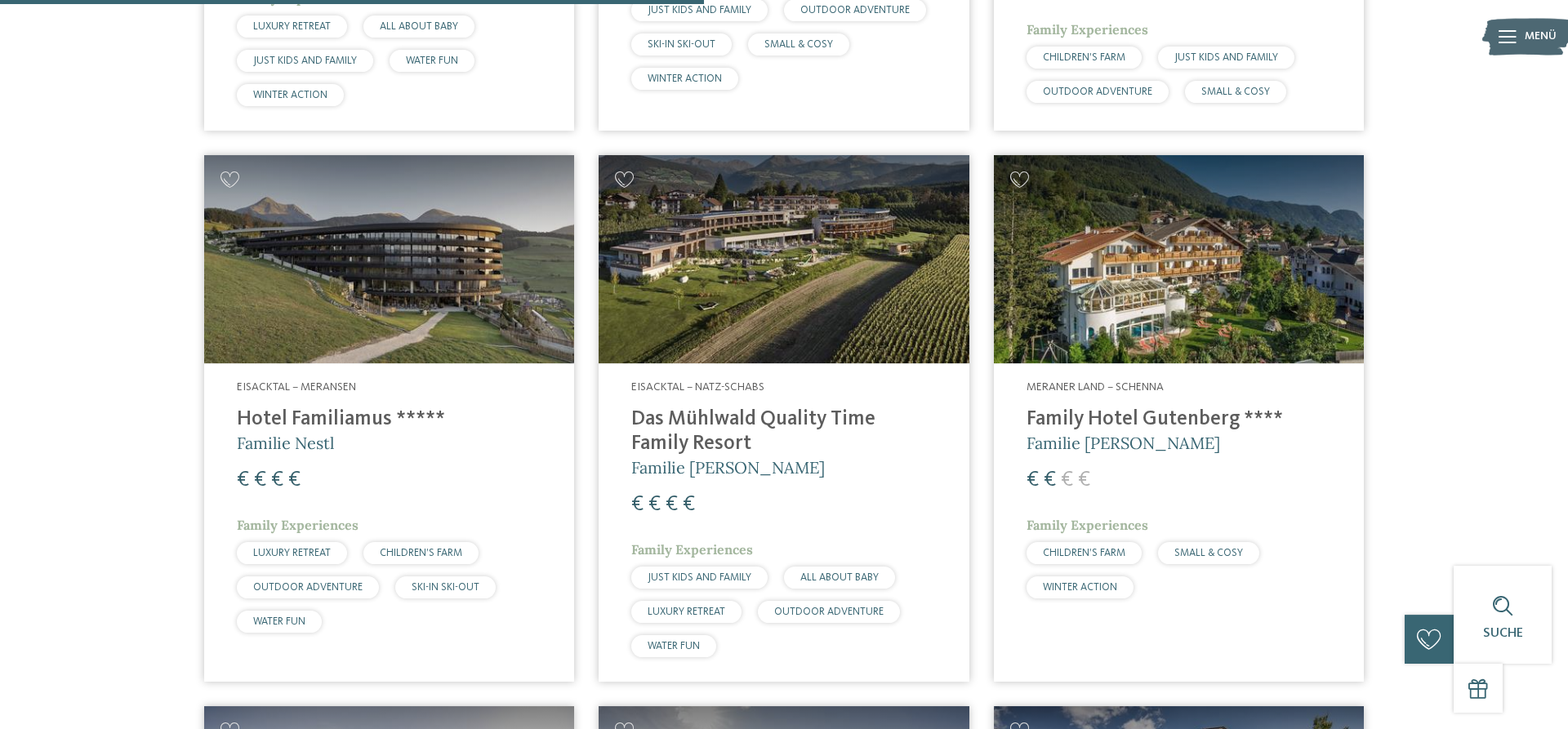
scroll to position [2497, 0]
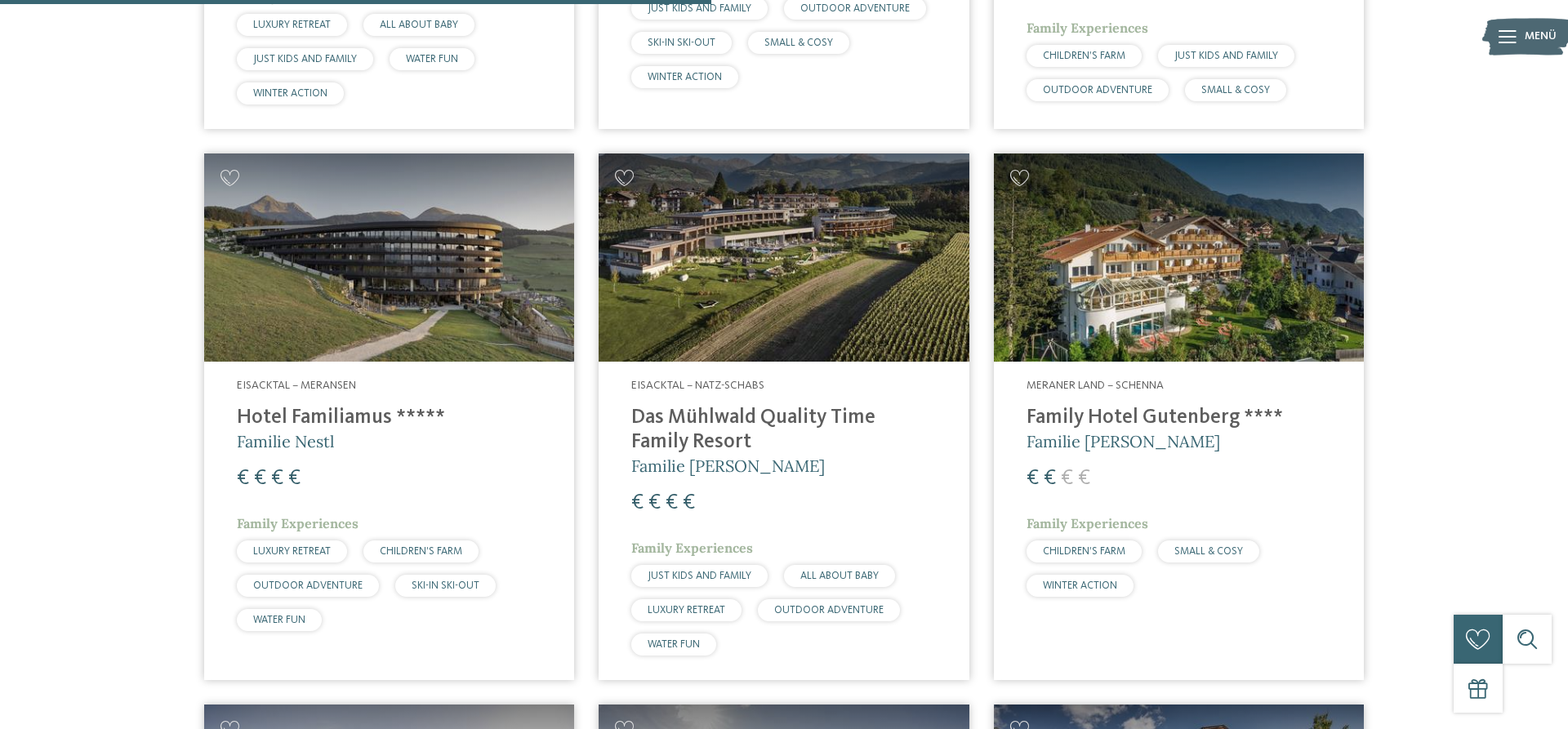
click at [345, 406] on h4 "Hotel Familiamus *****" at bounding box center [388, 417] width 304 height 24
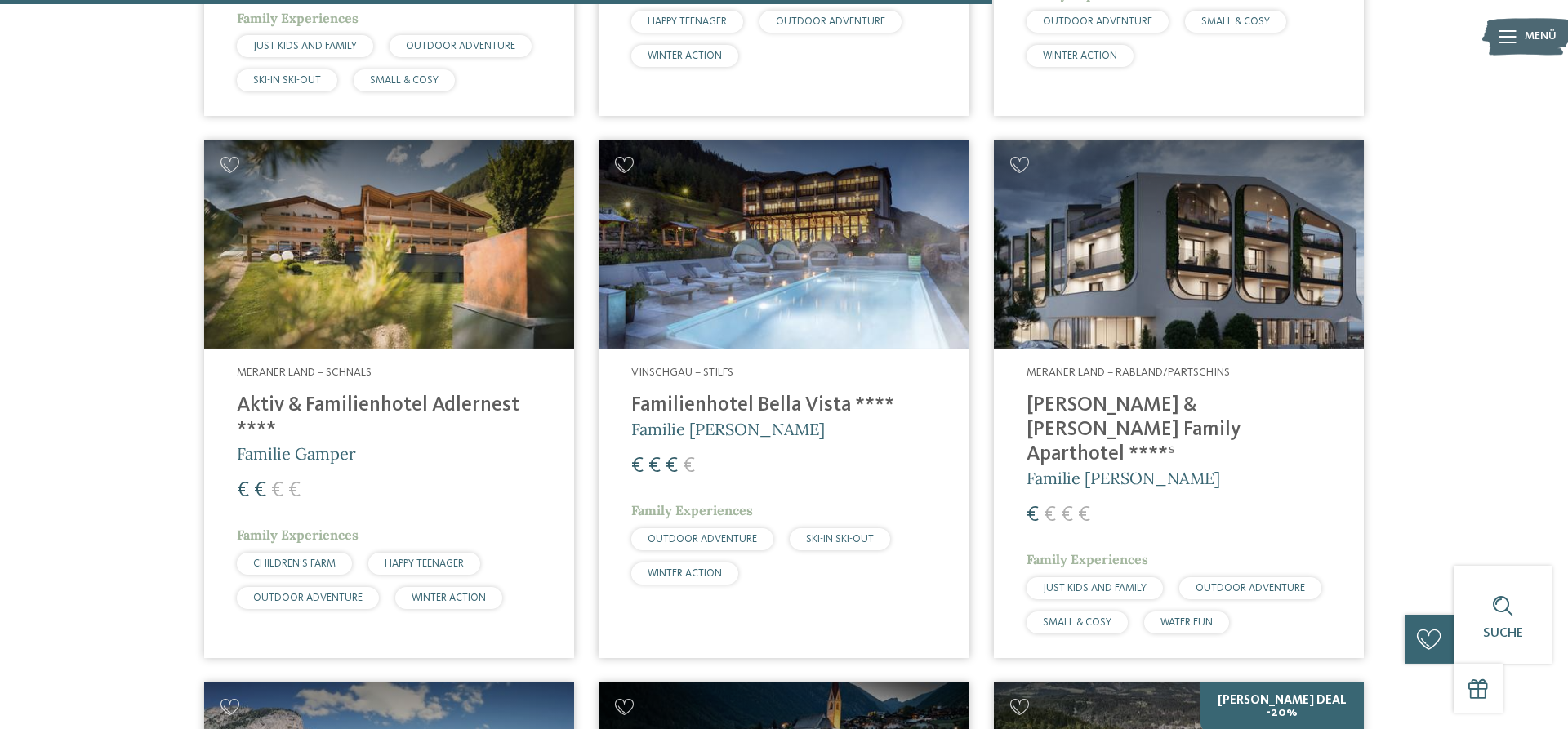
scroll to position [3579, 0]
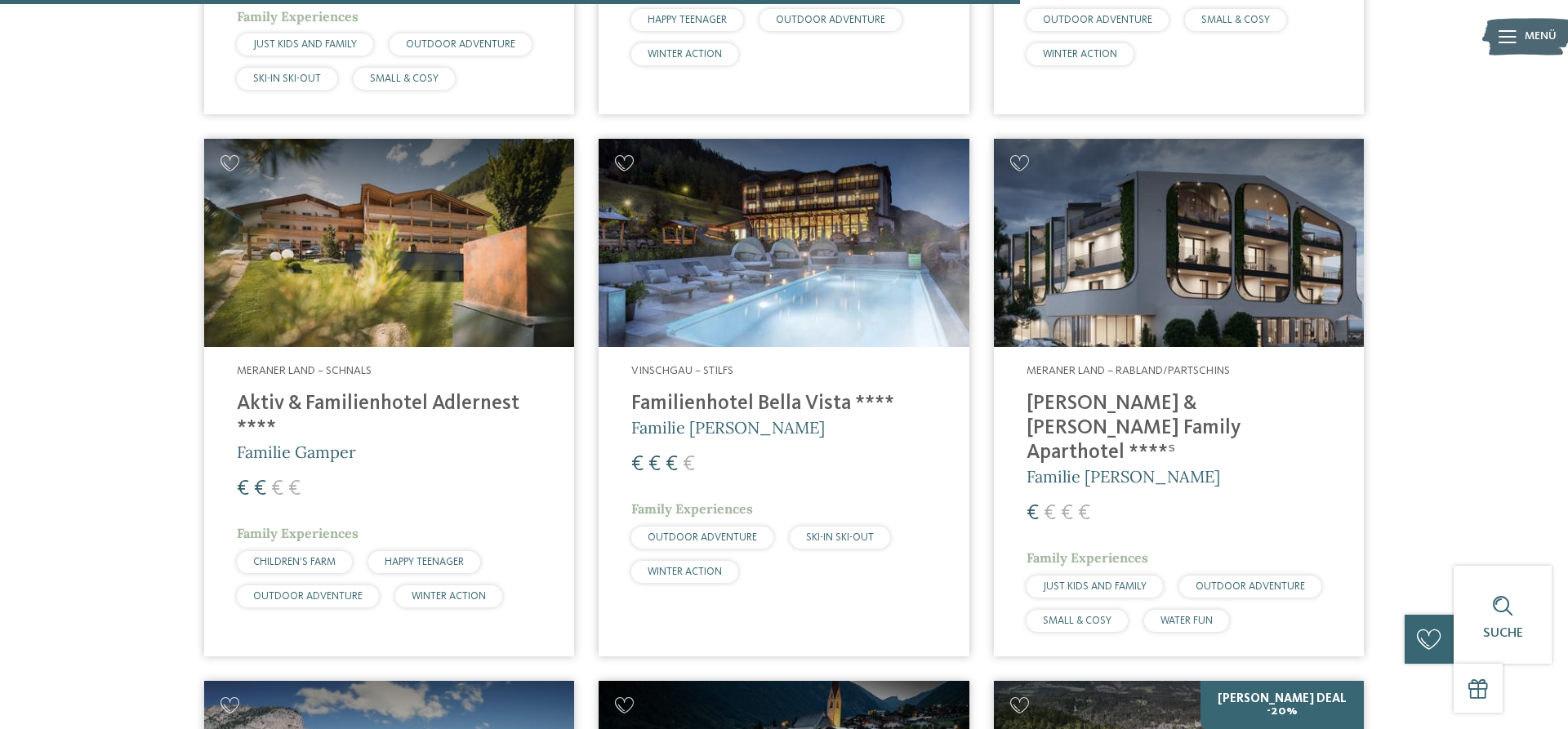
click at [1256, 281] on img at bounding box center [1178, 243] width 370 height 208
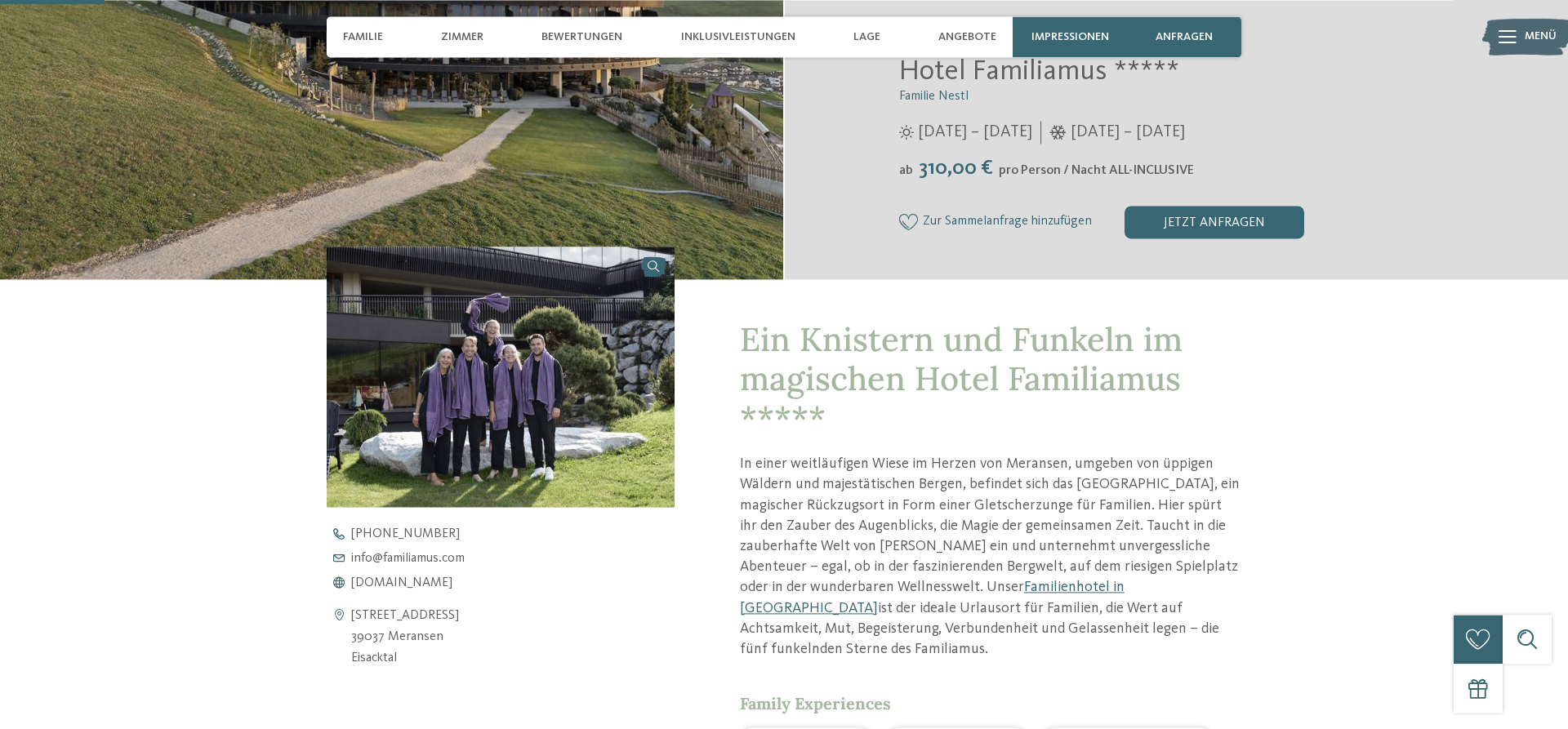
scroll to position [416, 0]
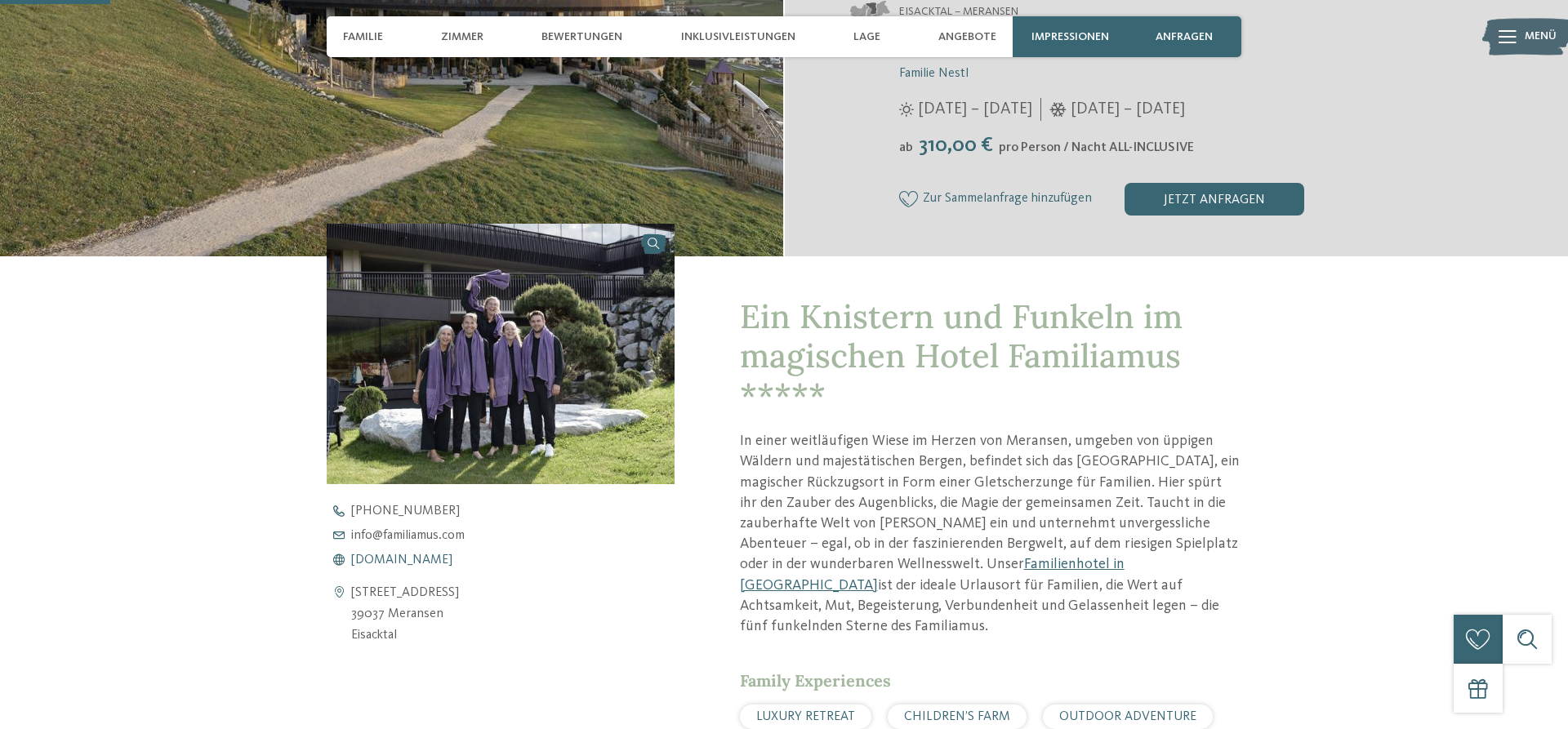
click at [394, 556] on span "www.familiamus.com" at bounding box center [402, 560] width 101 height 13
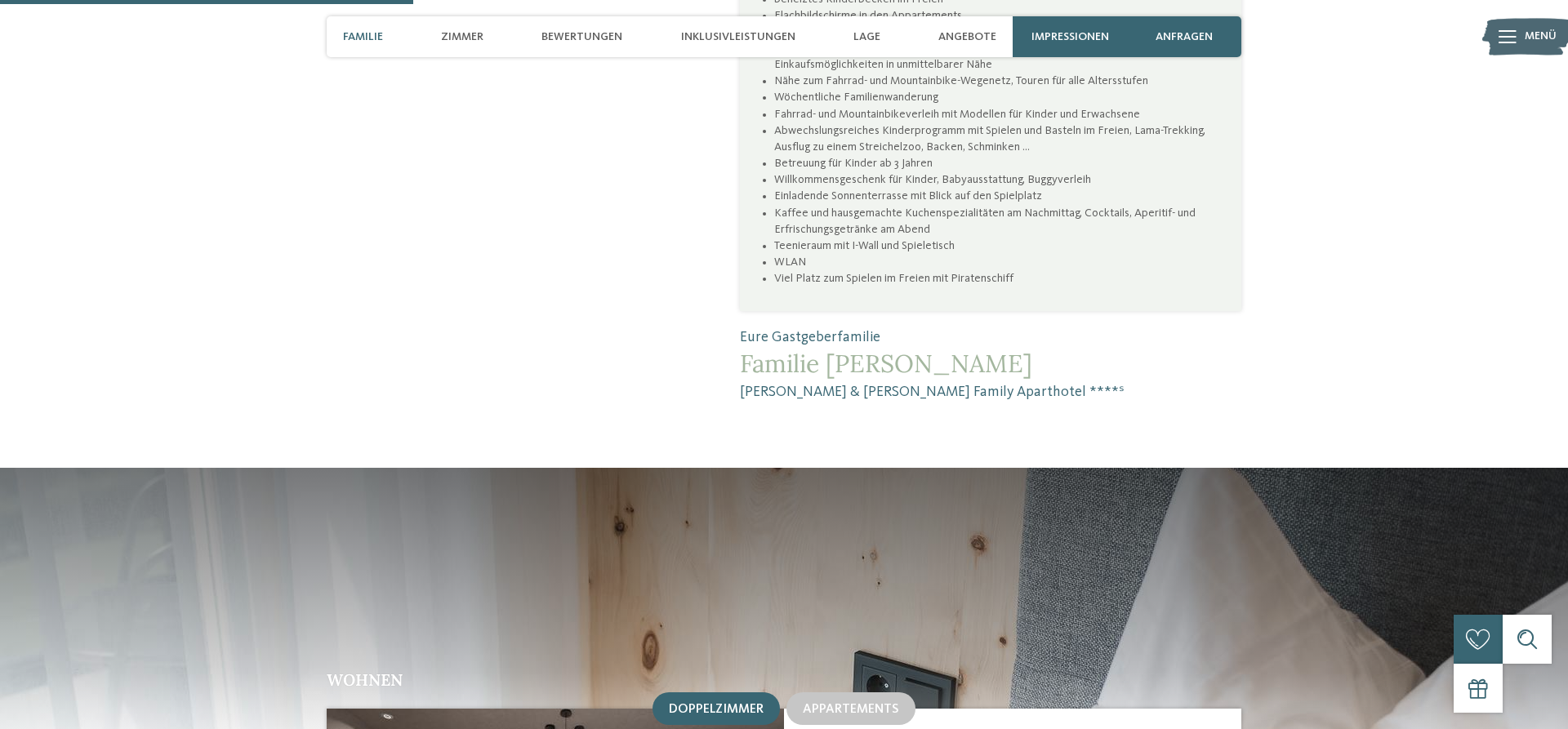
scroll to position [1748, 0]
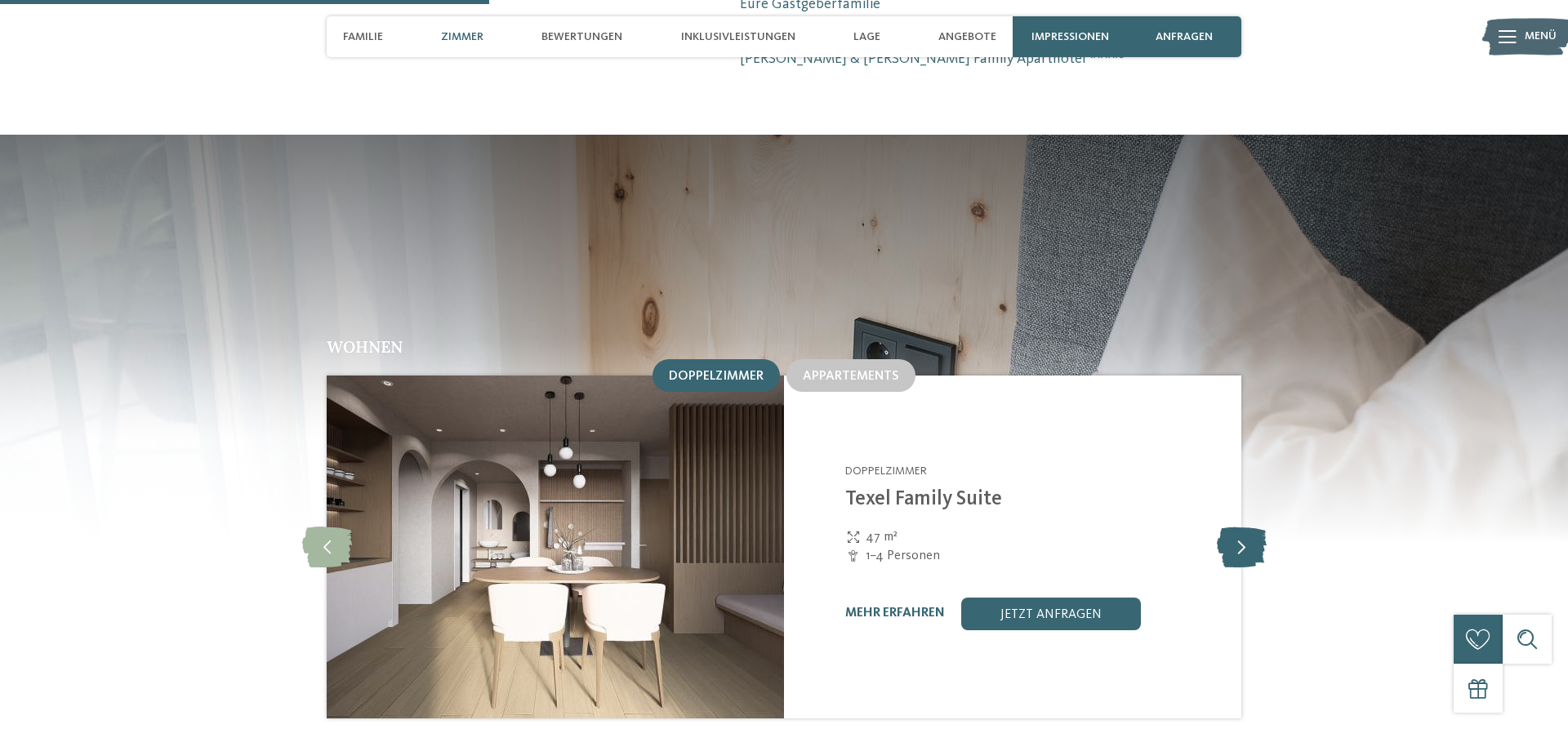
click at [1233, 526] on icon at bounding box center [1241, 546] width 49 height 41
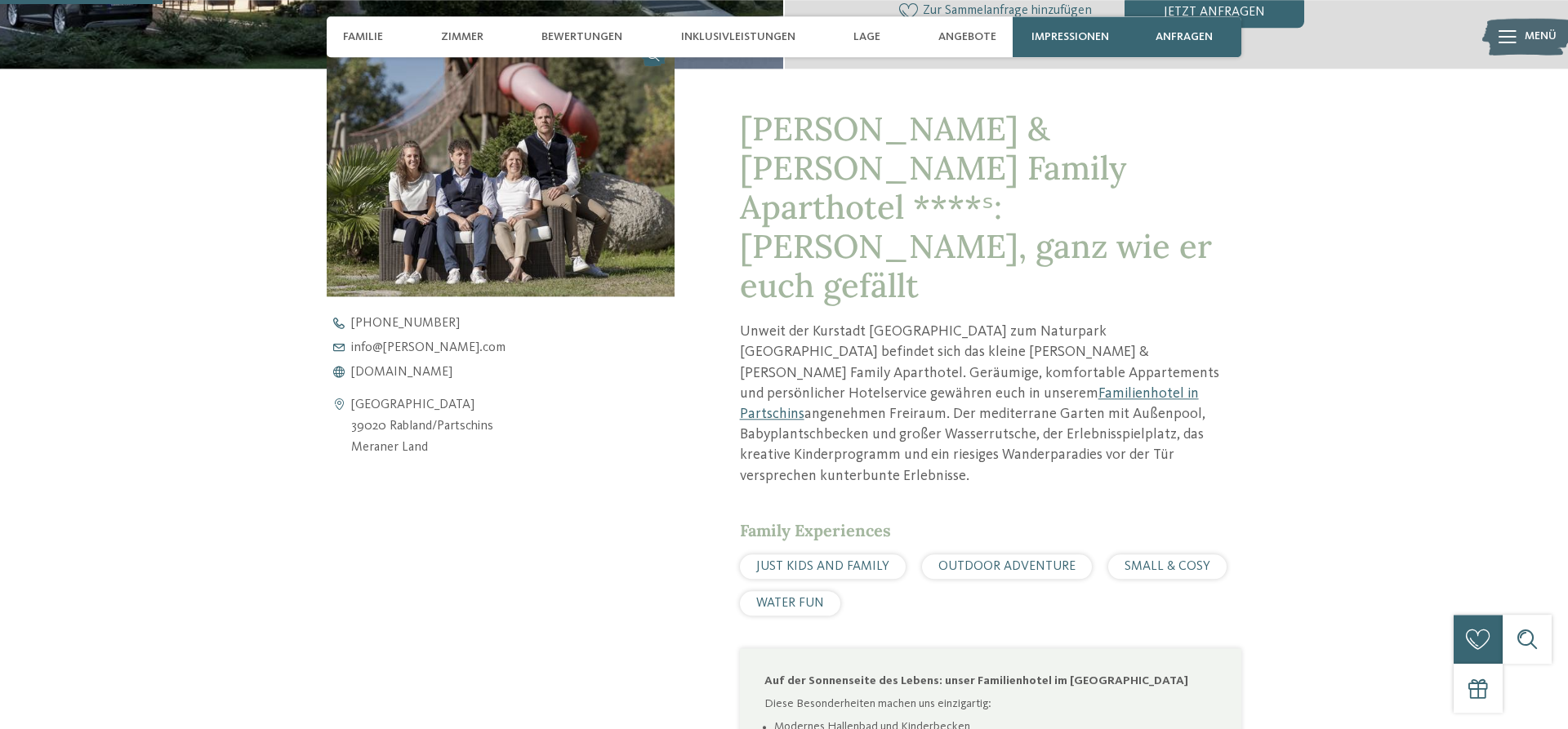
scroll to position [582, 0]
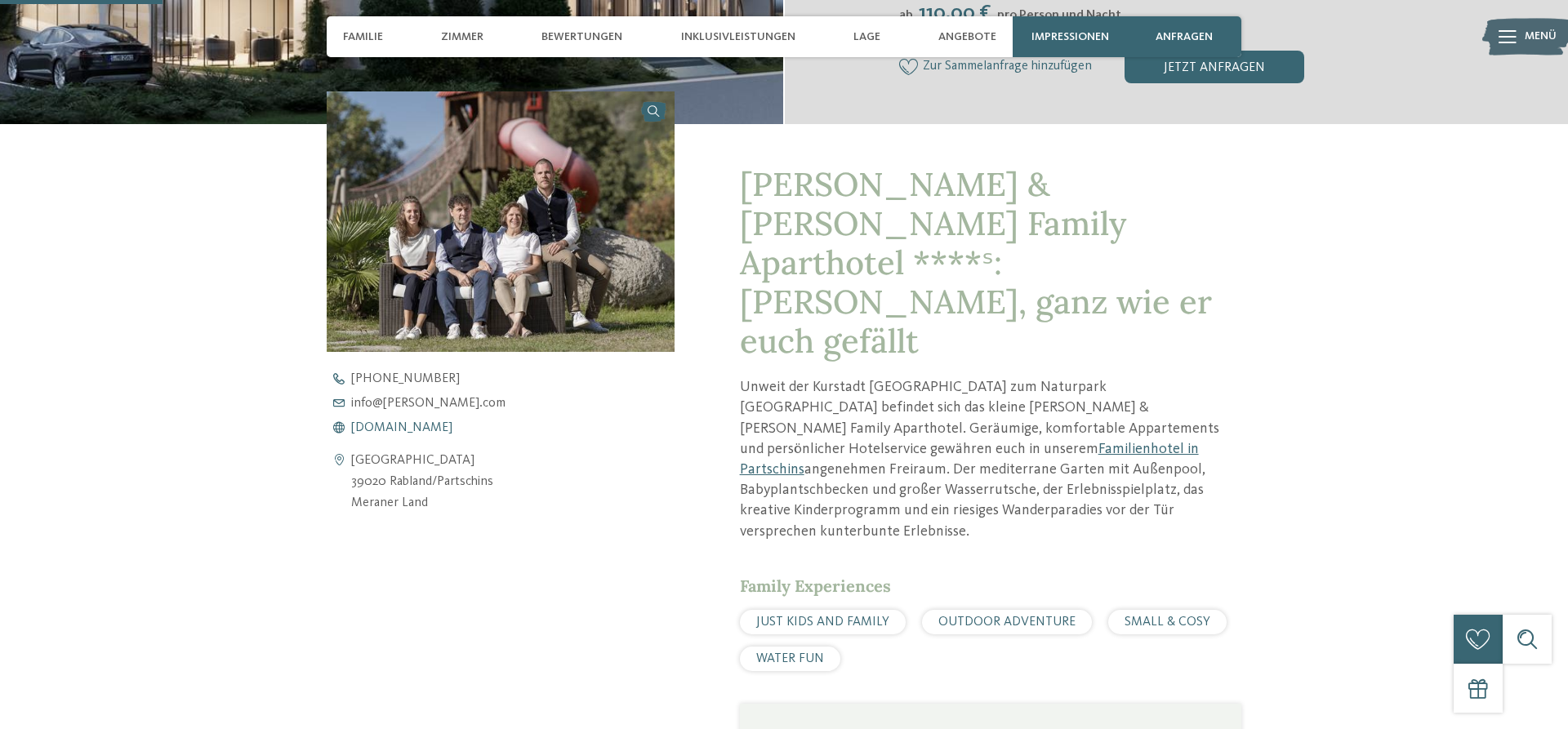
click at [450, 421] on span "www.heidi-edith.com" at bounding box center [402, 428] width 101 height 13
click at [384, 421] on span "www.heidi-edith.com" at bounding box center [402, 428] width 101 height 13
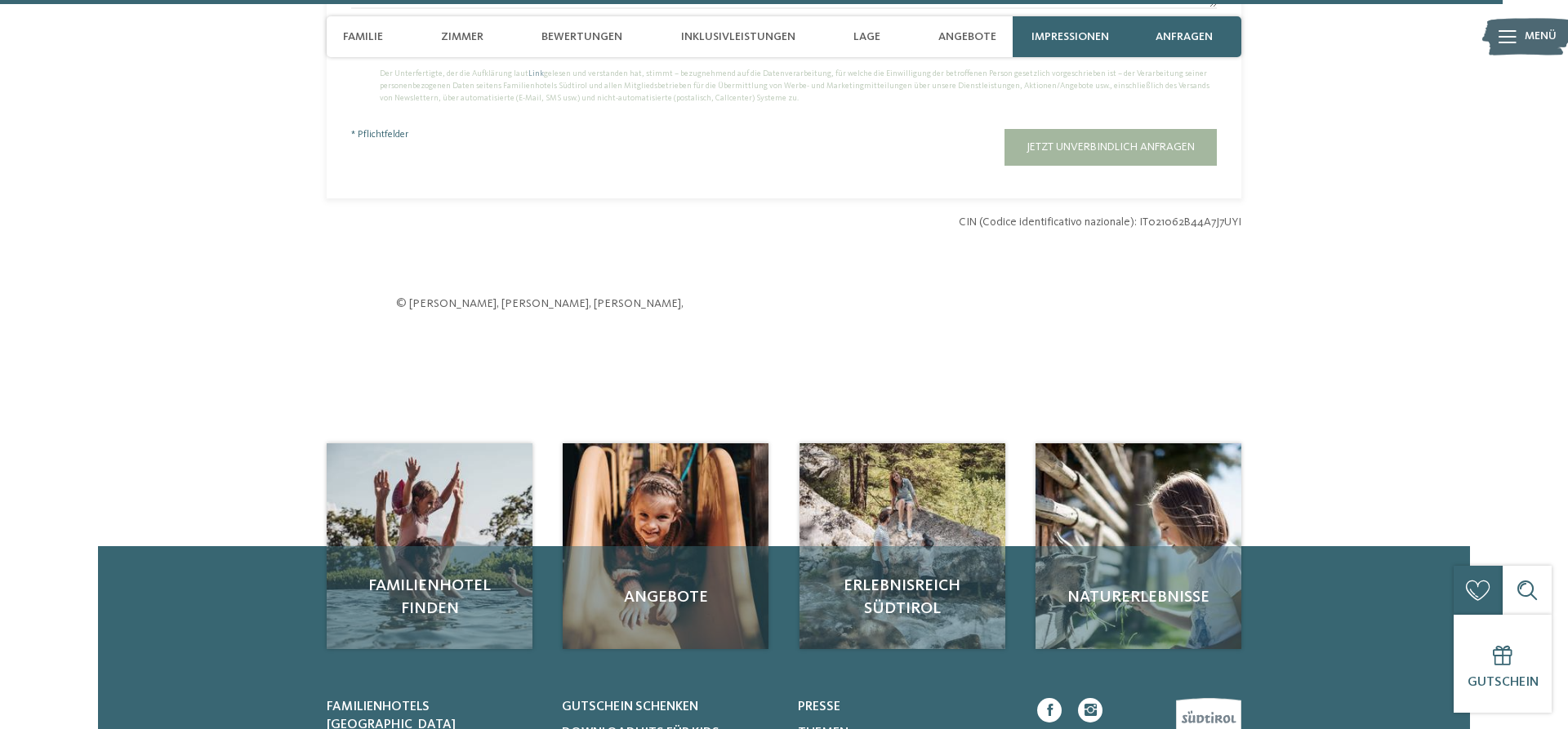
scroll to position [5606, 0]
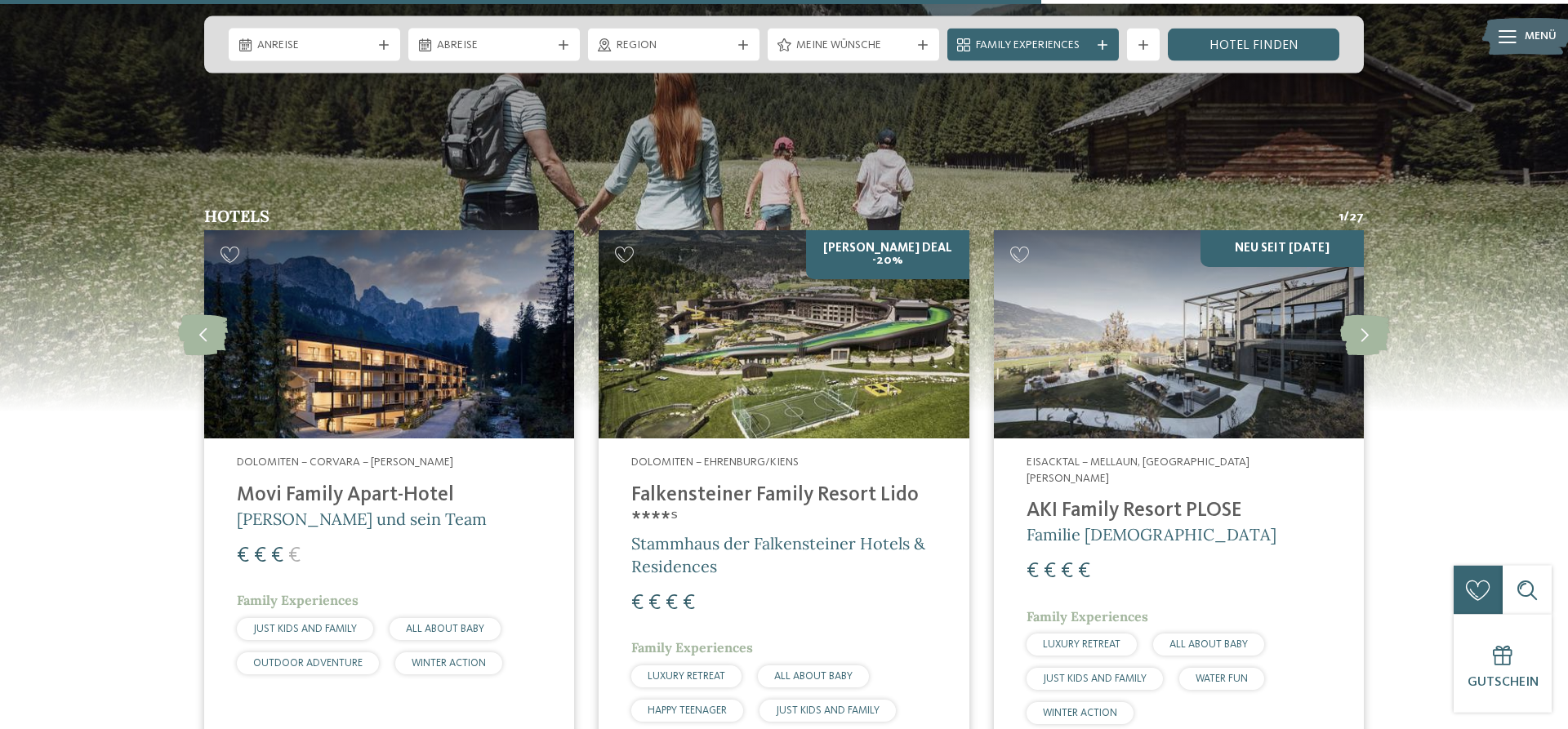
scroll to position [3163, 0]
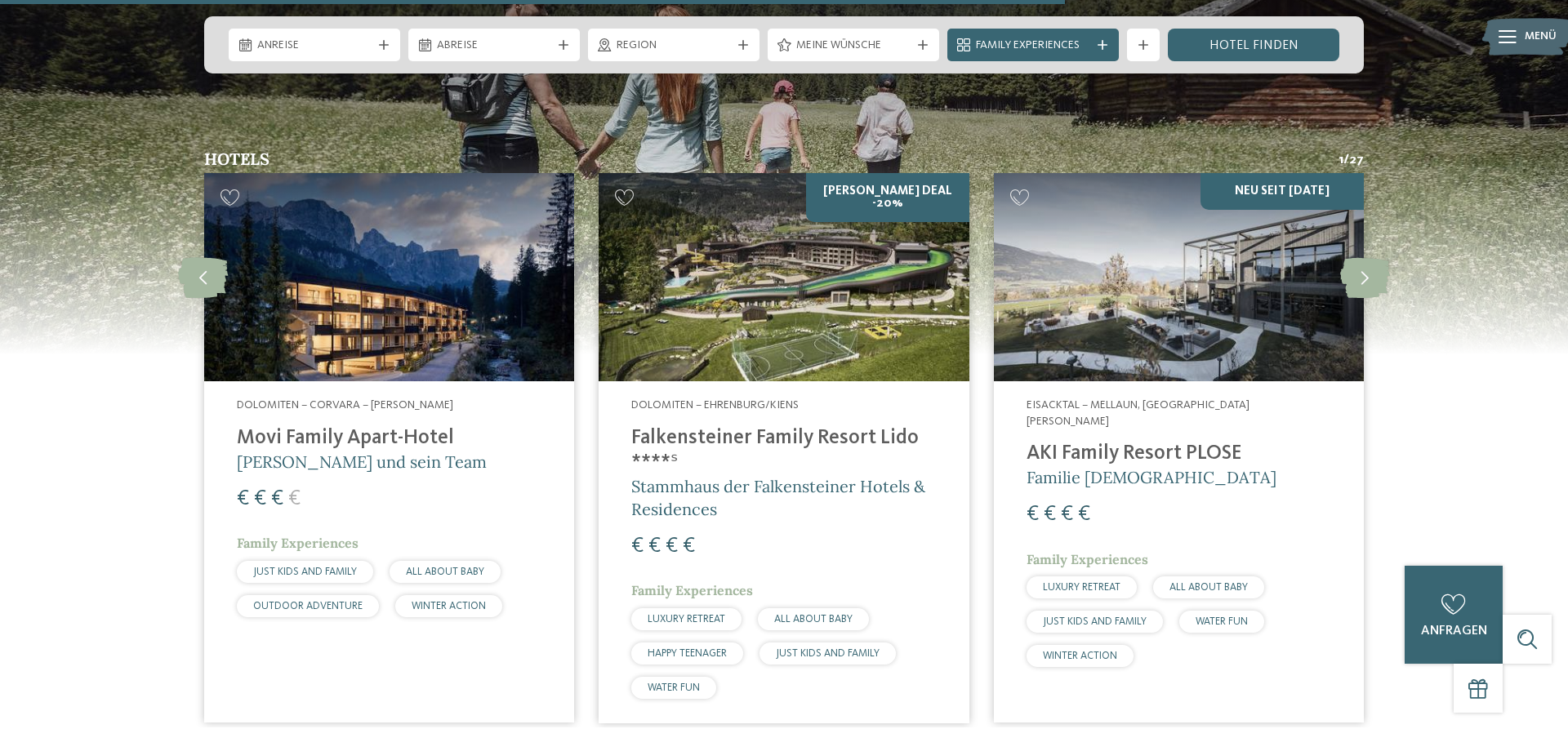
click at [397, 381] on div "Dolomiten – Corvara – [PERSON_NAME] [GEOGRAPHIC_DATA]-Hotel [PERSON_NAME] und s…" at bounding box center [388, 511] width 370 height 260
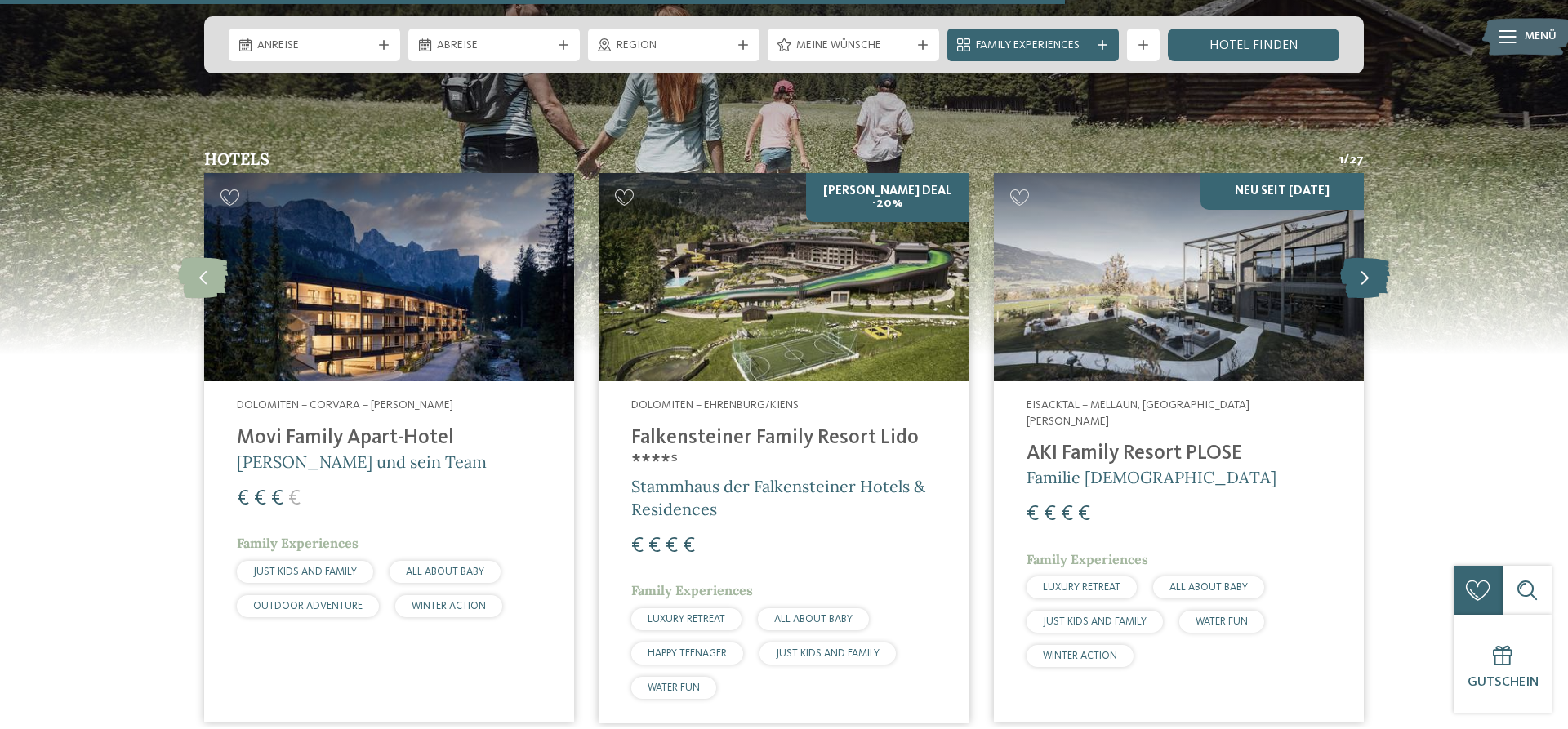
click at [1368, 257] on icon at bounding box center [1364, 277] width 49 height 41
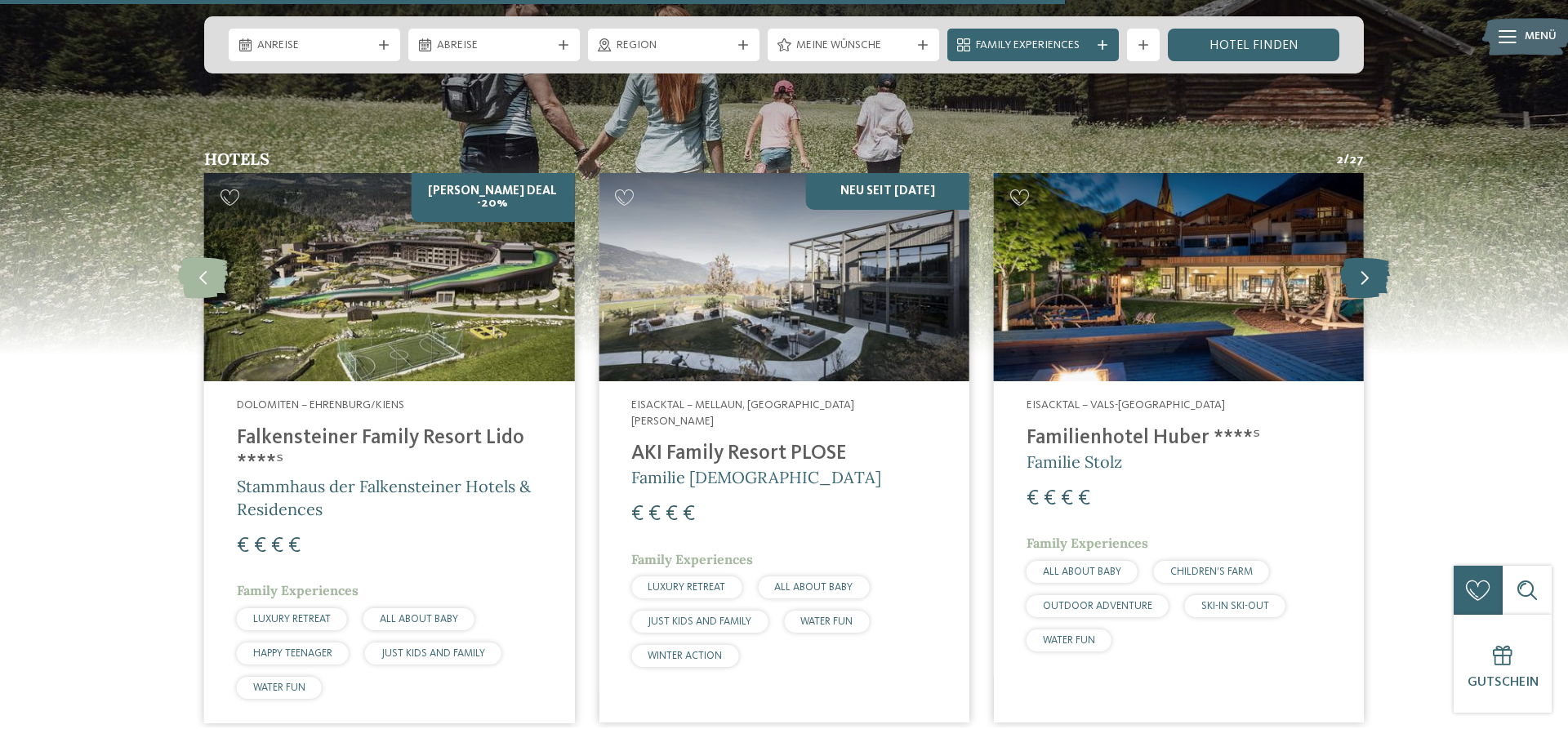
click at [1368, 257] on icon at bounding box center [1364, 277] width 49 height 41
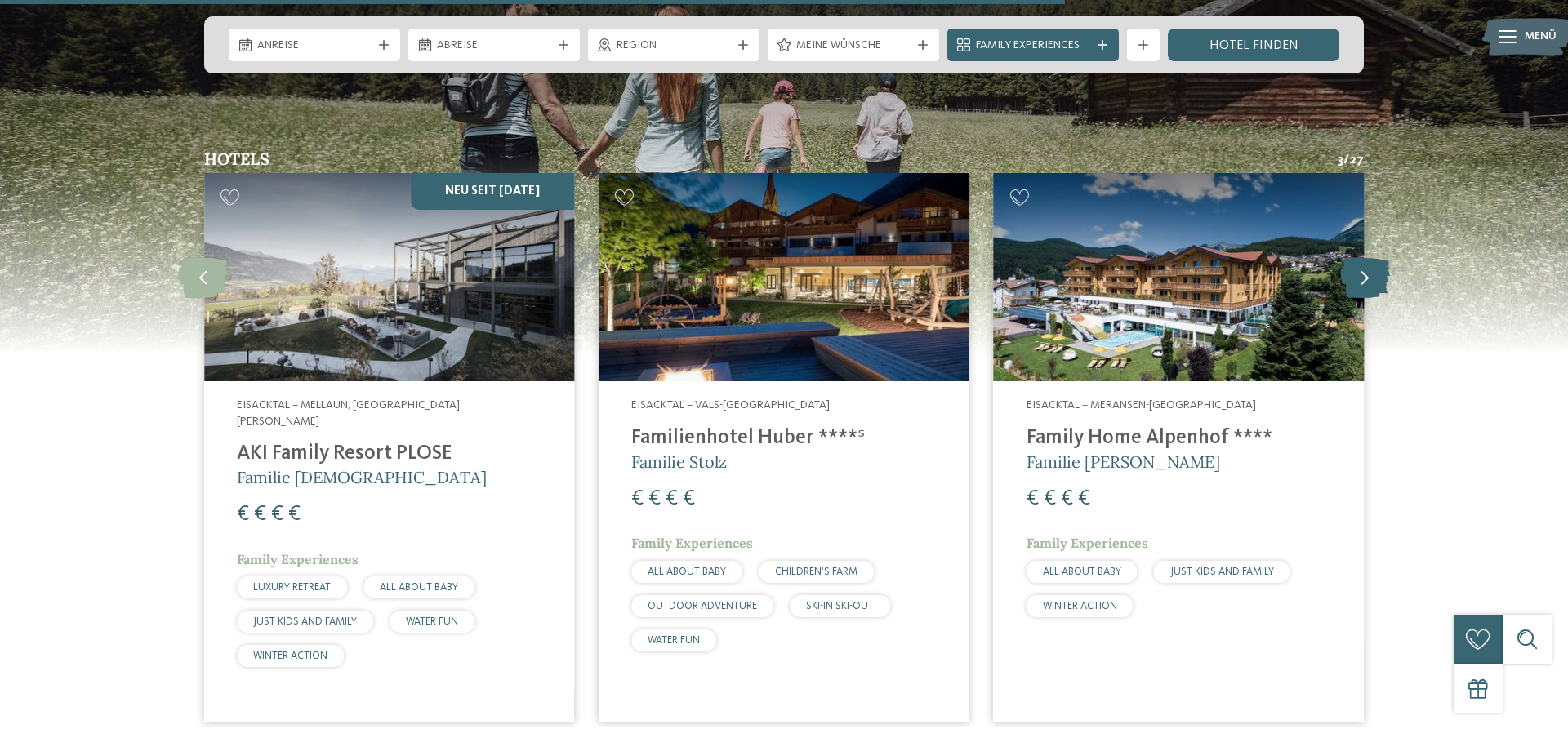
click at [1367, 257] on icon at bounding box center [1364, 277] width 49 height 41
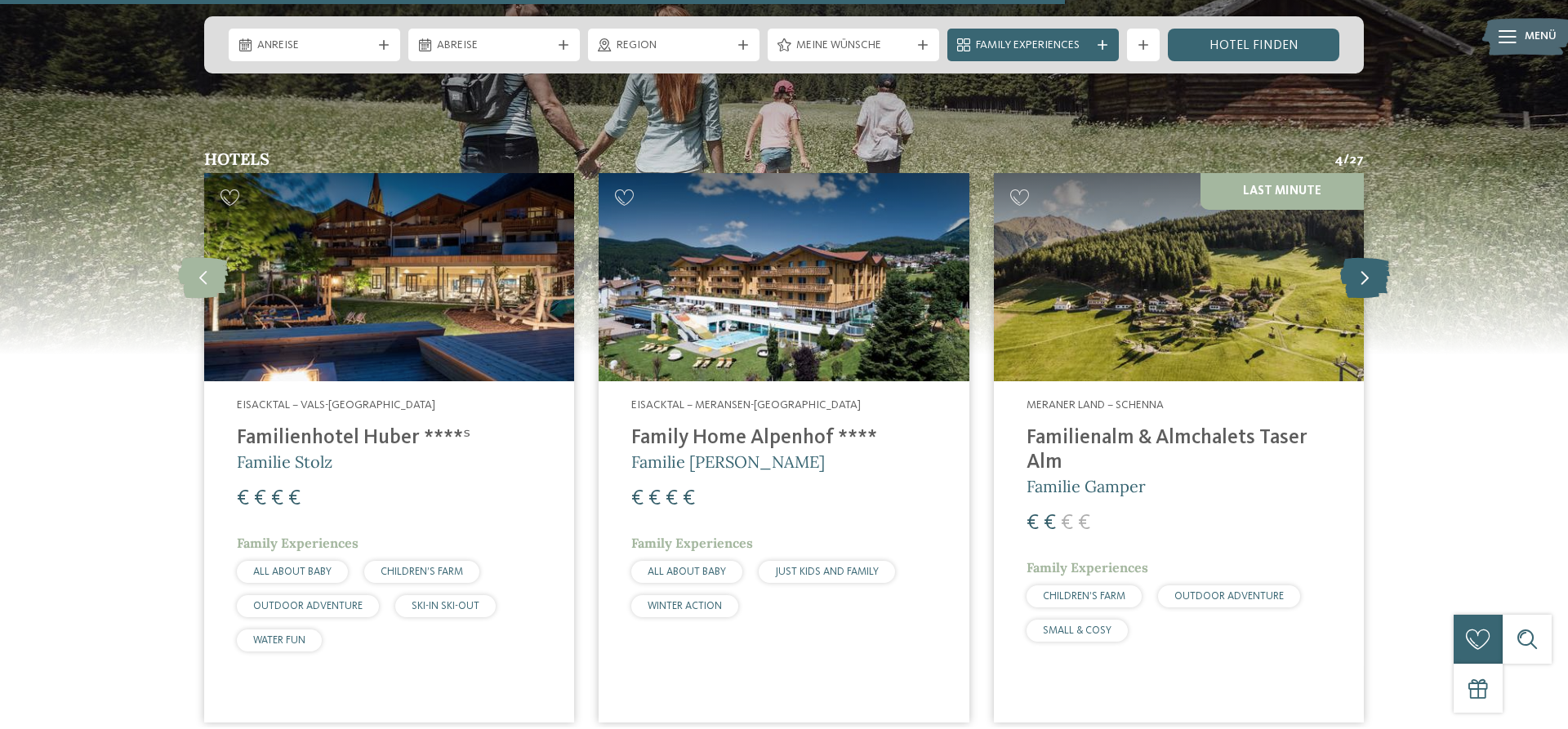
click at [1367, 257] on icon at bounding box center [1364, 277] width 49 height 41
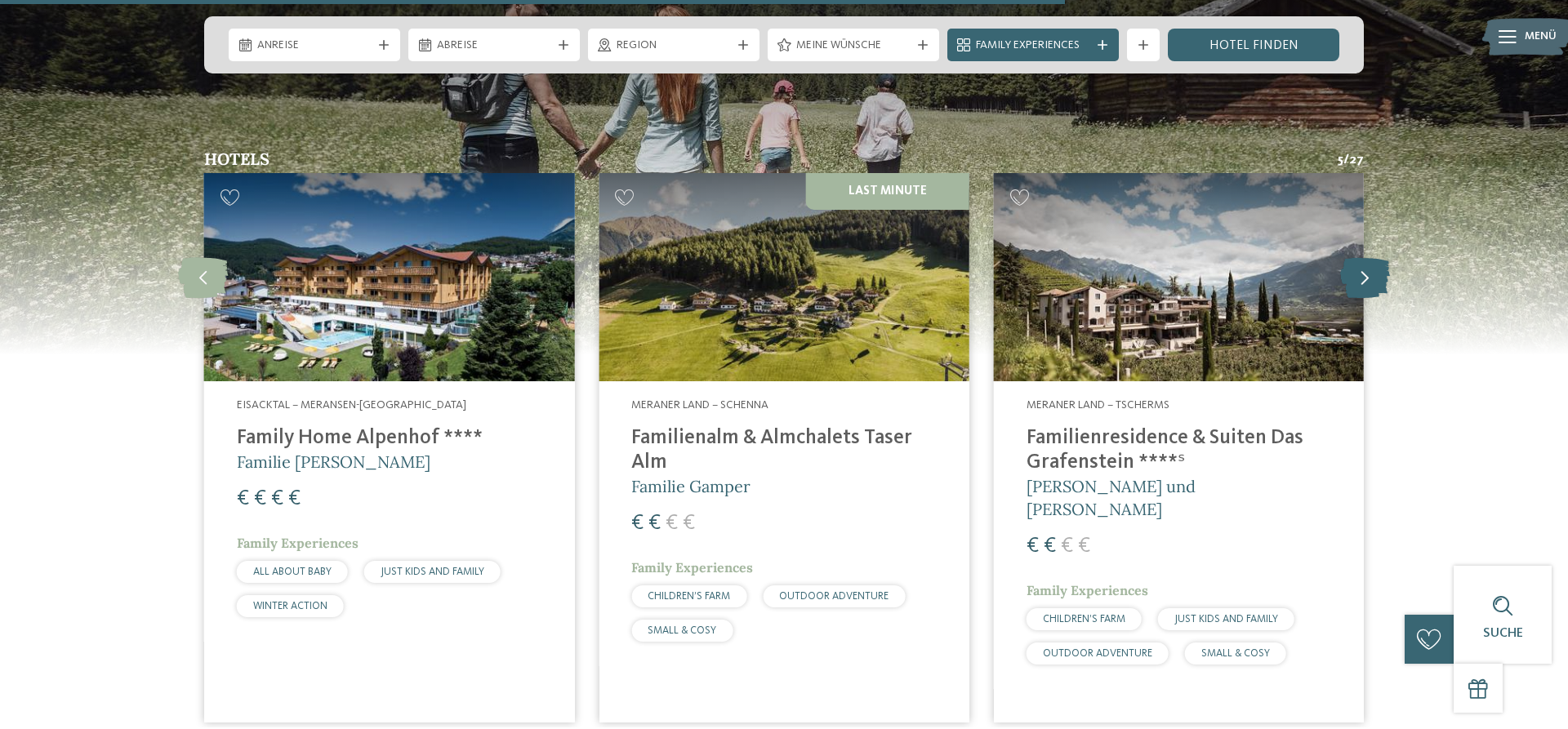
click at [1367, 257] on icon at bounding box center [1364, 277] width 49 height 41
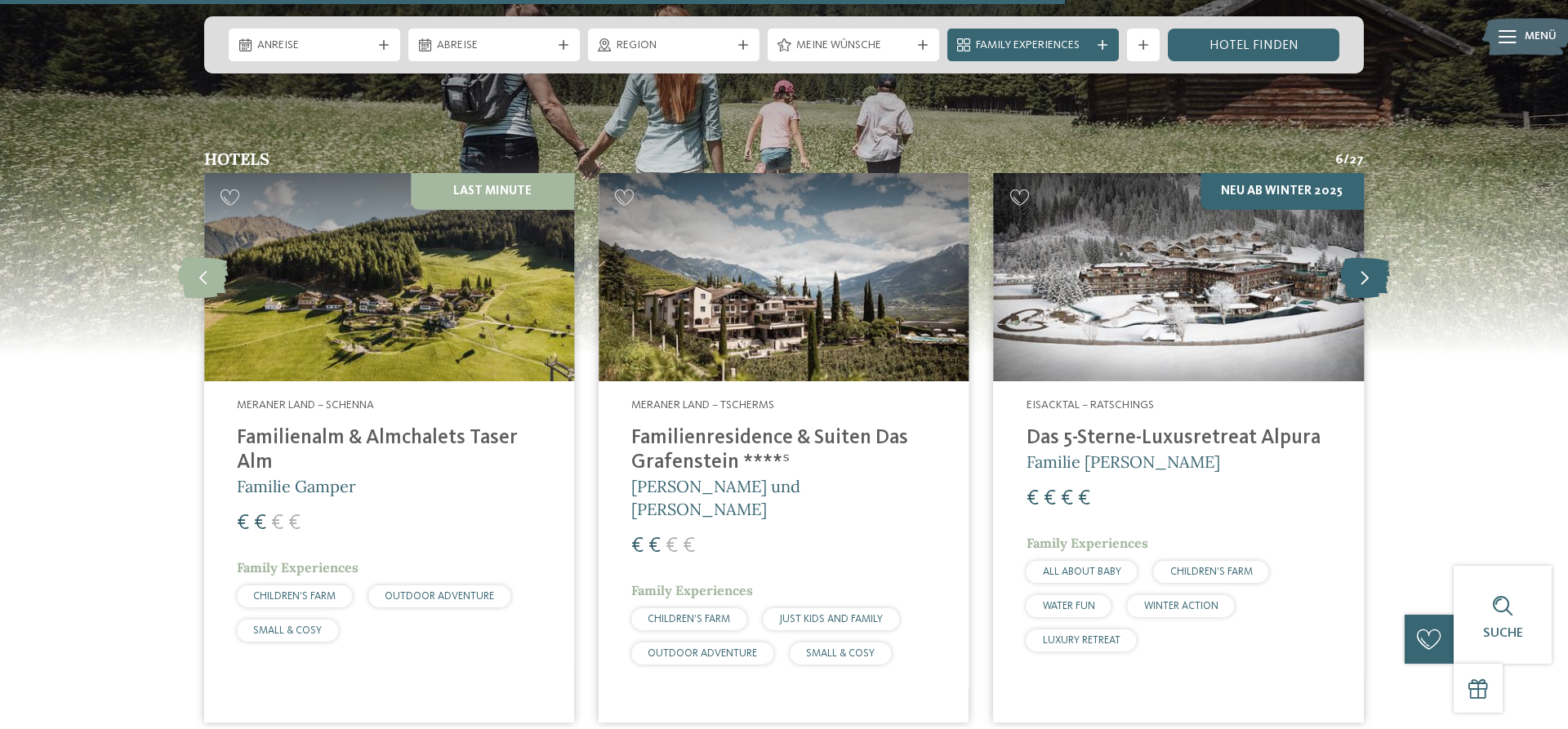
click at [1367, 257] on icon at bounding box center [1364, 277] width 49 height 41
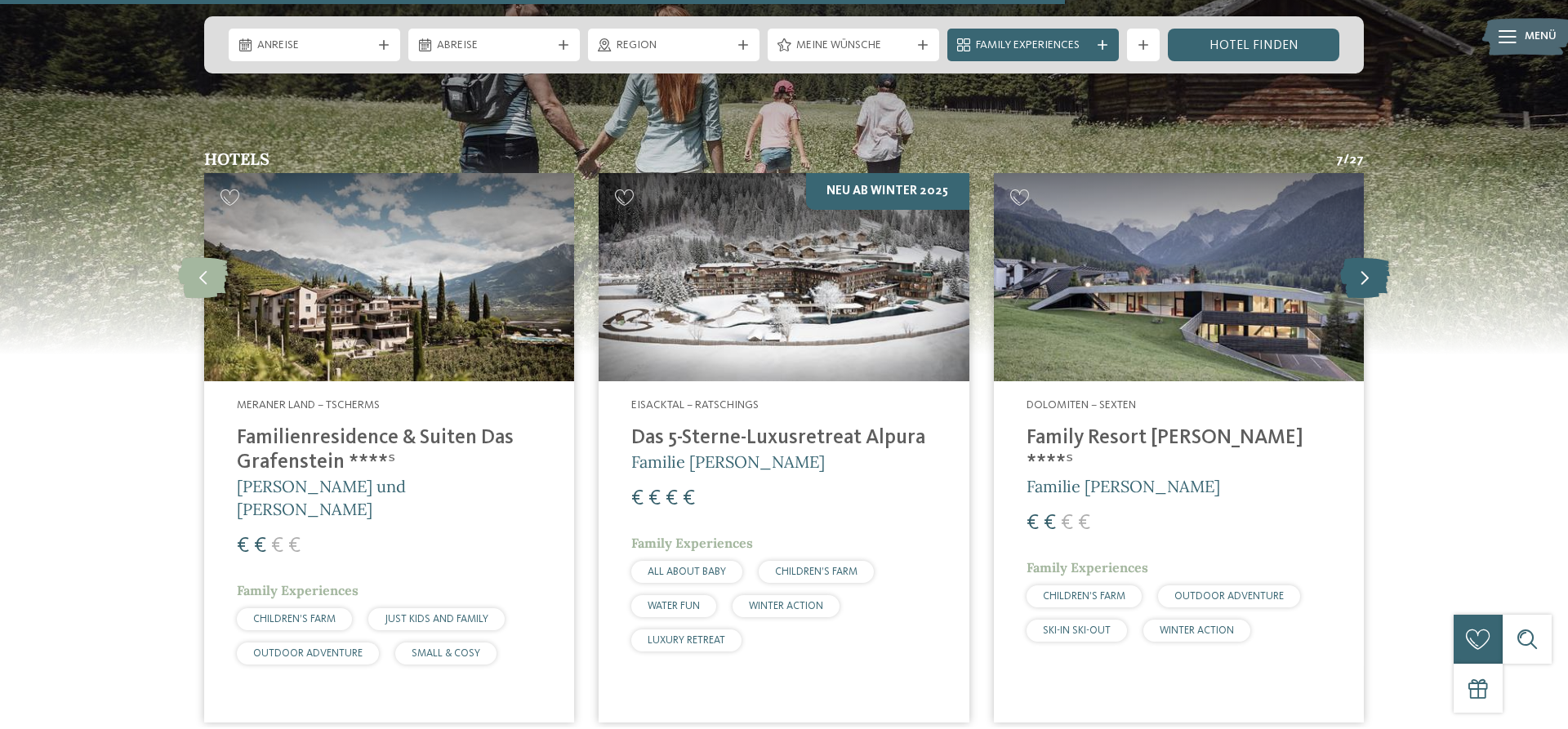
click at [1367, 257] on icon at bounding box center [1364, 277] width 49 height 41
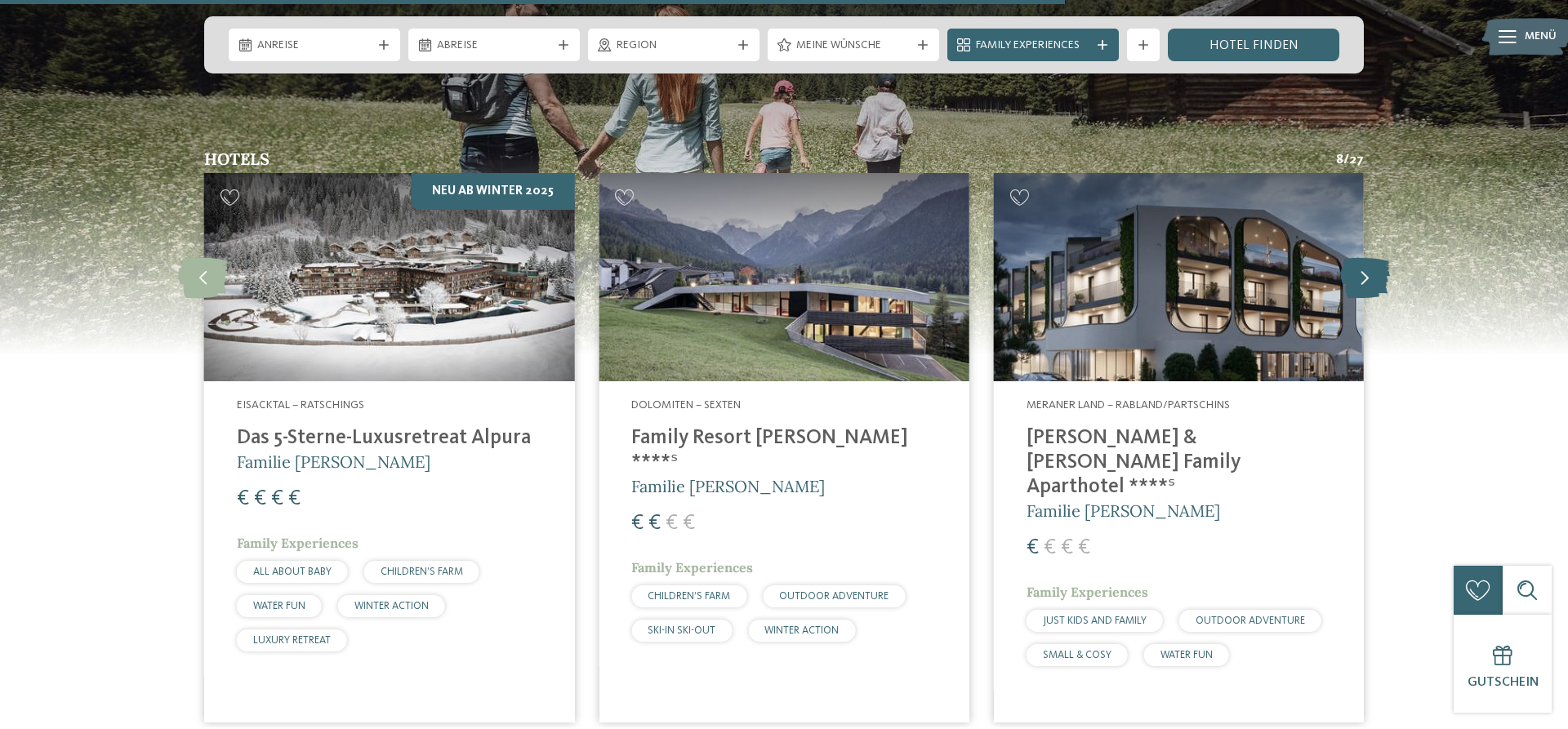
click at [1368, 257] on icon at bounding box center [1364, 277] width 49 height 41
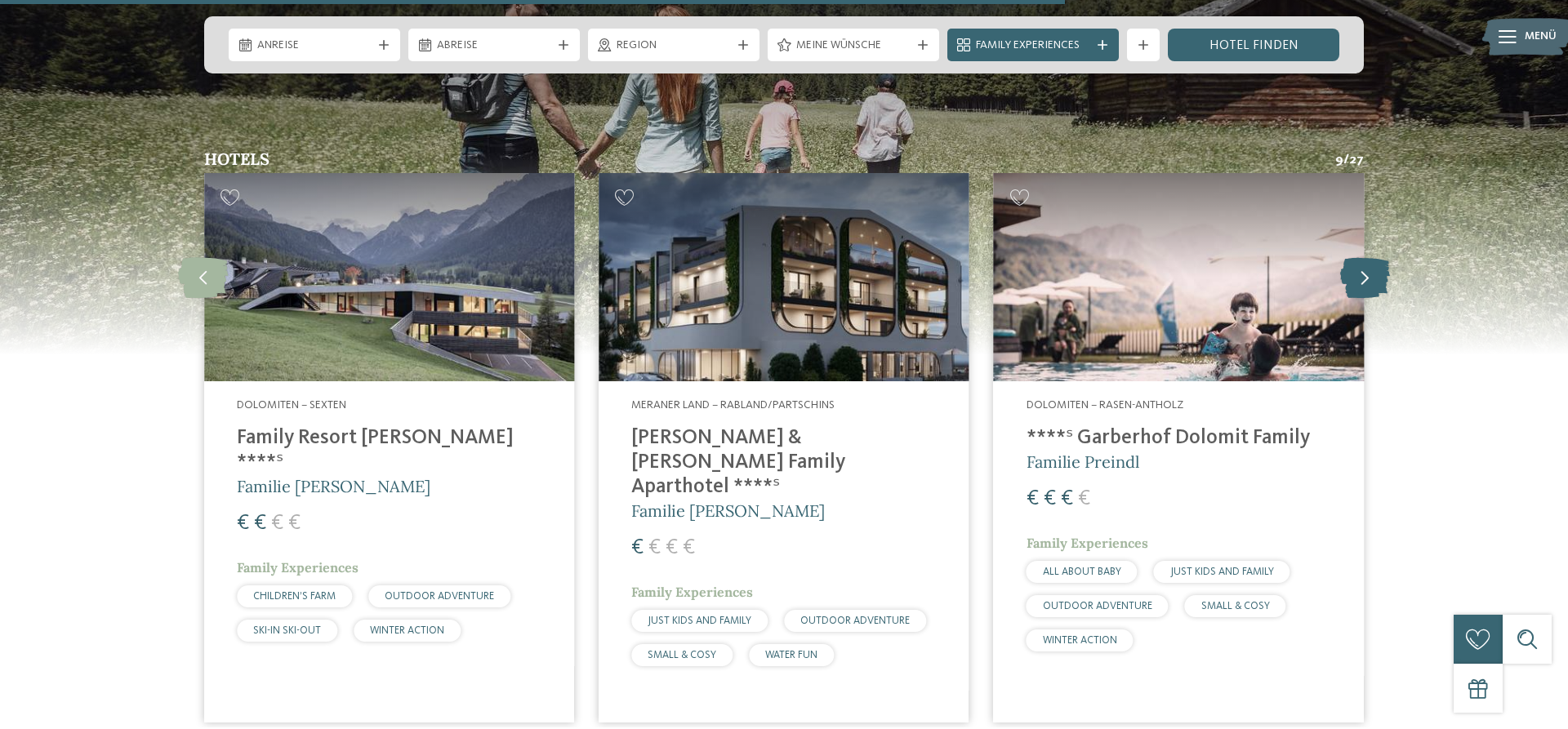
click at [1368, 257] on icon at bounding box center [1364, 277] width 49 height 41
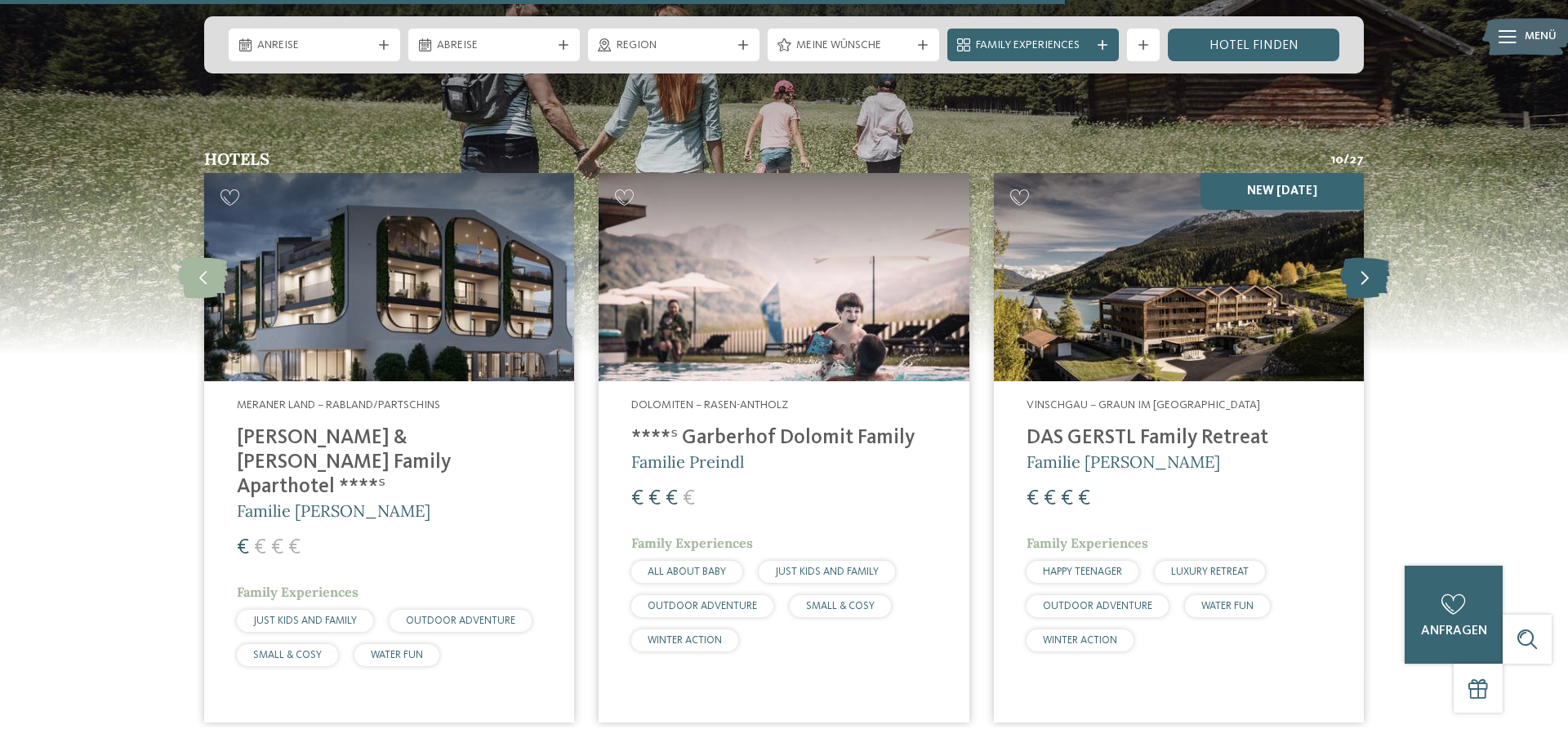
click at [1367, 257] on icon at bounding box center [1364, 277] width 49 height 41
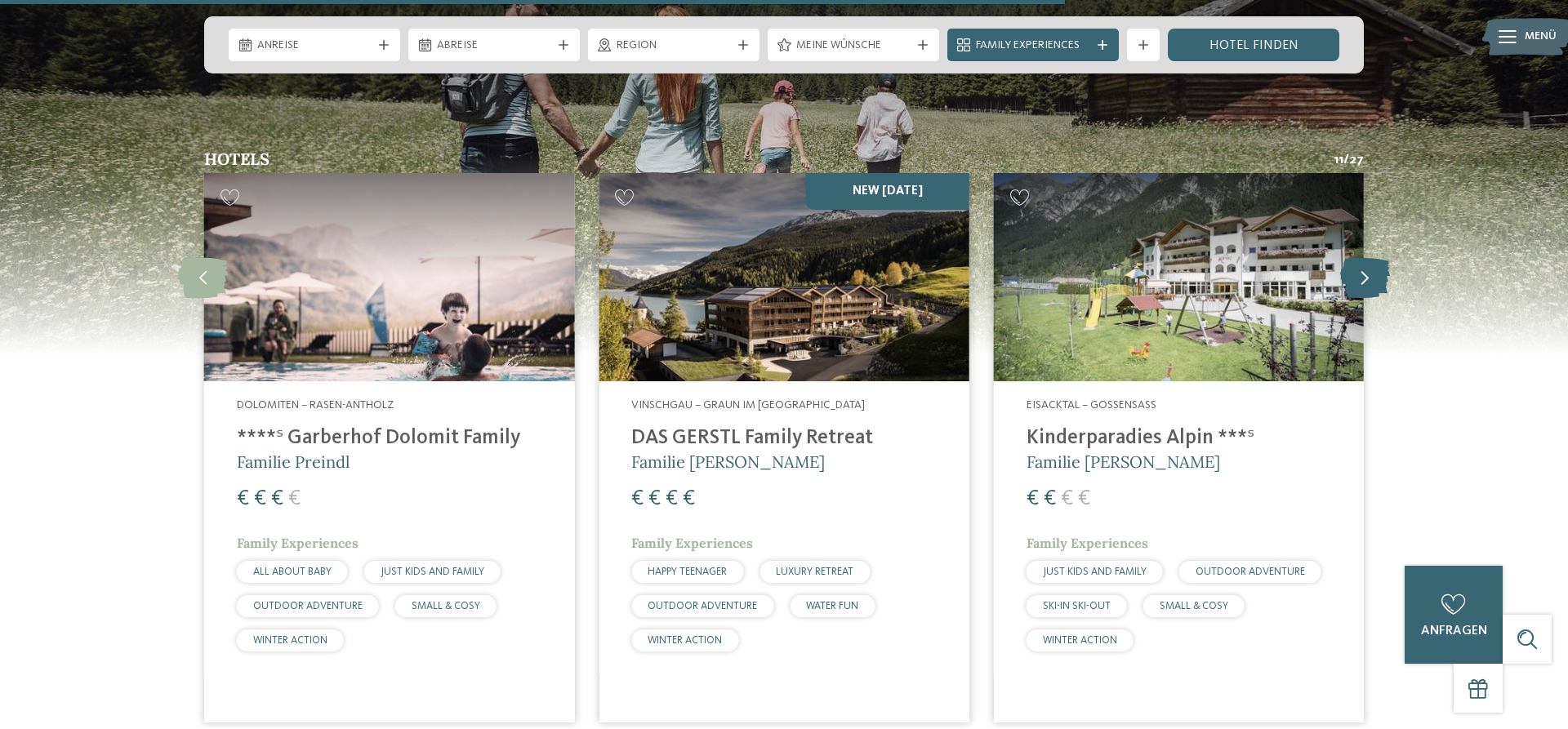
click at [1367, 257] on icon at bounding box center [1364, 277] width 49 height 41
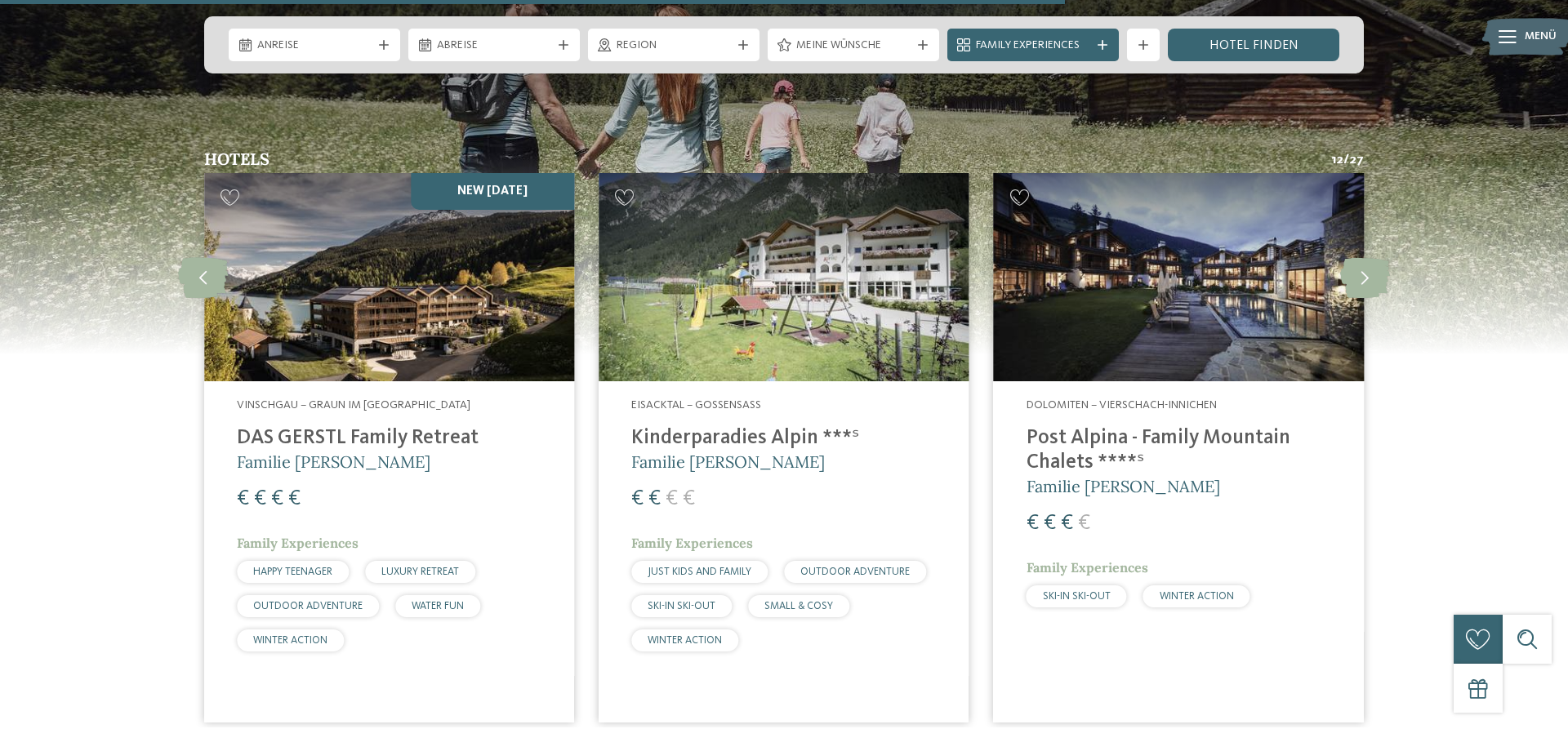
click at [1094, 476] on span "Familie [PERSON_NAME]" at bounding box center [1123, 486] width 194 height 20
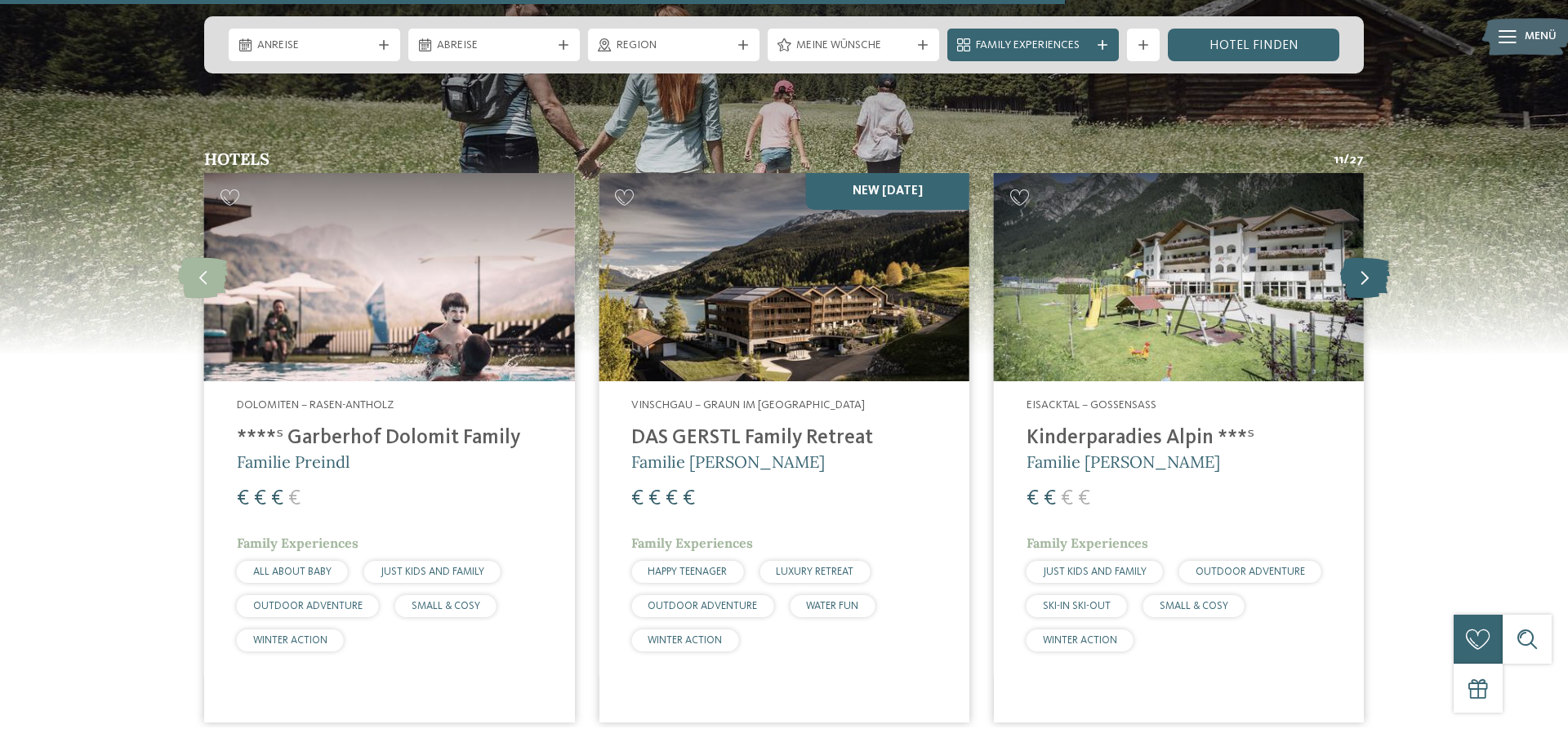
click at [1374, 257] on icon at bounding box center [1364, 277] width 49 height 41
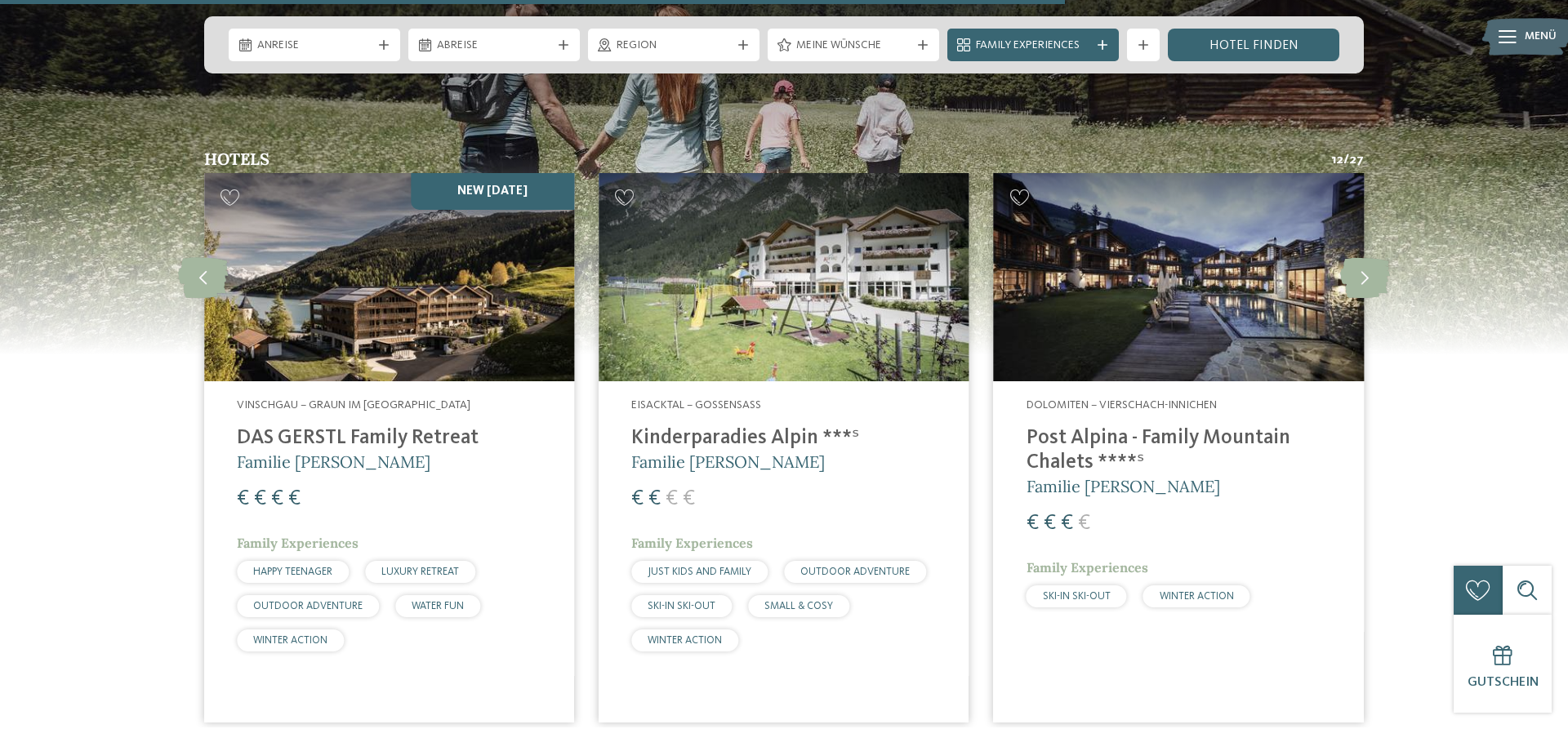
click at [1209, 381] on div "Dolomiten – Vierschach-Innichen Post Alpina - Family Mountain Chalets ****ˢ Fam…" at bounding box center [1178, 506] width 370 height 250
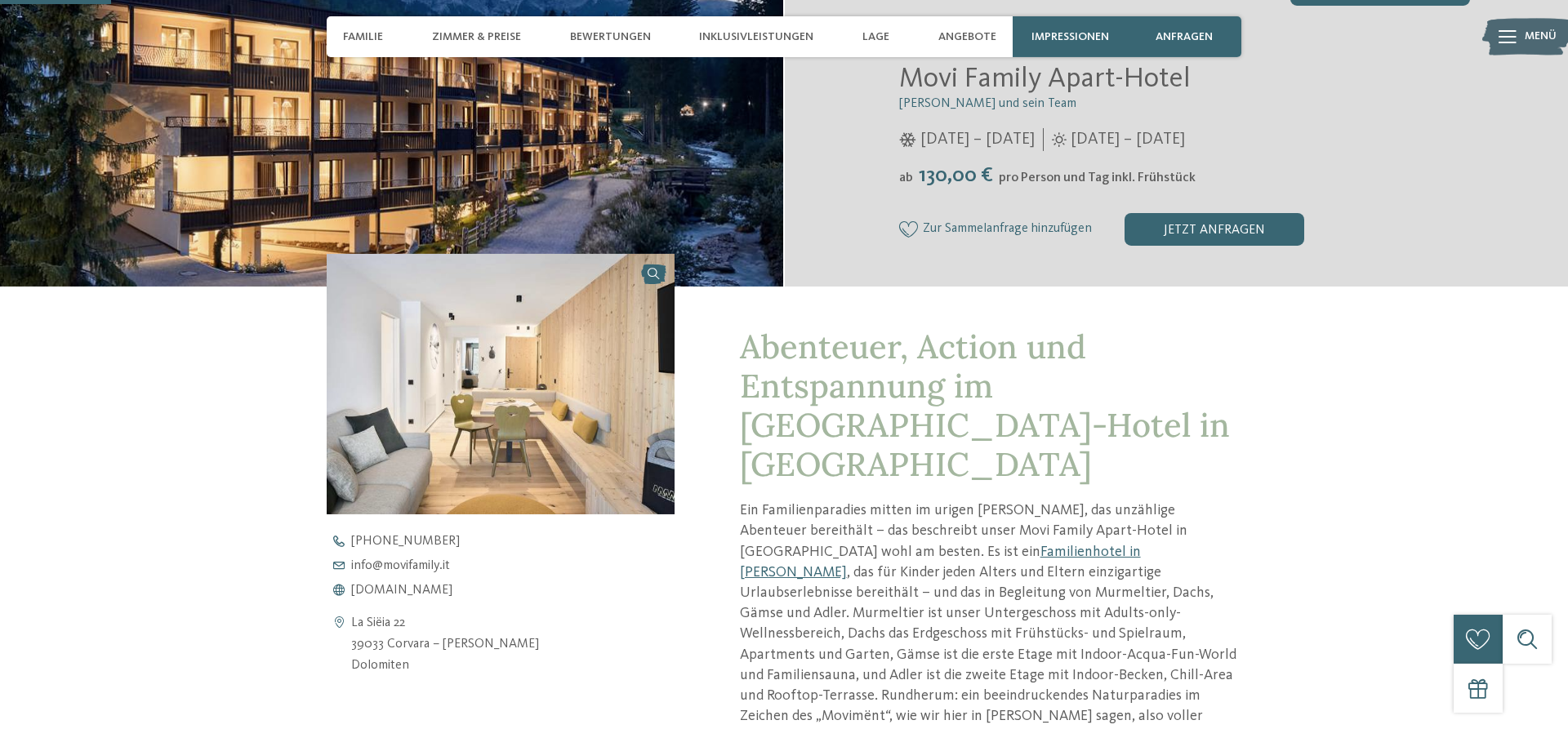
scroll to position [416, 0]
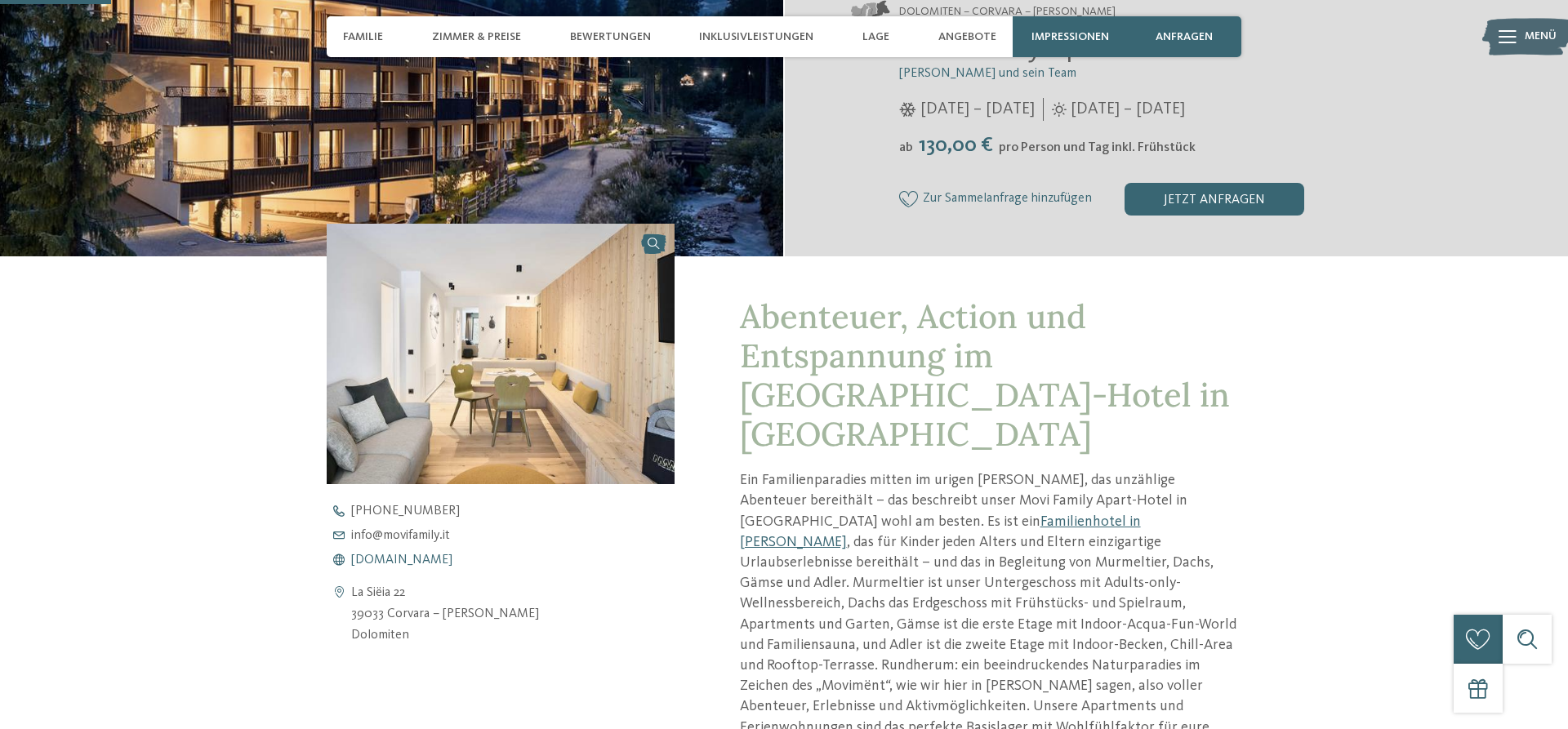
click at [407, 558] on span "www.movifamily.it" at bounding box center [402, 560] width 101 height 13
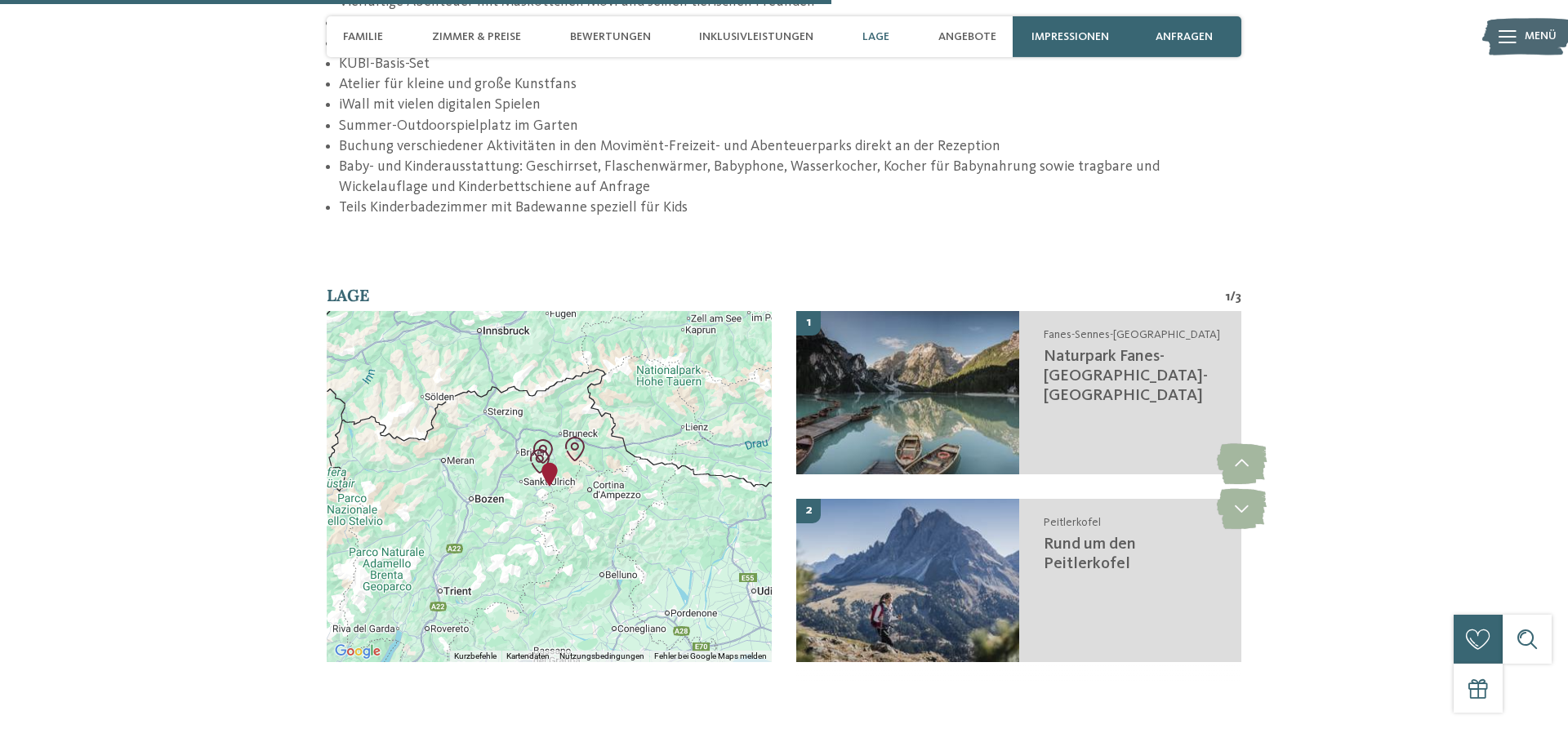
scroll to position [3163, 0]
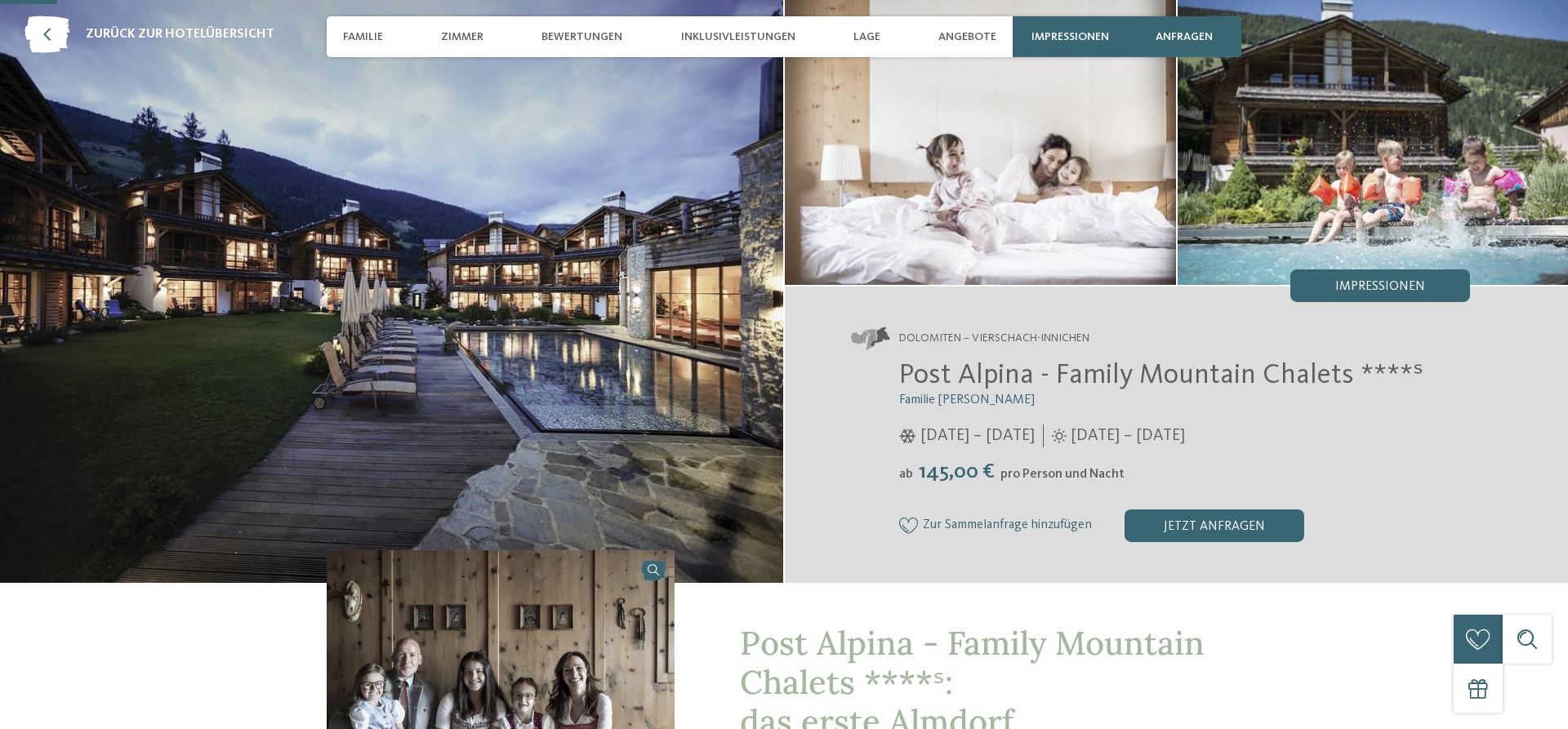
scroll to position [416, 0]
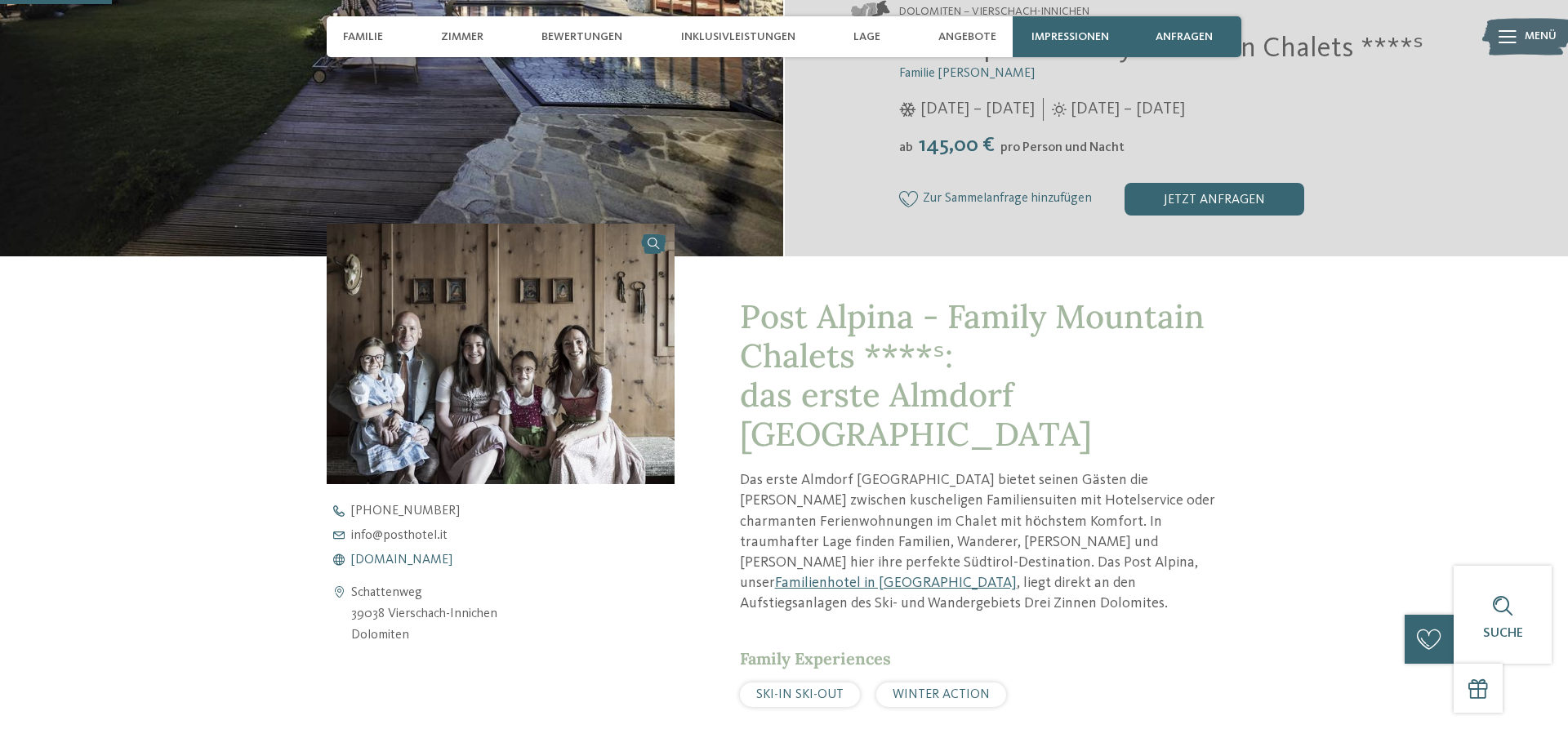
click at [406, 559] on span "[DOMAIN_NAME]" at bounding box center [402, 560] width 101 height 13
